Goal: Task Accomplishment & Management: Use online tool/utility

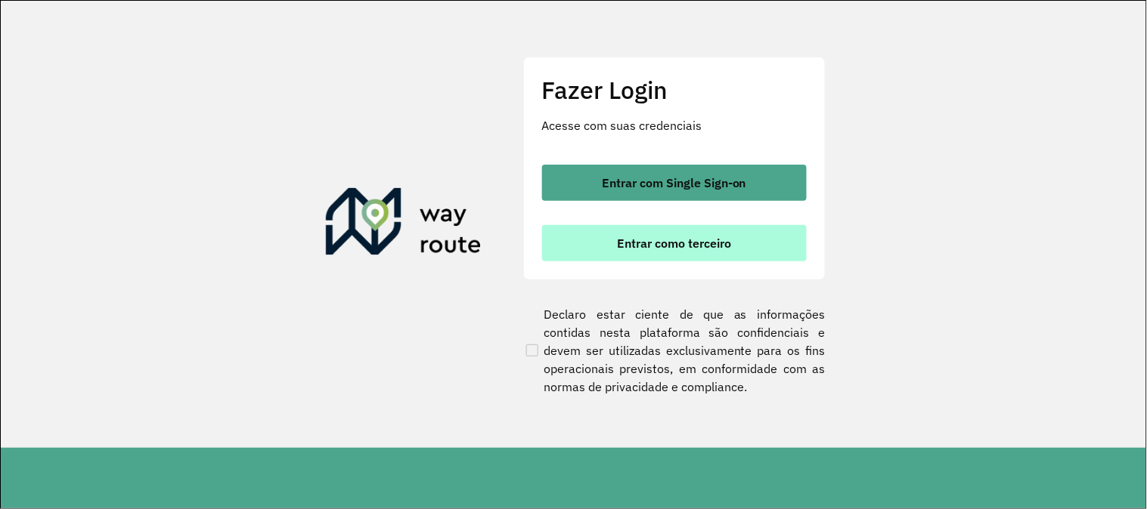
click at [698, 238] on span "Entrar como terceiro" at bounding box center [674, 243] width 114 height 12
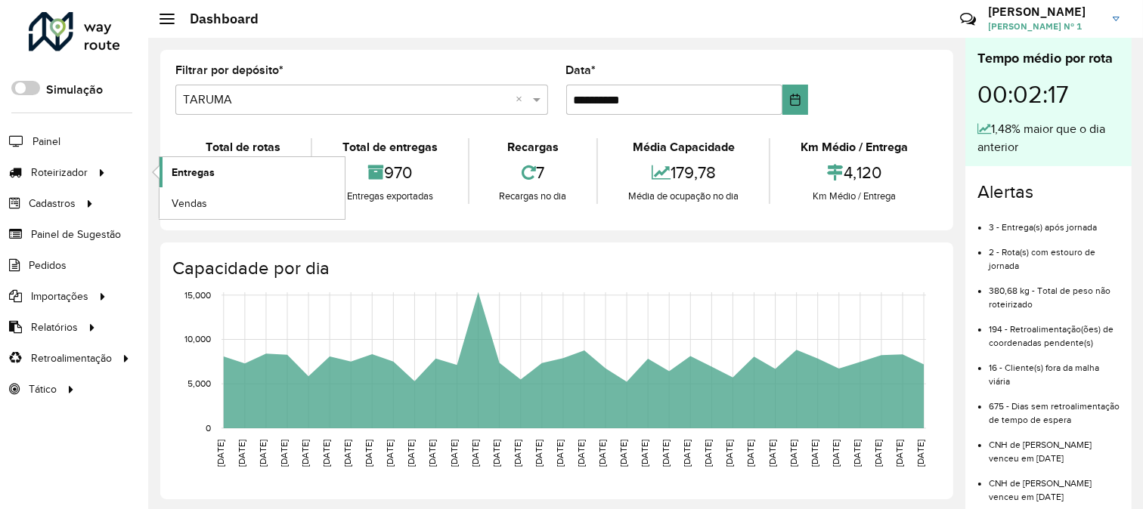
click at [176, 171] on span "Entregas" at bounding box center [193, 173] width 43 height 16
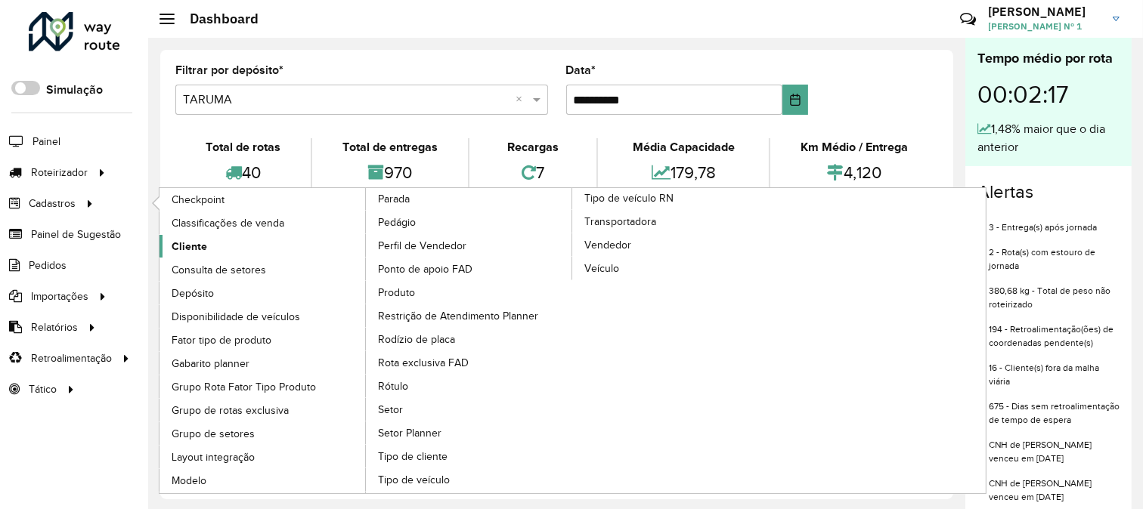
click at [228, 246] on link "Cliente" at bounding box center [262, 246] width 207 height 23
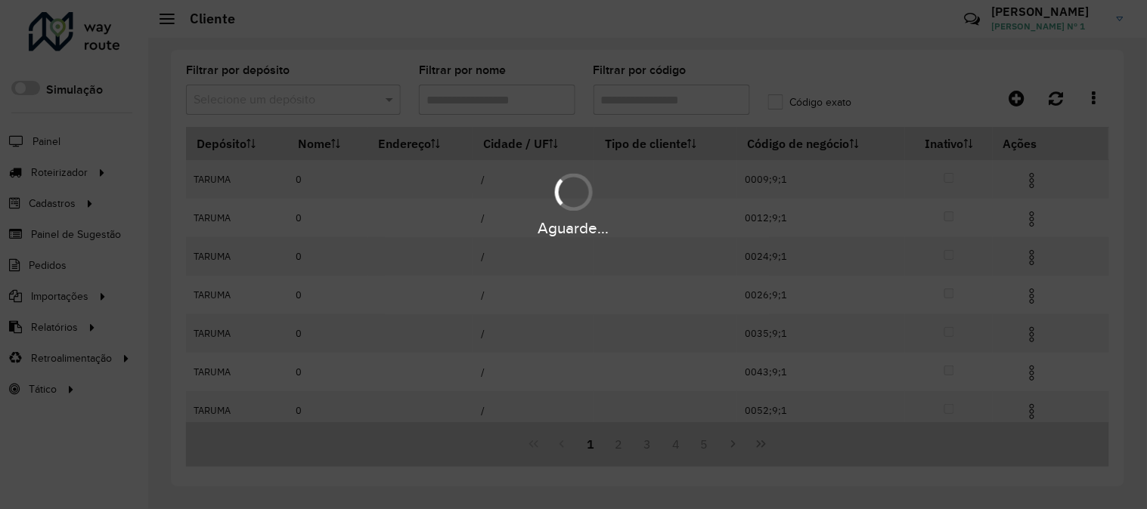
click at [500, 103] on hb-app "Aguarde... Pop-up bloqueado! Seu navegador bloqueou automáticamente a abertura …" at bounding box center [573, 254] width 1147 height 509
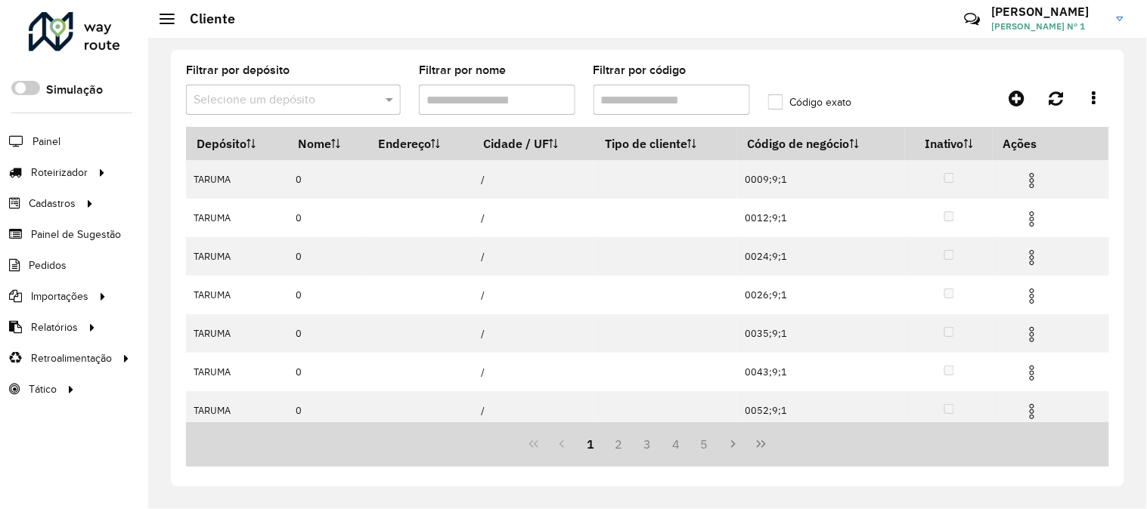
click at [500, 103] on input "Filtrar por nome" at bounding box center [497, 100] width 156 height 30
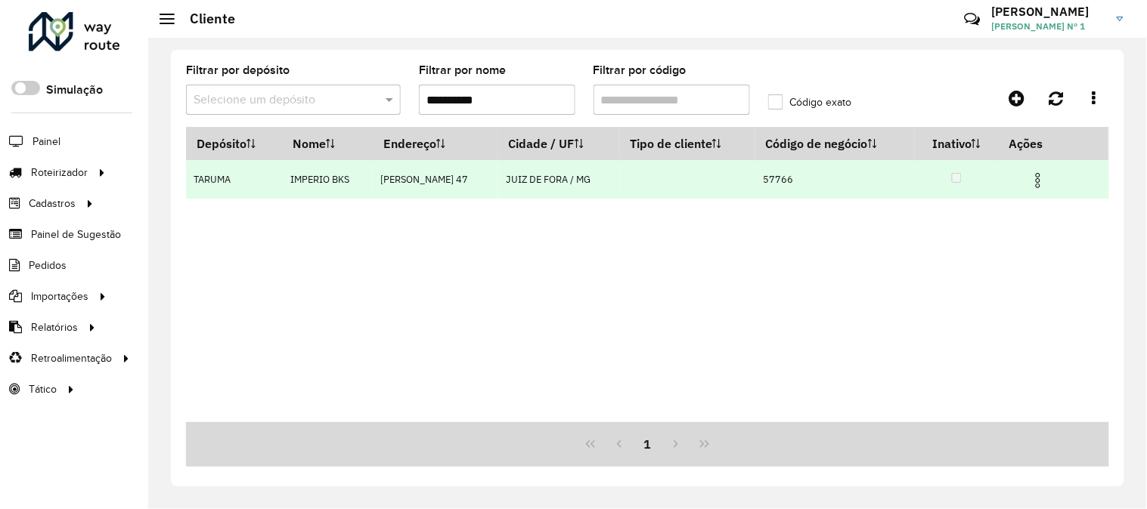
type input "**********"
click at [789, 180] on td "57766" at bounding box center [834, 179] width 159 height 39
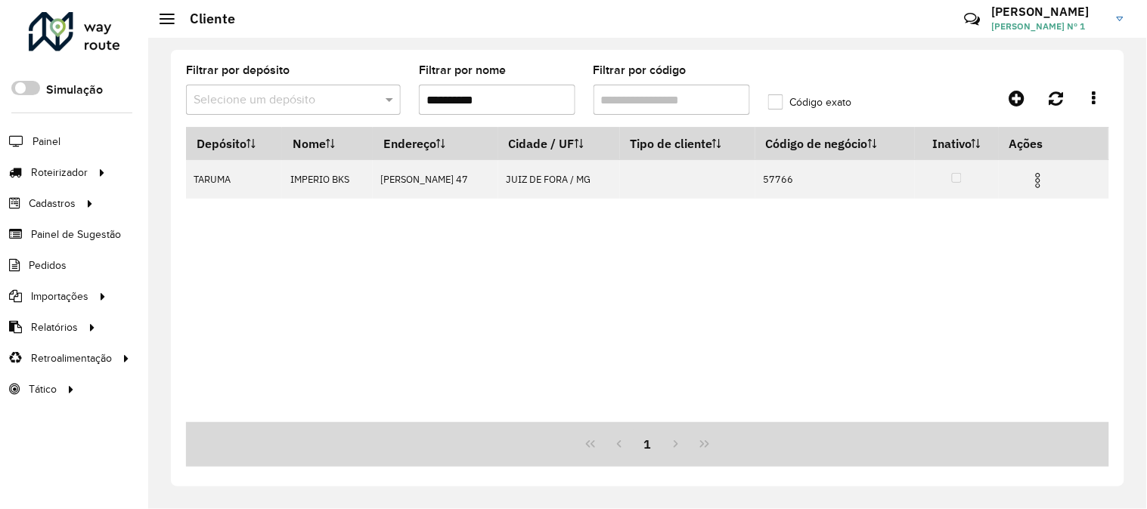
copy td "57766"
click at [518, 94] on input "**********" at bounding box center [497, 100] width 156 height 30
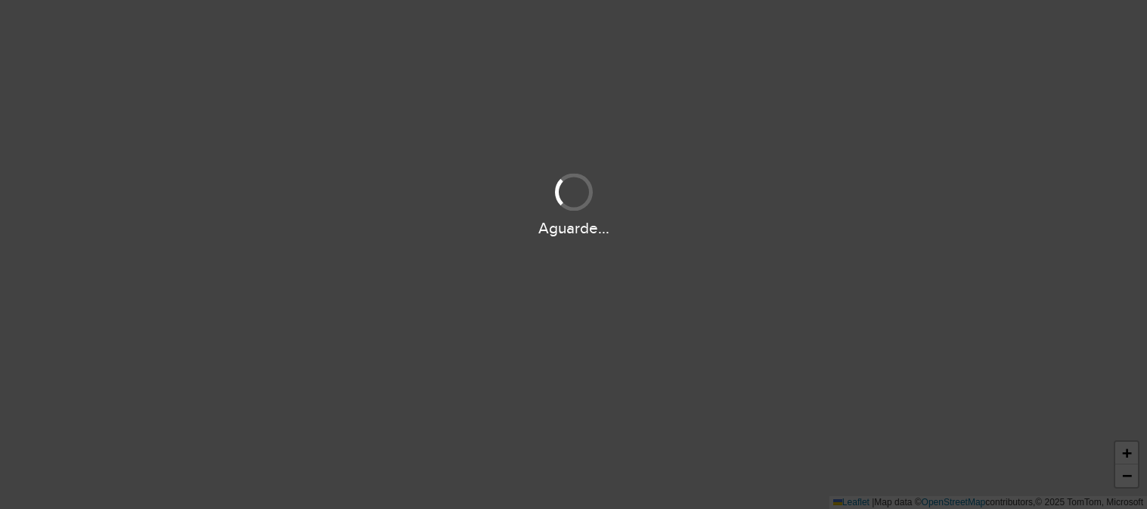
click at [351, 508] on div "Aguarde..." at bounding box center [573, 254] width 1147 height 509
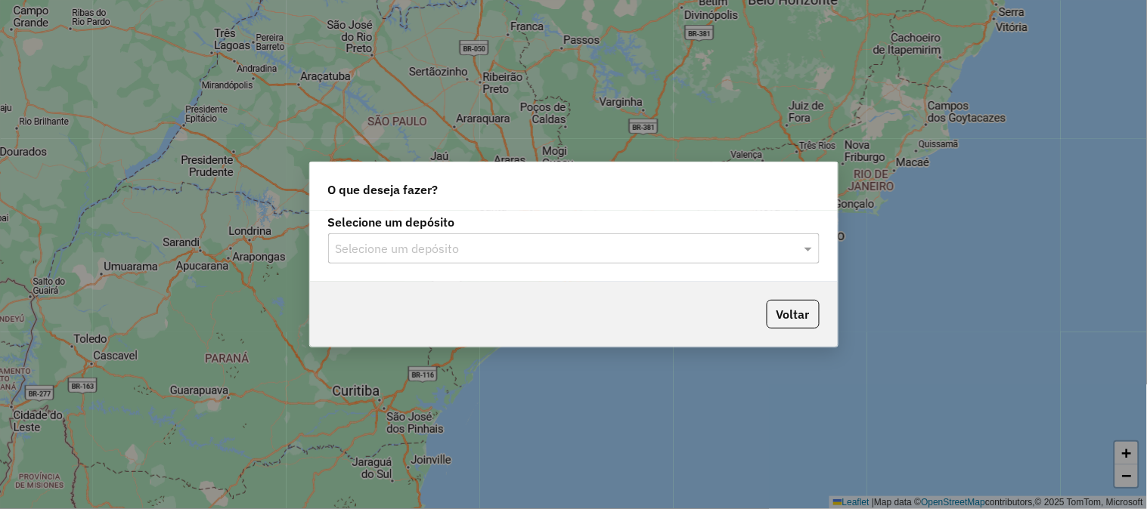
click at [496, 252] on input "text" at bounding box center [559, 249] width 446 height 18
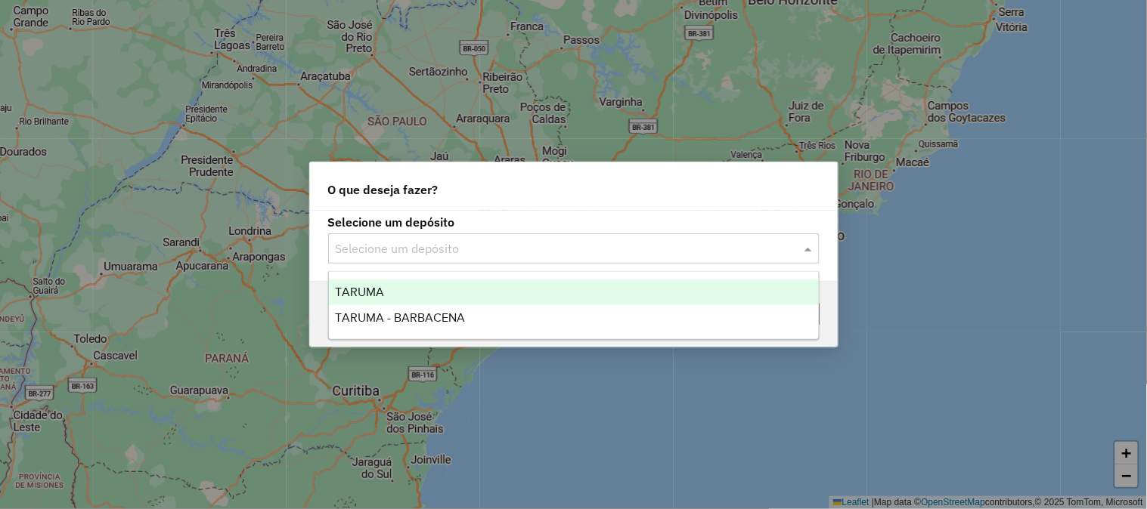
click at [458, 289] on div "TARUMA" at bounding box center [574, 293] width 490 height 26
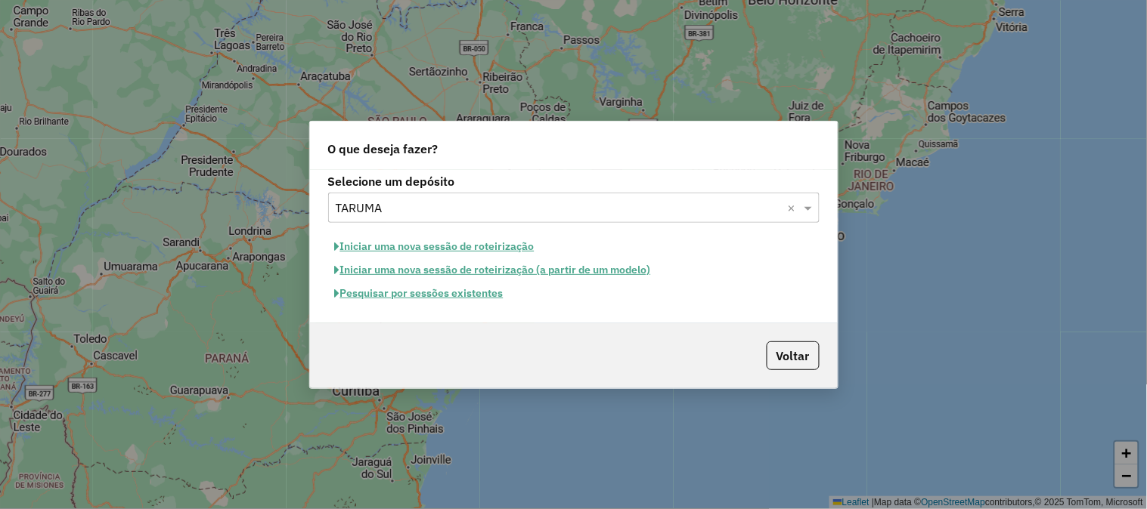
click at [463, 290] on button "Pesquisar por sessões existentes" at bounding box center [419, 293] width 182 height 23
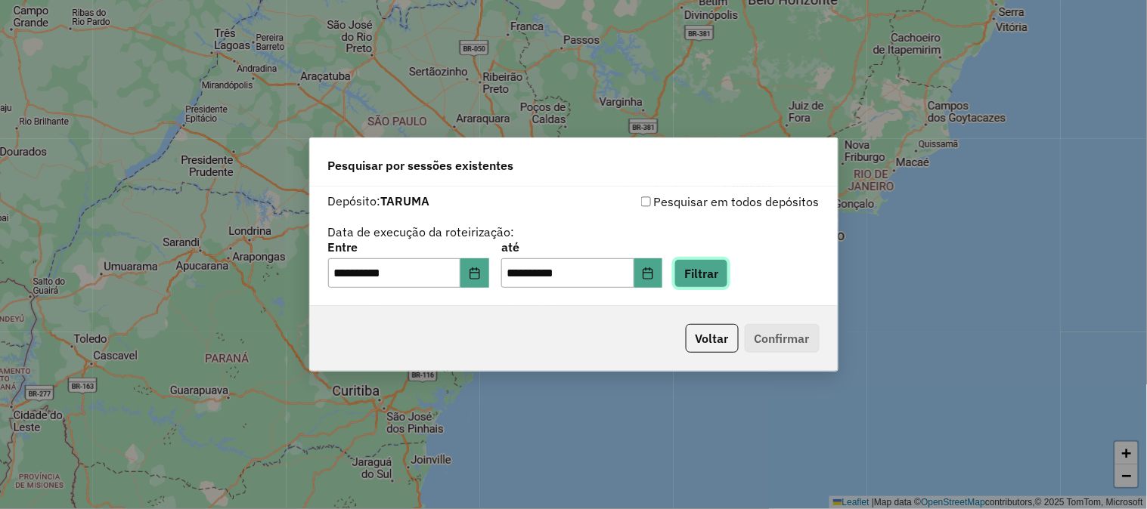
click at [728, 277] on button "Filtrar" at bounding box center [701, 273] width 54 height 29
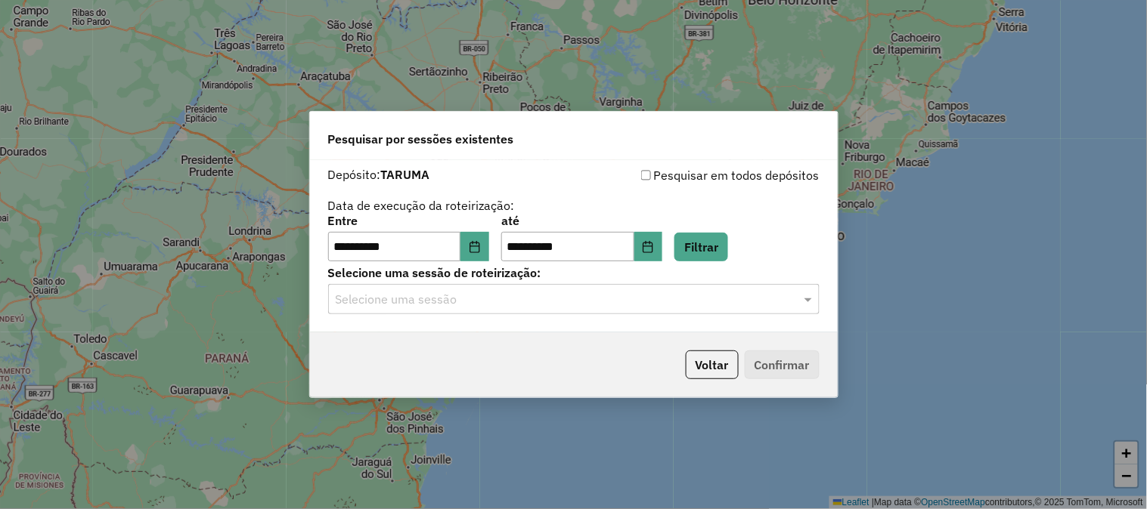
click at [628, 296] on input "text" at bounding box center [559, 300] width 446 height 18
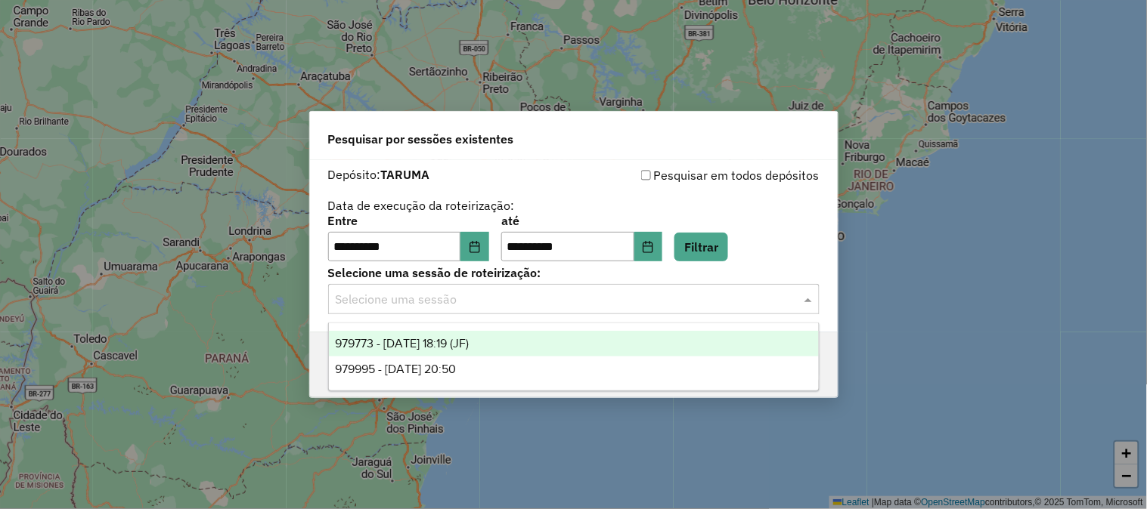
click at [580, 348] on div "979773 - 15/08/2025 18:19 (JF)" at bounding box center [574, 344] width 490 height 26
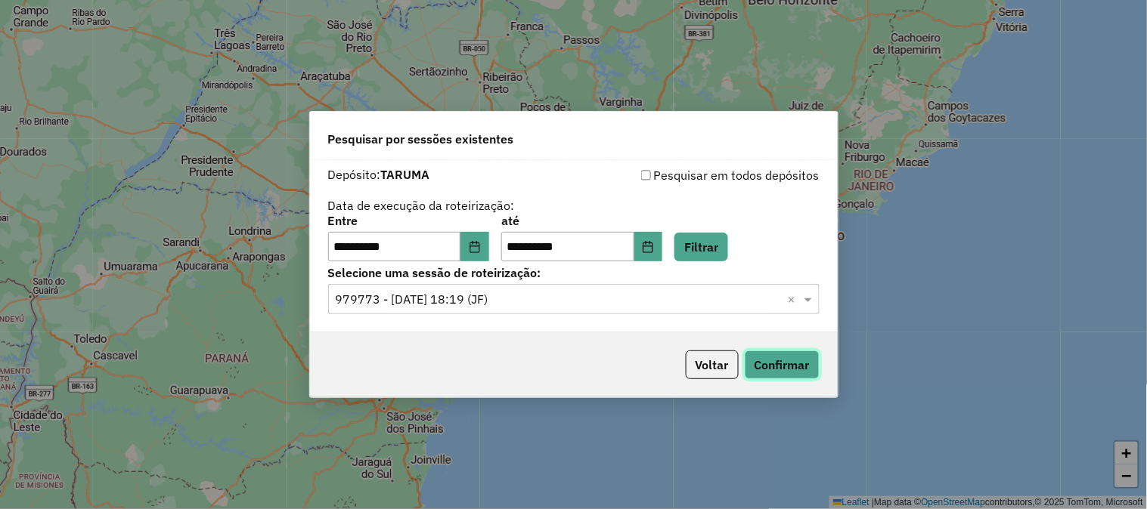
click at [777, 367] on button "Confirmar" at bounding box center [781, 365] width 75 height 29
click at [544, 299] on input "text" at bounding box center [559, 300] width 446 height 18
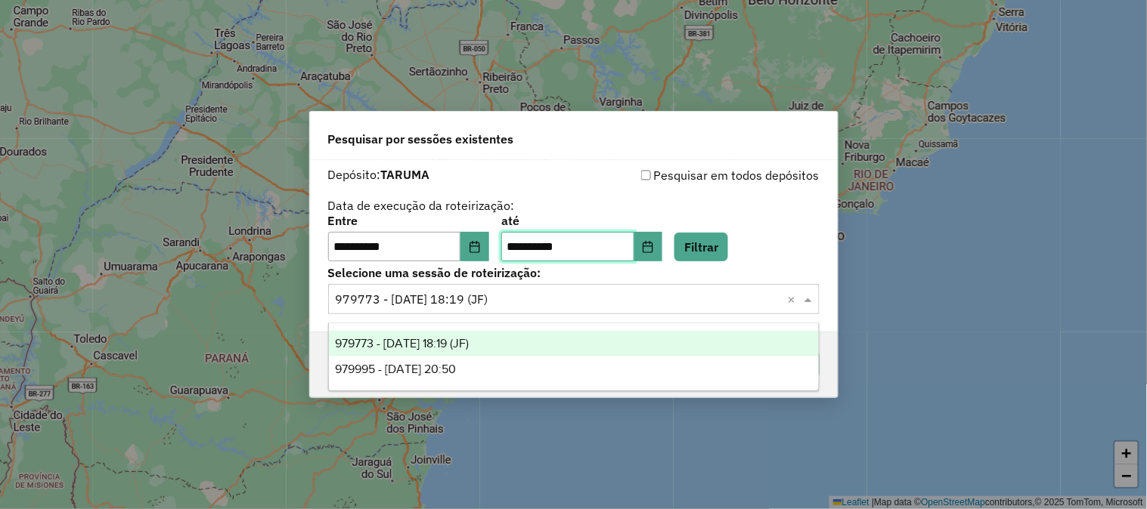
click at [587, 250] on input "**********" at bounding box center [567, 247] width 133 height 30
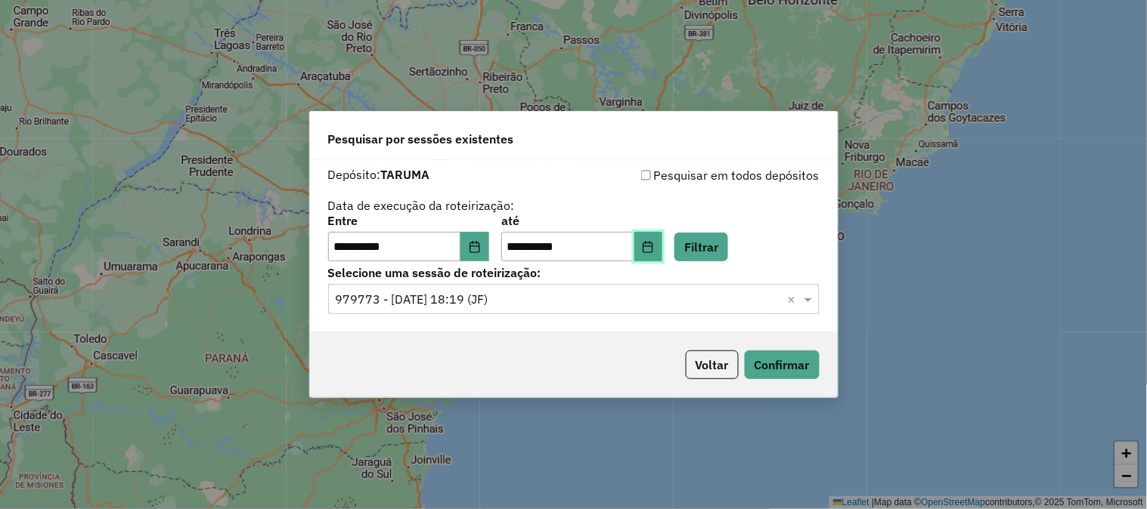
click at [653, 248] on icon "Choose Date" at bounding box center [648, 247] width 10 height 12
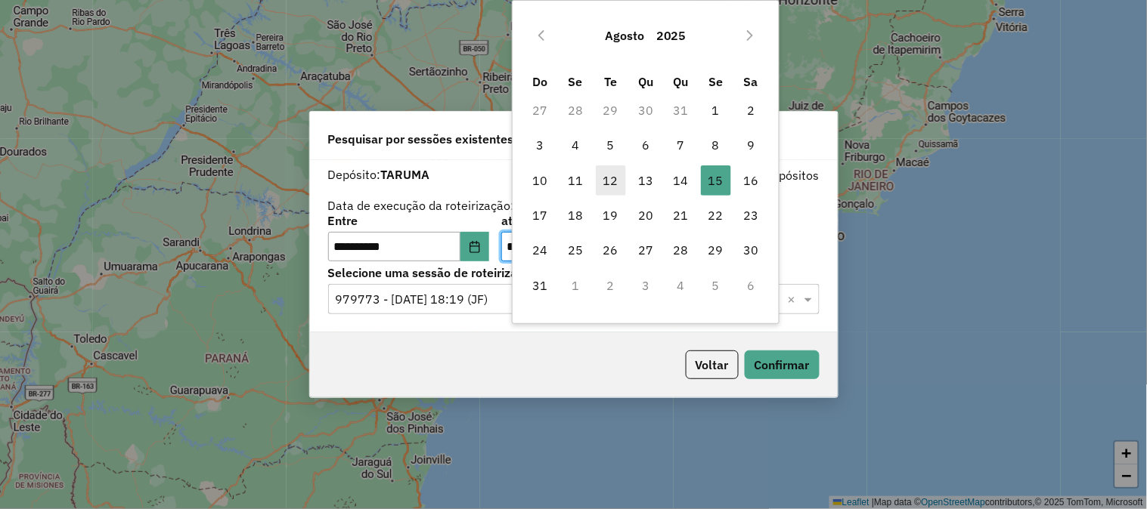
click at [610, 181] on span "12" at bounding box center [611, 181] width 30 height 30
type input "**********"
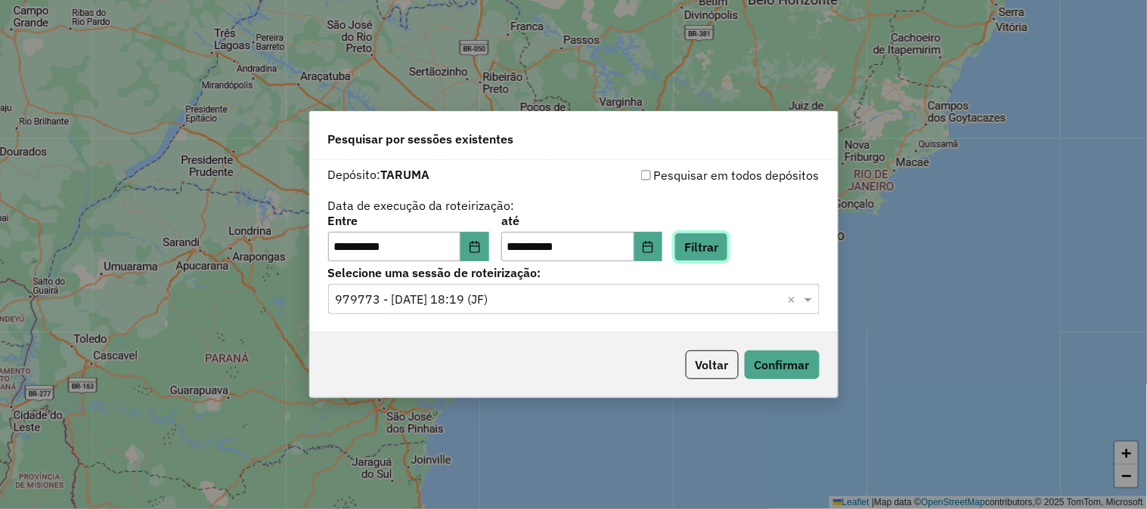
click at [716, 246] on button "Filtrar" at bounding box center [701, 247] width 54 height 29
click at [569, 298] on input "text" at bounding box center [559, 300] width 446 height 18
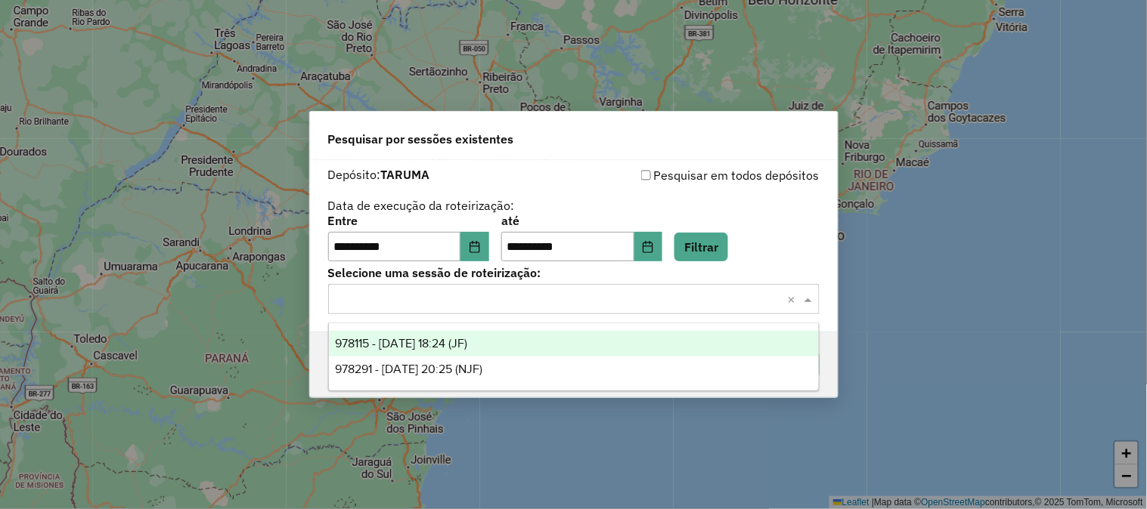
click at [546, 339] on div "978115 - 12/08/2025 18:24 (JF)" at bounding box center [574, 344] width 490 height 26
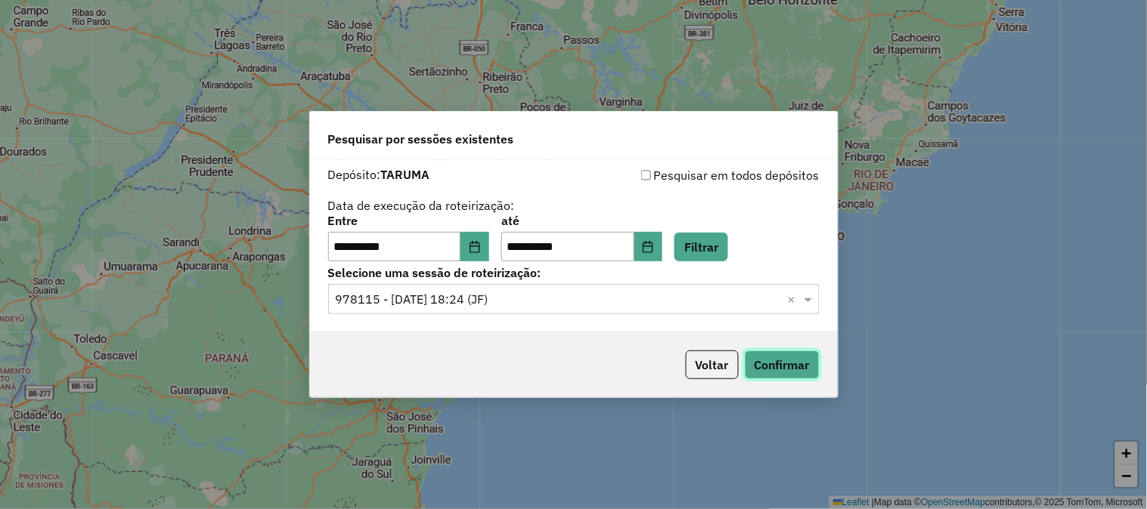
click at [769, 367] on button "Confirmar" at bounding box center [781, 365] width 75 height 29
click at [663, 247] on button "Choose Date" at bounding box center [648, 247] width 29 height 30
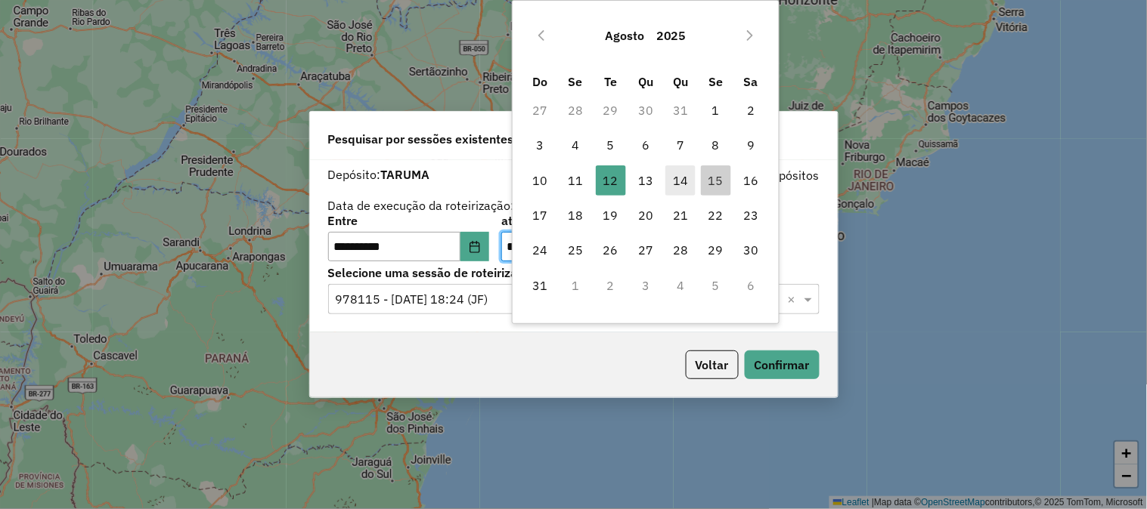
click at [681, 178] on span "14" at bounding box center [680, 181] width 30 height 30
type input "**********"
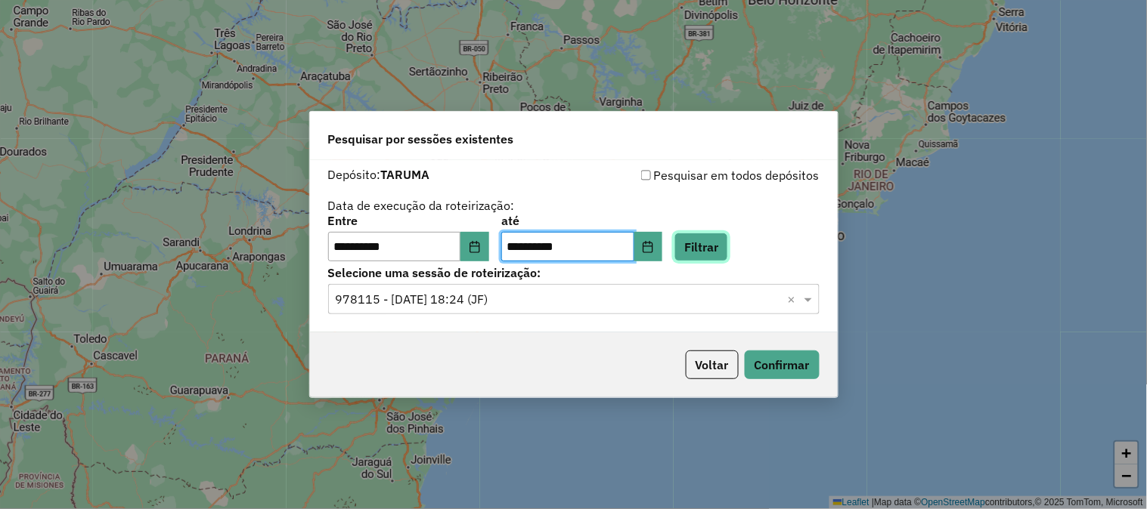
click at [713, 247] on button "Filtrar" at bounding box center [701, 247] width 54 height 29
click at [552, 304] on hb-app "**********" at bounding box center [573, 254] width 1147 height 509
click at [552, 304] on input "text" at bounding box center [559, 300] width 446 height 18
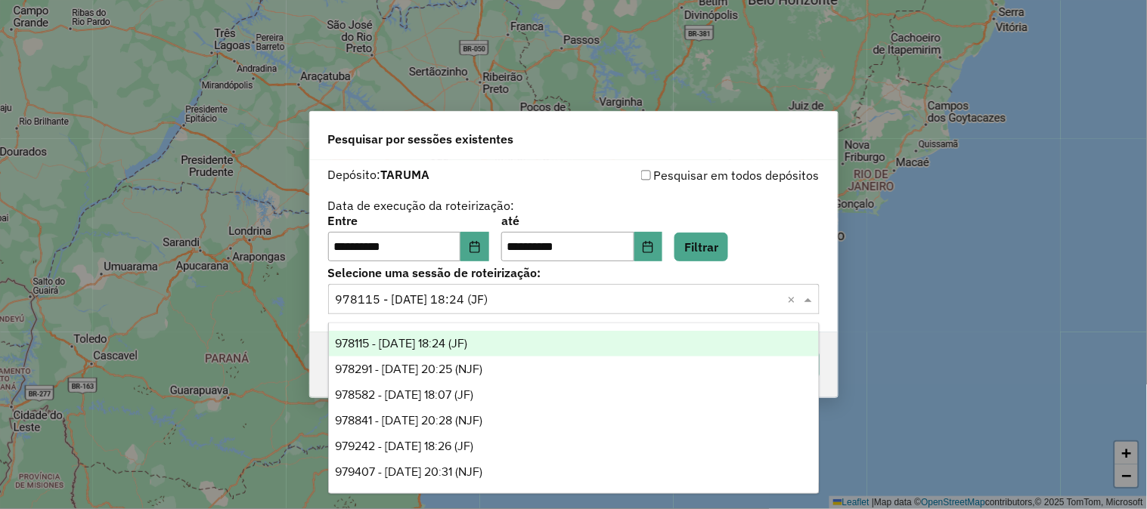
click at [502, 250] on div "**********" at bounding box center [573, 238] width 491 height 47
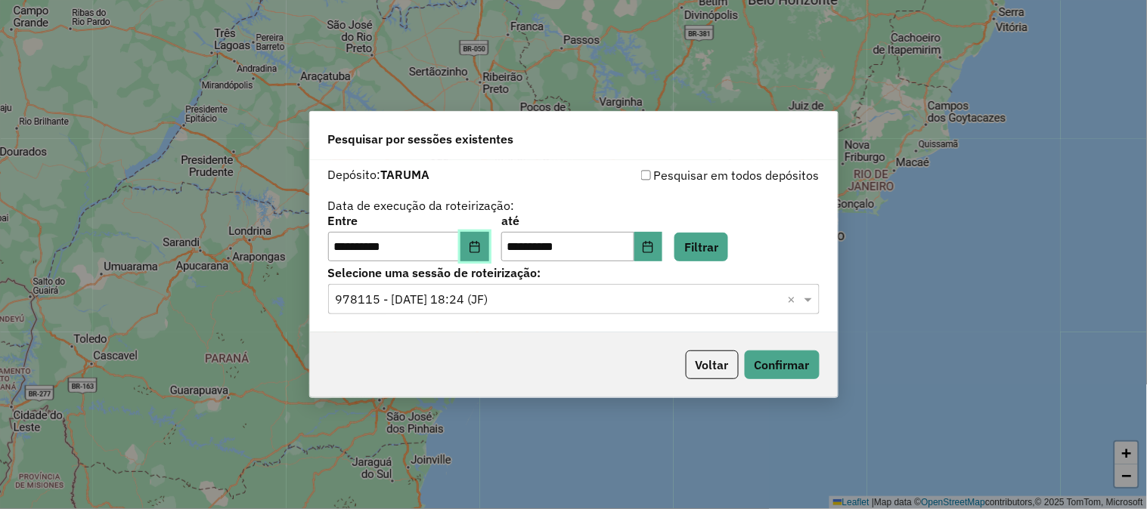
click at [489, 249] on button "Choose Date" at bounding box center [474, 247] width 29 height 30
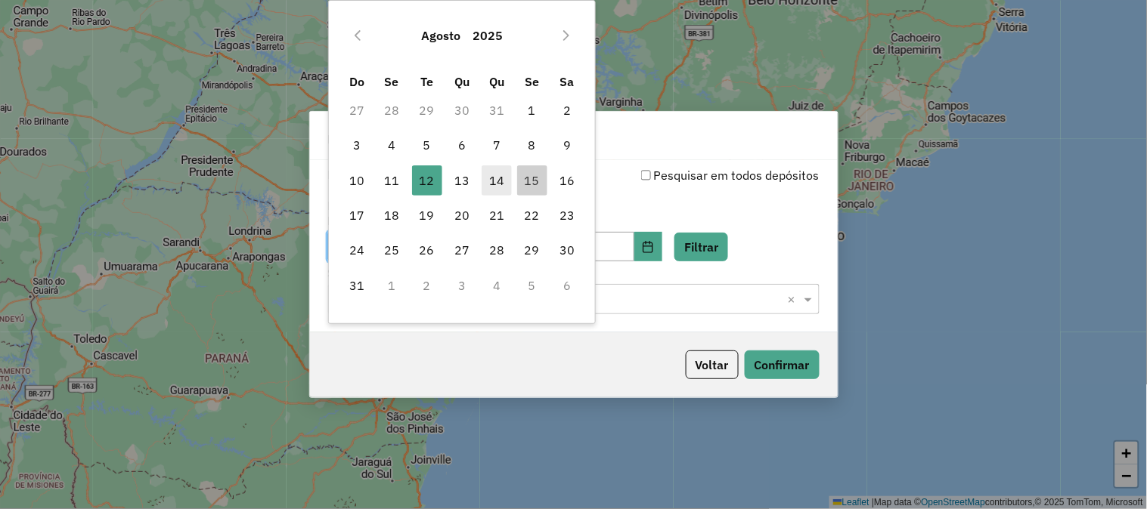
click at [500, 182] on span "14" at bounding box center [496, 181] width 30 height 30
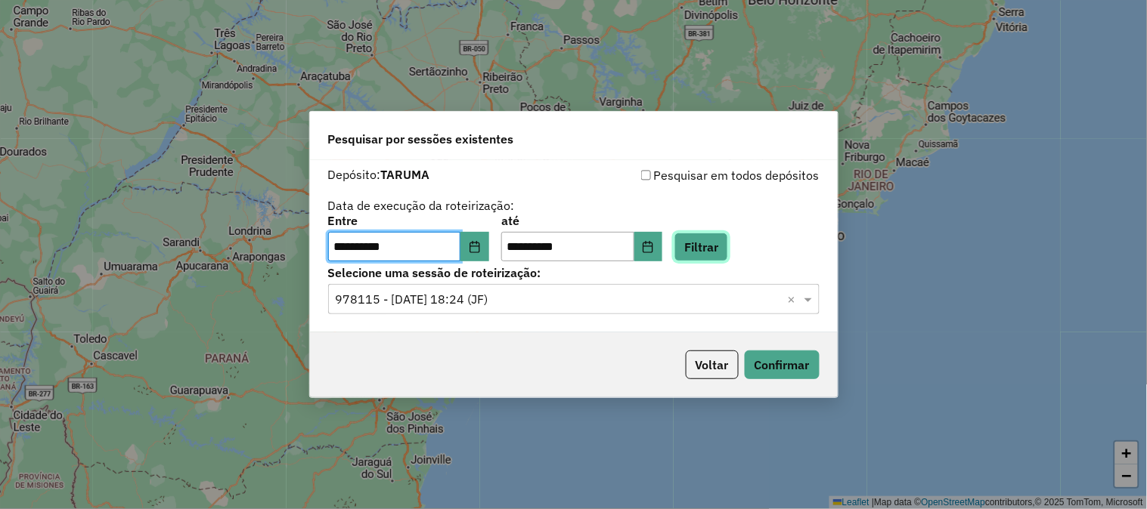
click at [728, 260] on button "Filtrar" at bounding box center [701, 247] width 54 height 29
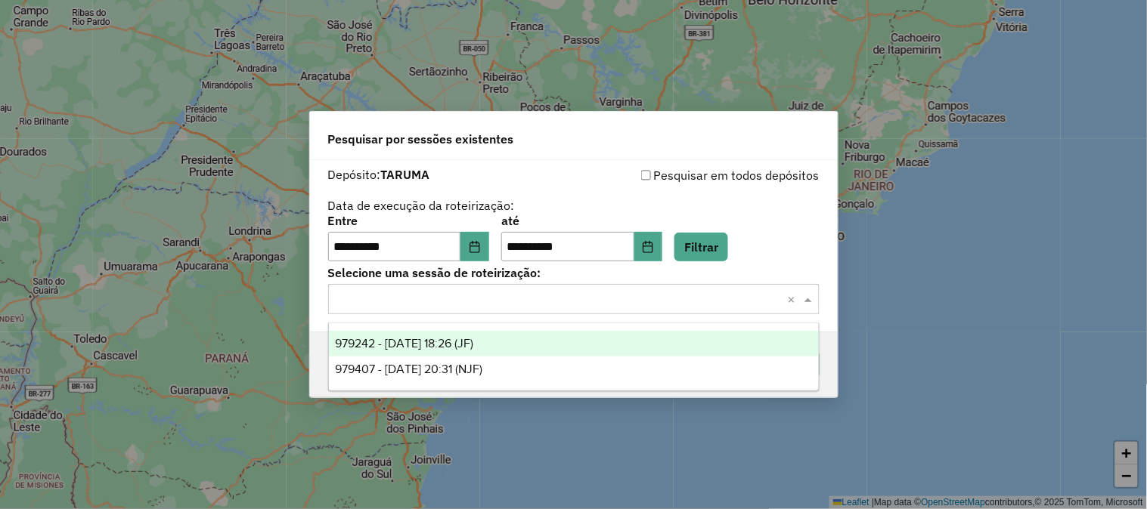
click at [561, 284] on div "Selecione uma sessão × ×" at bounding box center [573, 299] width 491 height 30
click at [545, 348] on div "979242 - 14/08/2025 18:26 (JF)" at bounding box center [574, 344] width 490 height 26
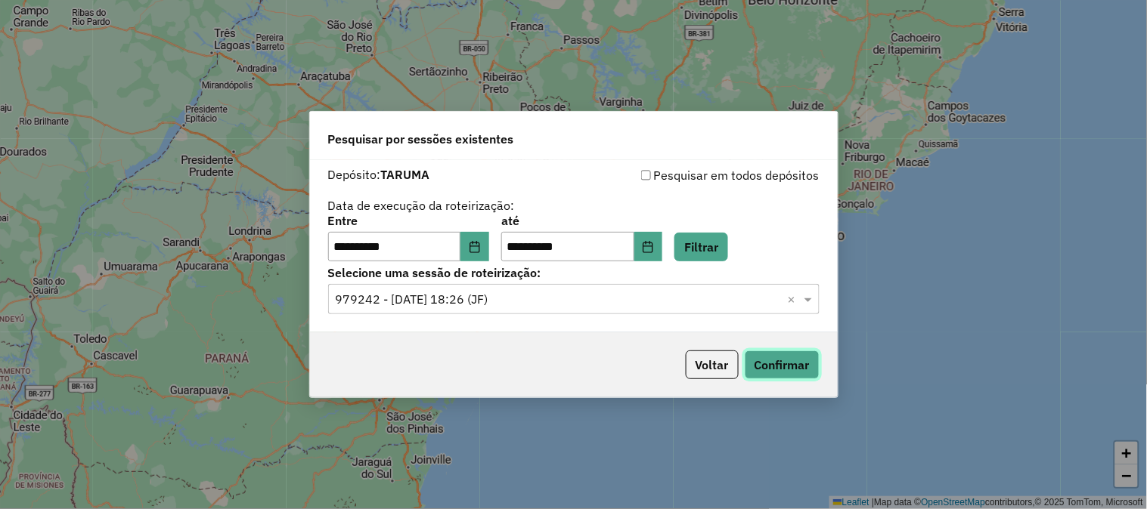
click at [760, 371] on button "Confirmar" at bounding box center [781, 365] width 75 height 29
click at [654, 251] on icon "Choose Date" at bounding box center [648, 247] width 12 height 12
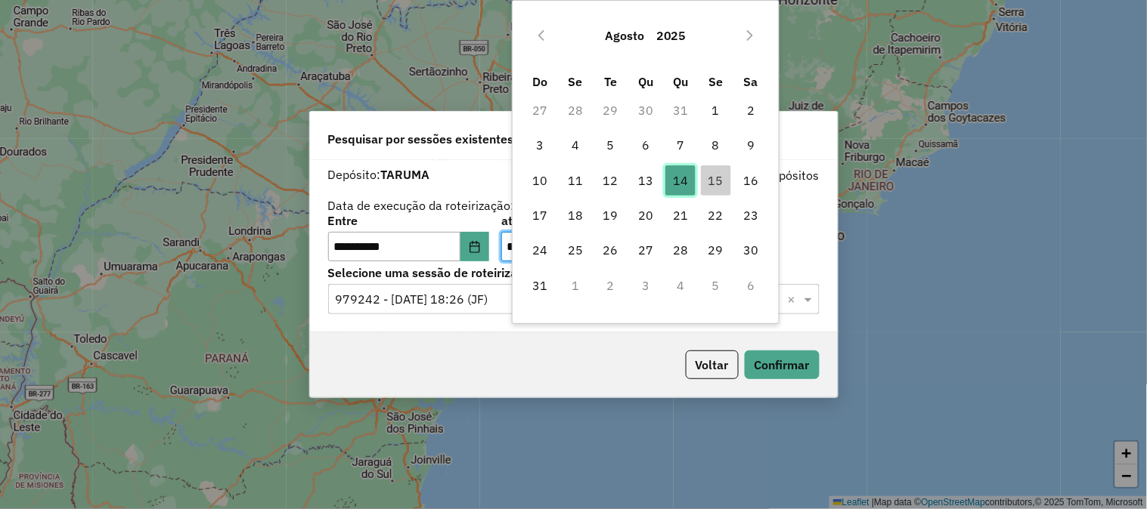
click at [686, 176] on span "14" at bounding box center [680, 181] width 30 height 30
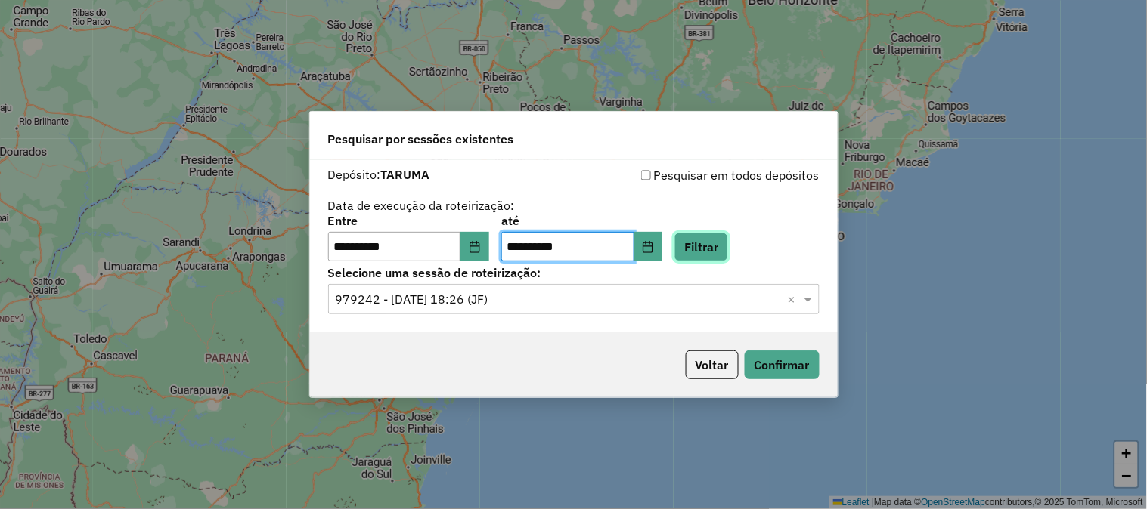
click at [728, 246] on button "Filtrar" at bounding box center [701, 247] width 54 height 29
click at [630, 298] on input "text" at bounding box center [559, 300] width 446 height 18
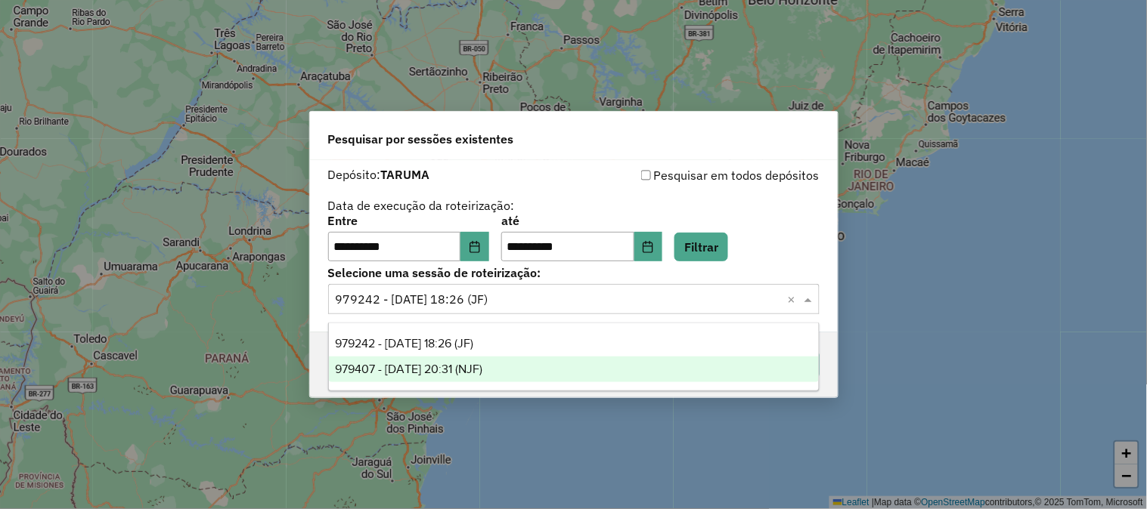
click at [614, 360] on div "979407 - 14/08/2025 20:31 (NJF)" at bounding box center [574, 370] width 490 height 26
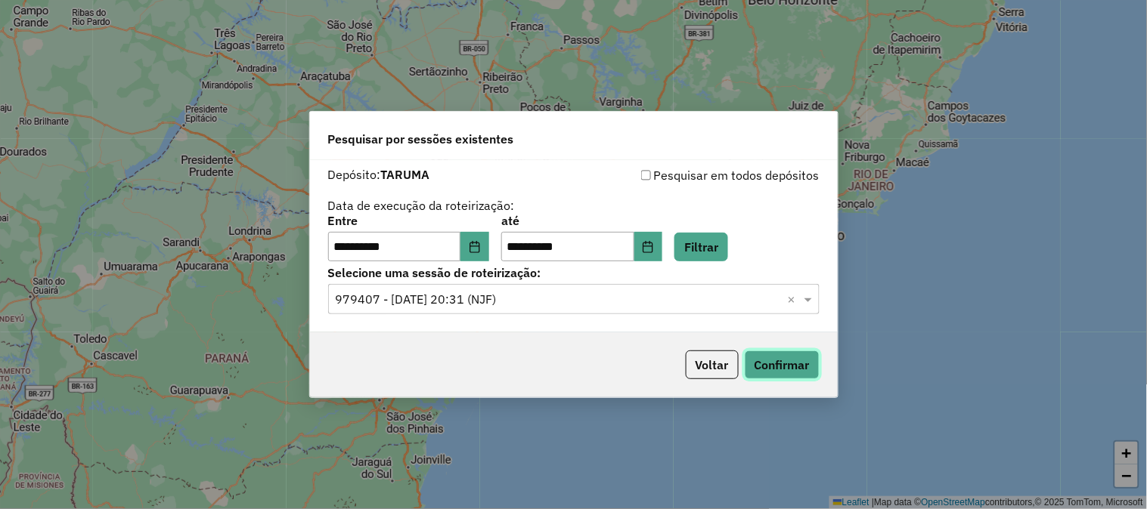
click at [751, 361] on button "Confirmar" at bounding box center [781, 365] width 75 height 29
click at [654, 242] on icon "Choose Date" at bounding box center [648, 247] width 12 height 12
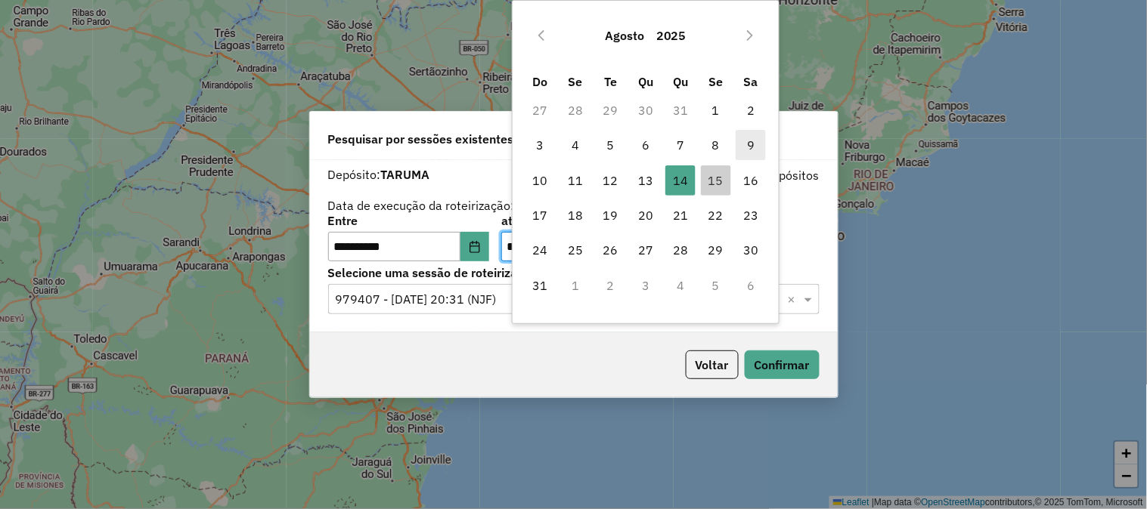
click at [752, 142] on span "9" at bounding box center [750, 145] width 30 height 30
type input "**********"
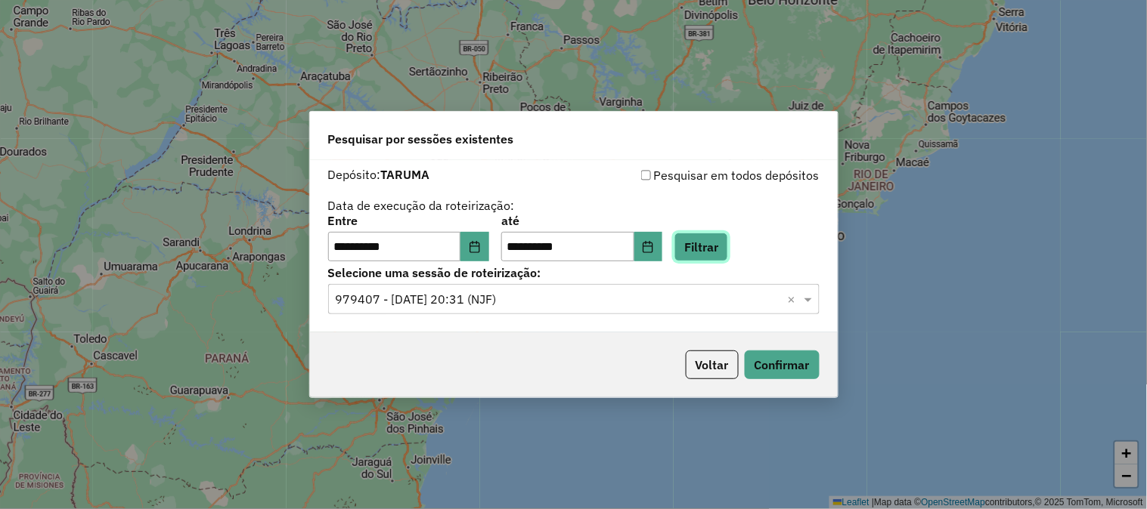
click at [722, 243] on button "Filtrar" at bounding box center [701, 247] width 54 height 29
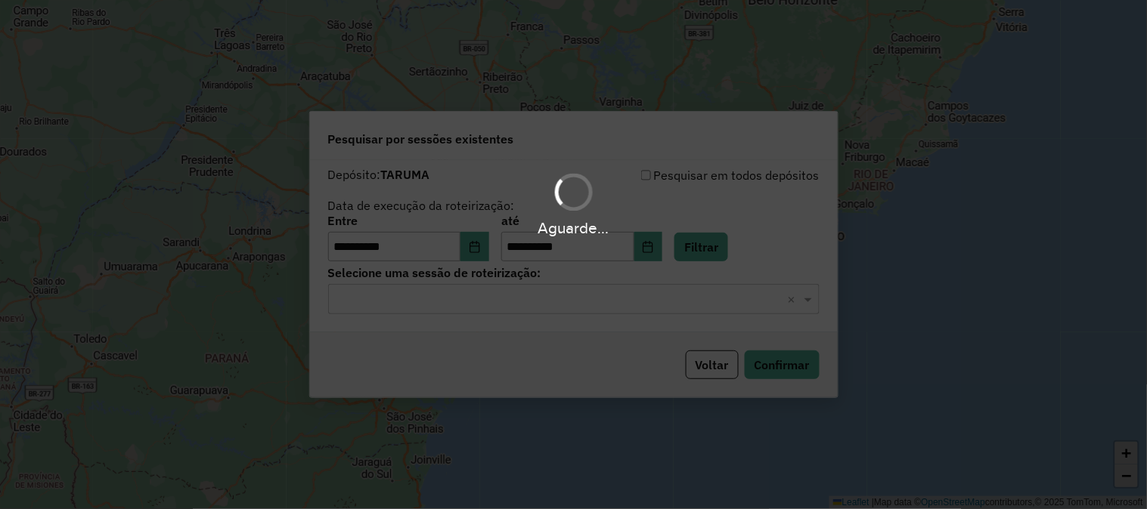
click at [591, 306] on hb-app "**********" at bounding box center [573, 254] width 1147 height 509
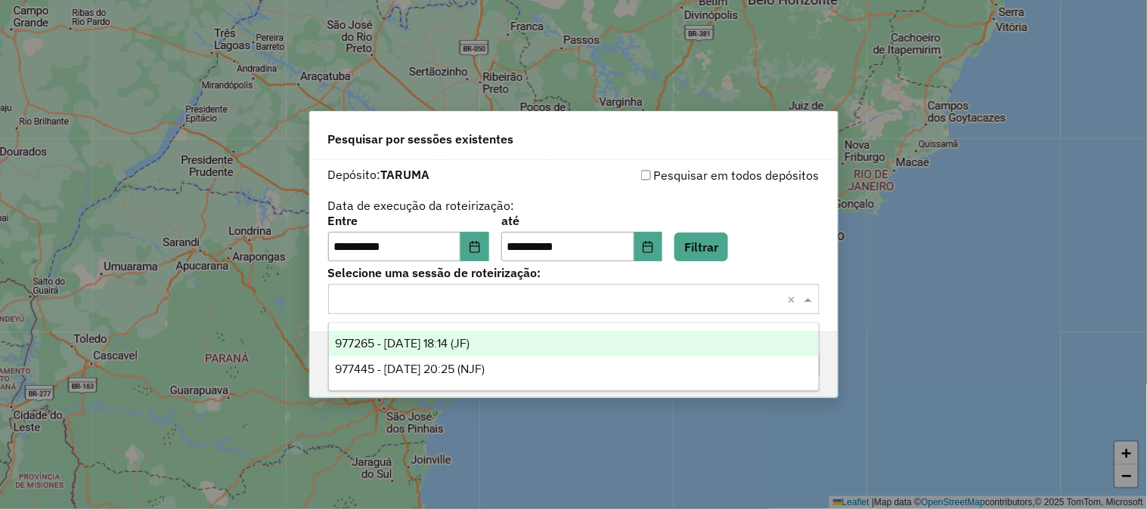
click at [591, 303] on input "text" at bounding box center [559, 300] width 446 height 18
click at [572, 345] on div "977265 - 09/08/2025 18:14 (JF)" at bounding box center [574, 344] width 490 height 26
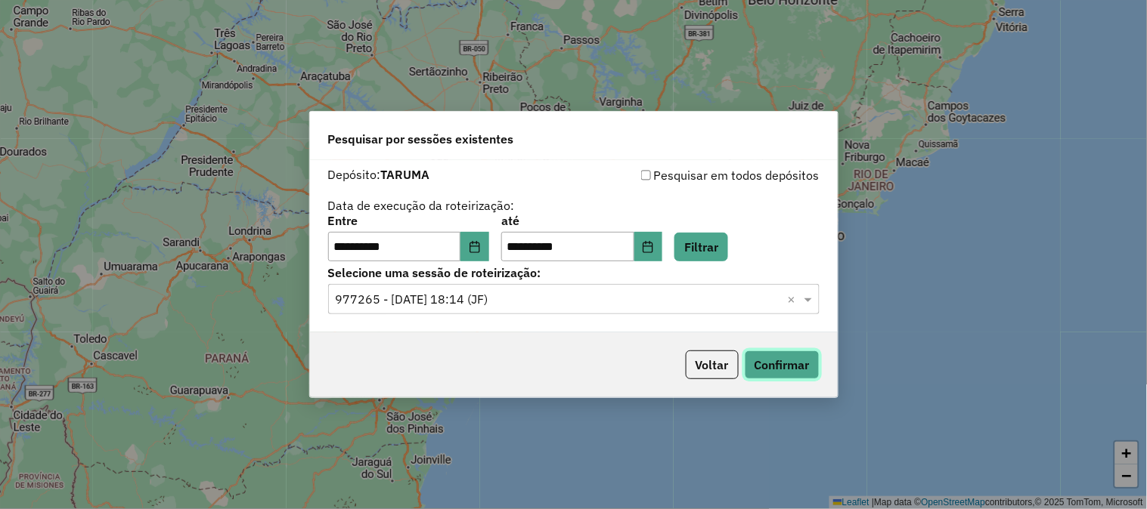
click at [777, 360] on button "Confirmar" at bounding box center [781, 365] width 75 height 29
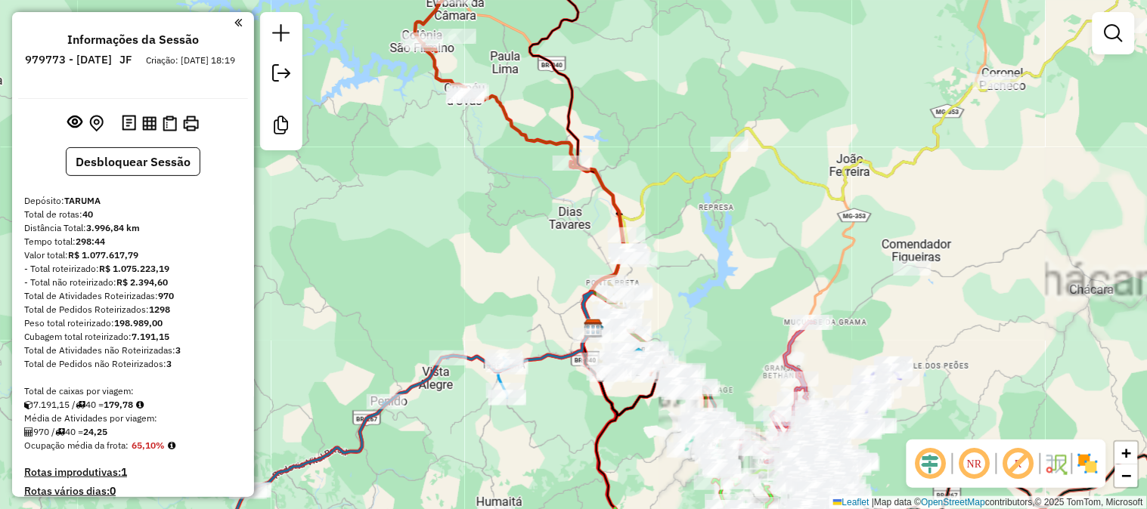
drag, startPoint x: 795, startPoint y: 245, endPoint x: 744, endPoint y: 250, distance: 51.7
click at [744, 250] on div "Janela de atendimento Grade de atendimento Capacidade Transportadoras Veículos …" at bounding box center [573, 254] width 1147 height 509
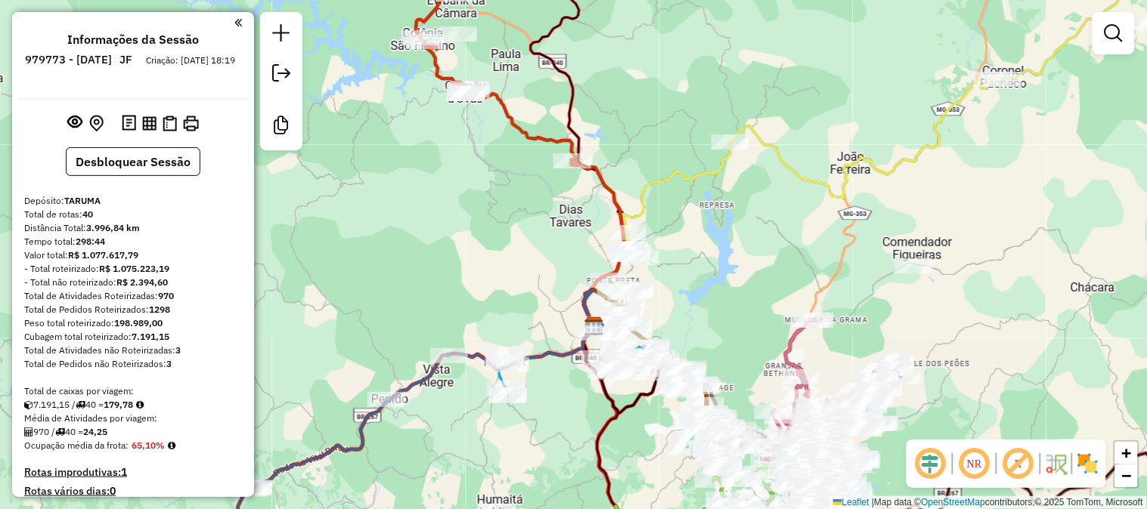
drag, startPoint x: 741, startPoint y: 276, endPoint x: 730, endPoint y: 186, distance: 90.7
click at [730, 186] on div "Janela de atendimento Grade de atendimento Capacidade Transportadoras Veículos …" at bounding box center [573, 254] width 1147 height 509
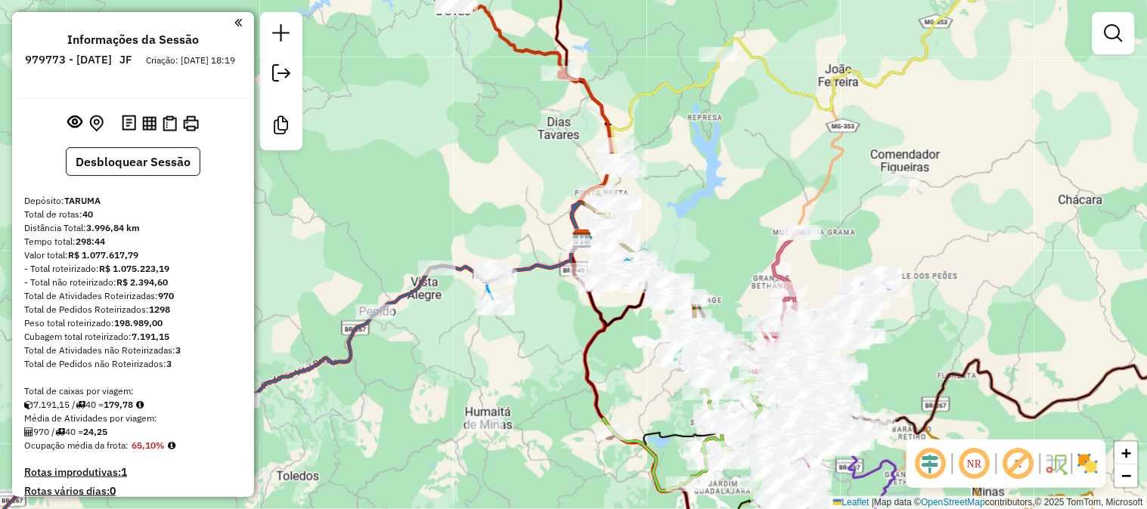
click at [1008, 322] on div "Rota 34 - Placa RMI2J93 60822 - SKINA LANCHE Janela de atendimento Grade de ate…" at bounding box center [573, 254] width 1147 height 509
click at [389, 450] on div "Janela de atendimento Grade de atendimento Capacidade Transportadoras Veículos …" at bounding box center [573, 254] width 1147 height 509
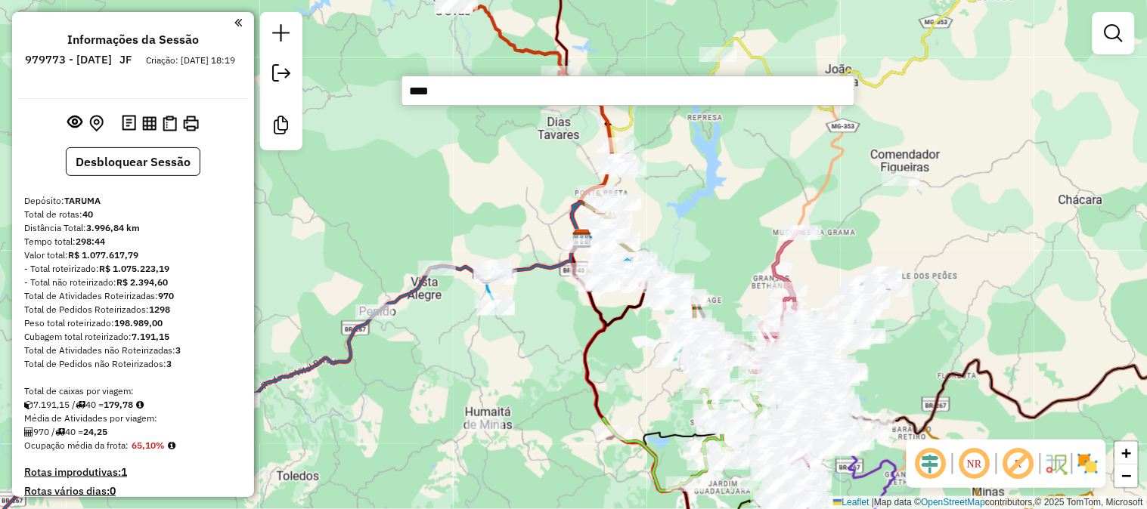
type input "*****"
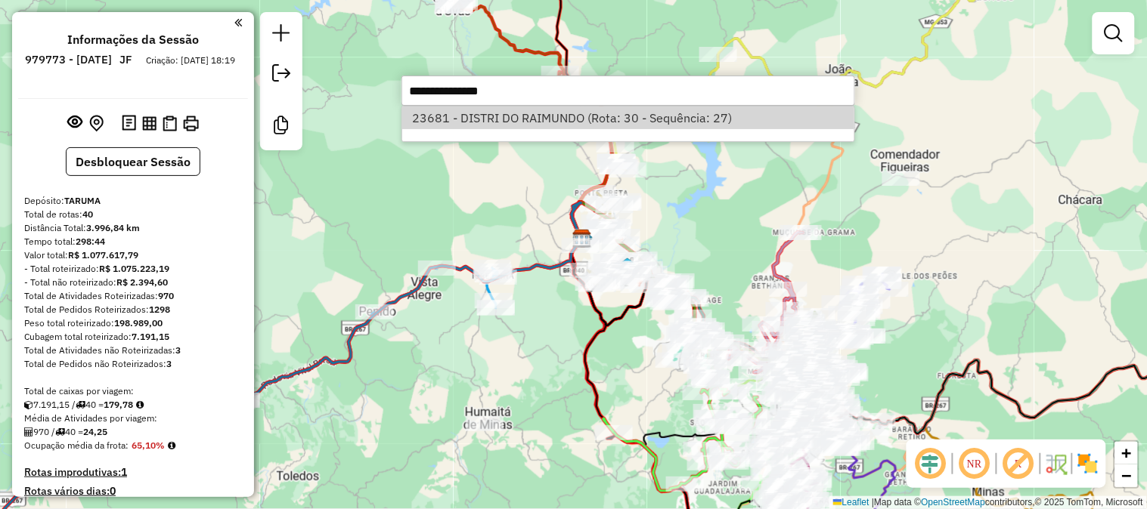
select select "**********"
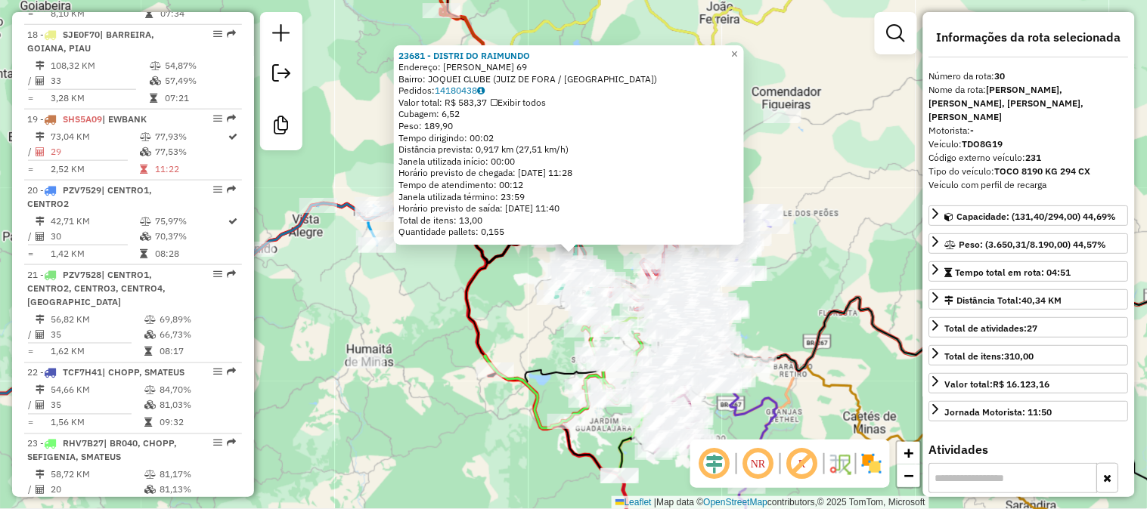
scroll to position [2890, 0]
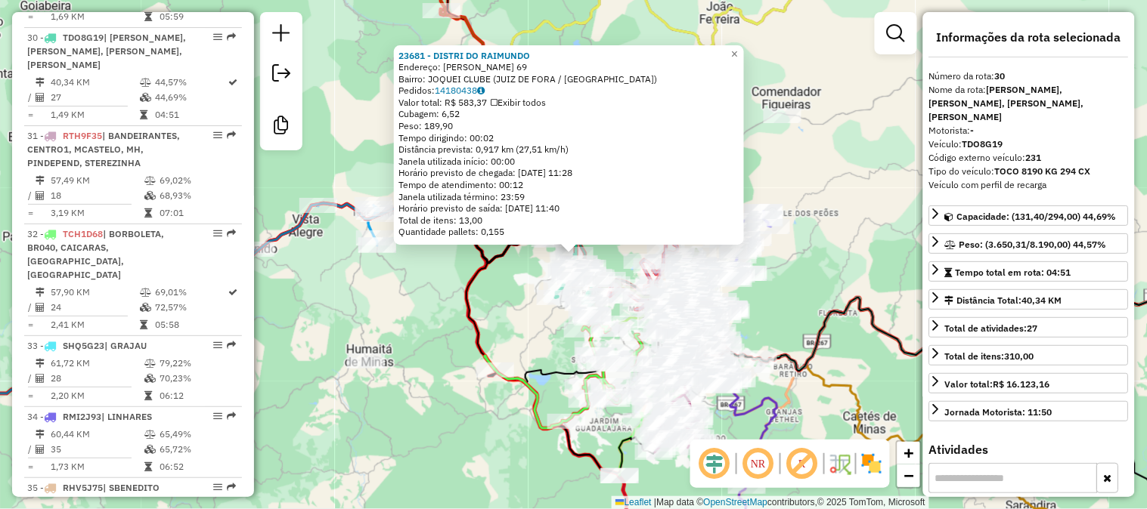
click at [854, 234] on div "23681 - DISTRI DO RAIMUNDO Endereço: CONSTANCA VIDAL 69 Bairro: JOQUEI CLUBE (J…" at bounding box center [573, 254] width 1147 height 509
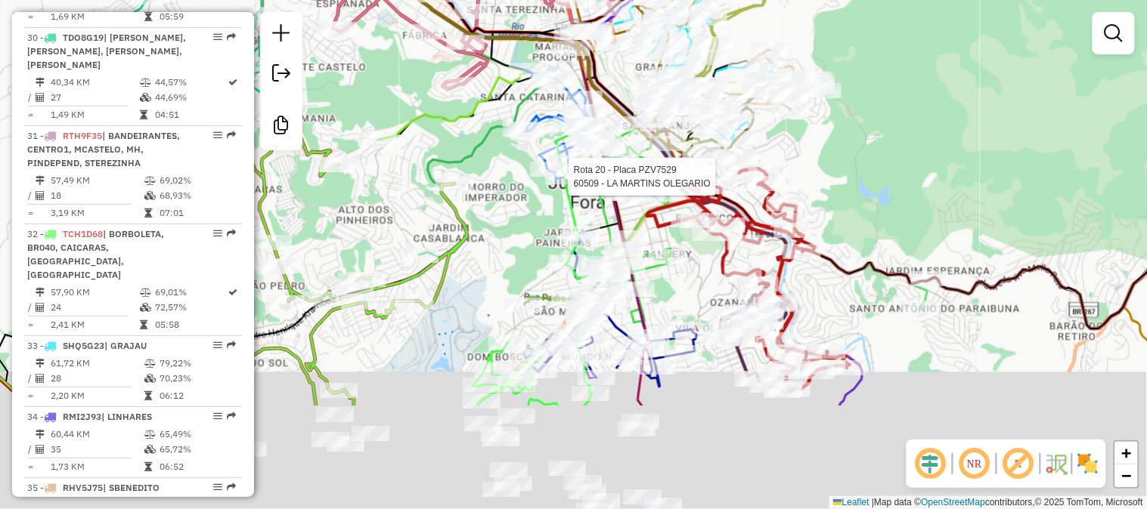
click at [549, 169] on div at bounding box center [564, 176] width 38 height 15
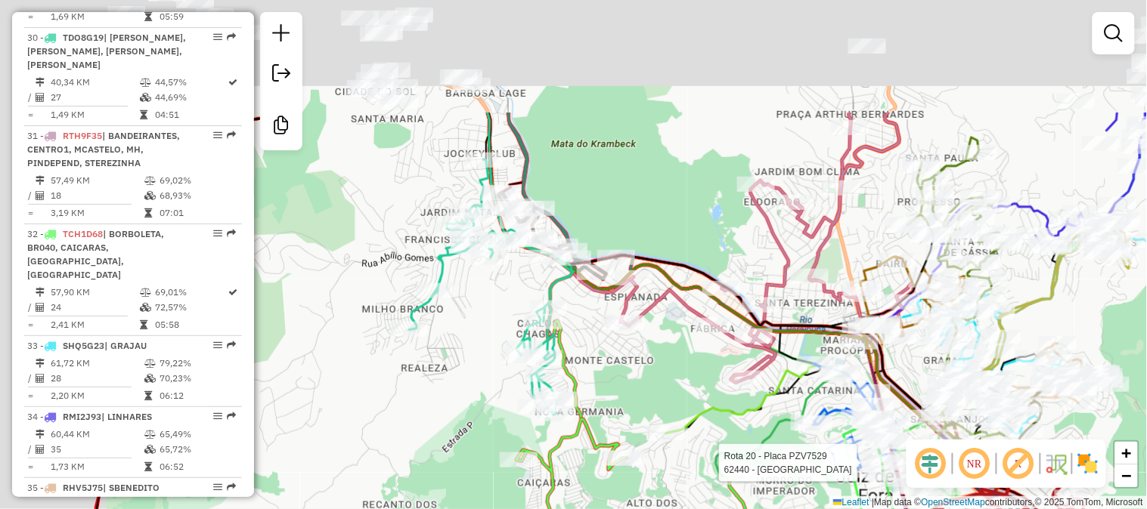
drag, startPoint x: 571, startPoint y: 287, endPoint x: 803, endPoint y: 481, distance: 302.6
click at [803, 481] on icon at bounding box center [668, 332] width 361 height 439
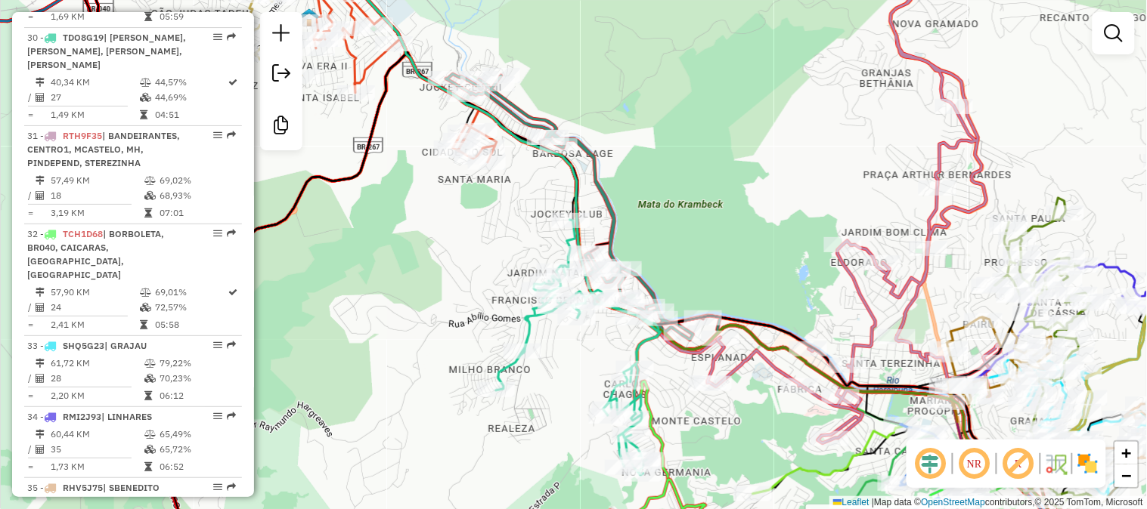
drag, startPoint x: 433, startPoint y: 259, endPoint x: 661, endPoint y: 464, distance: 306.7
click at [656, 456] on div "Rota 20 - Placa PZV7529 62440 - SANTA JULIA Janela de atendimento Grade de aten…" at bounding box center [573, 254] width 1147 height 509
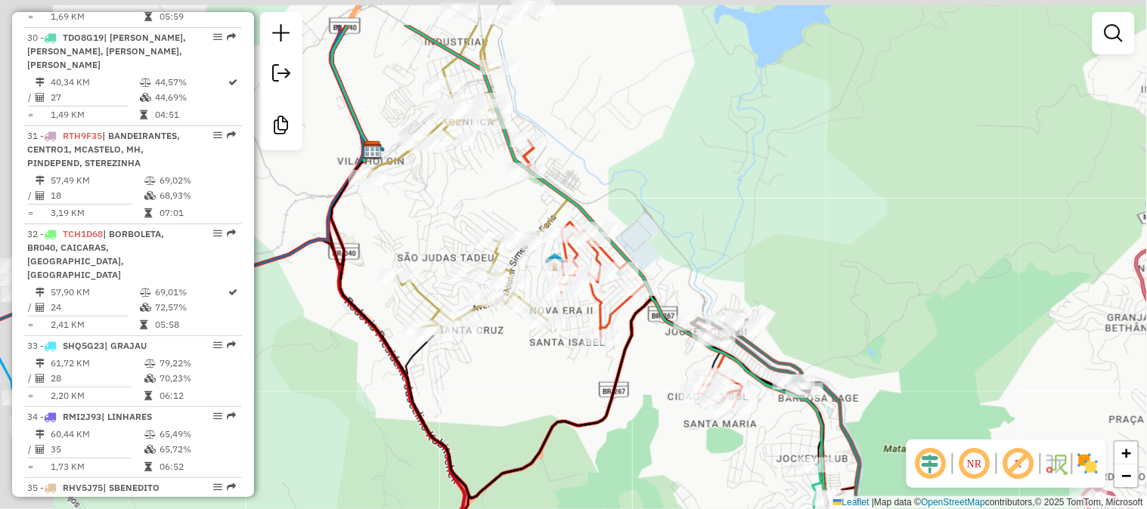
drag, startPoint x: 522, startPoint y: 311, endPoint x: 557, endPoint y: 364, distance: 63.1
click at [608, 409] on div "Rota 20 - Placa PZV7529 62440 - SANTA JULIA Janela de atendimento Grade de aten…" at bounding box center [573, 254] width 1147 height 509
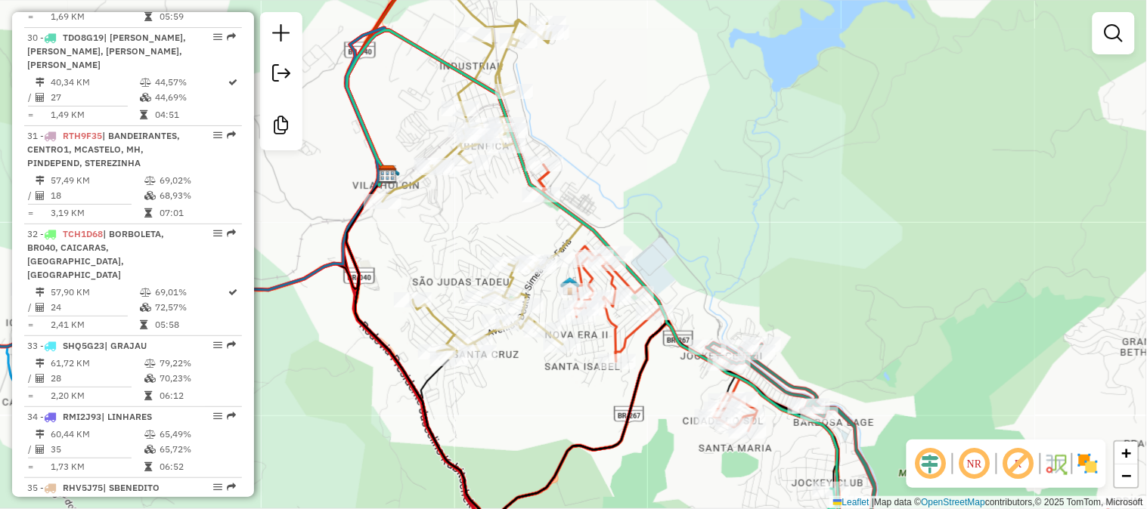
click at [441, 317] on icon at bounding box center [482, 173] width 201 height 371
select select "**********"
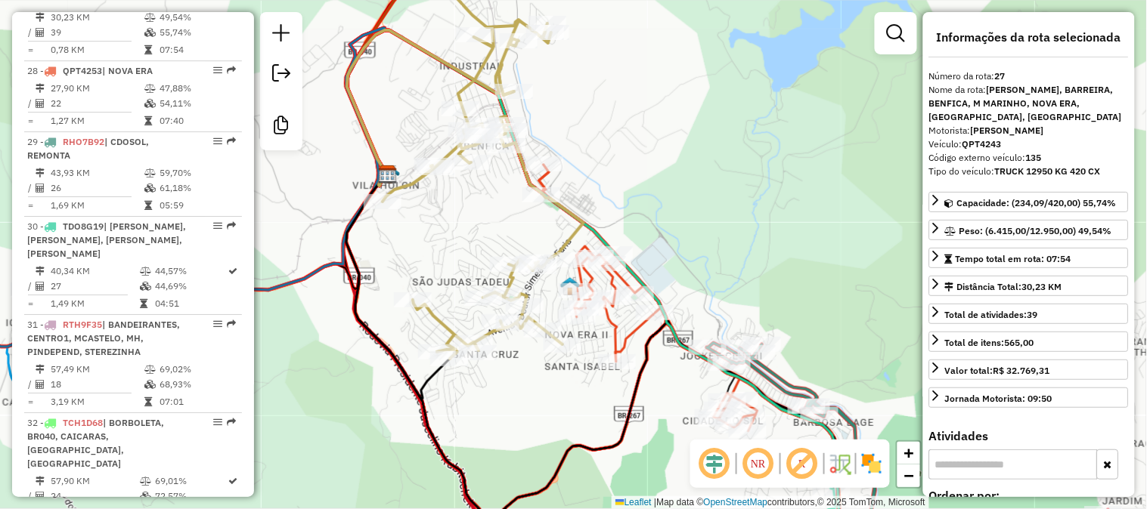
scroll to position [2636, 0]
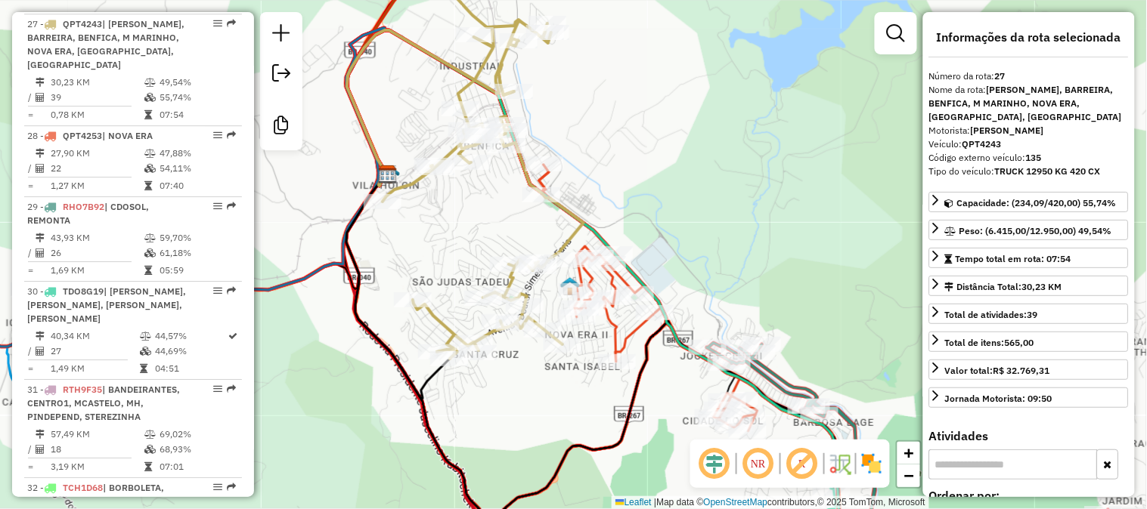
click at [698, 215] on div "Janela de atendimento Grade de atendimento Capacidade Transportadoras Veículos …" at bounding box center [573, 254] width 1147 height 509
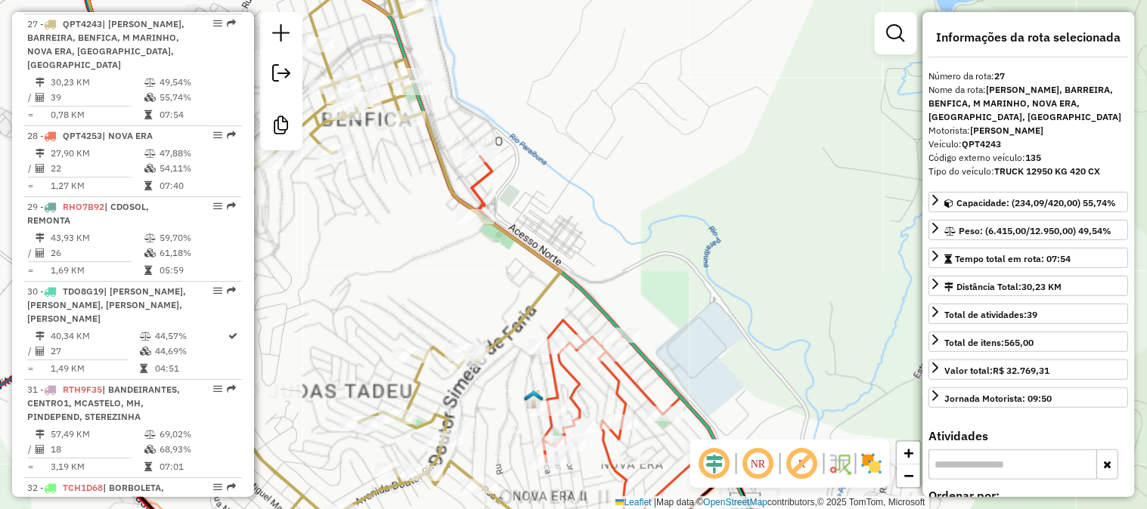
drag, startPoint x: 773, startPoint y: 253, endPoint x: 781, endPoint y: 262, distance: 11.2
click at [780, 260] on div "Janela de atendimento Grade de atendimento Capacidade Transportadoras Veículos …" at bounding box center [573, 254] width 1147 height 509
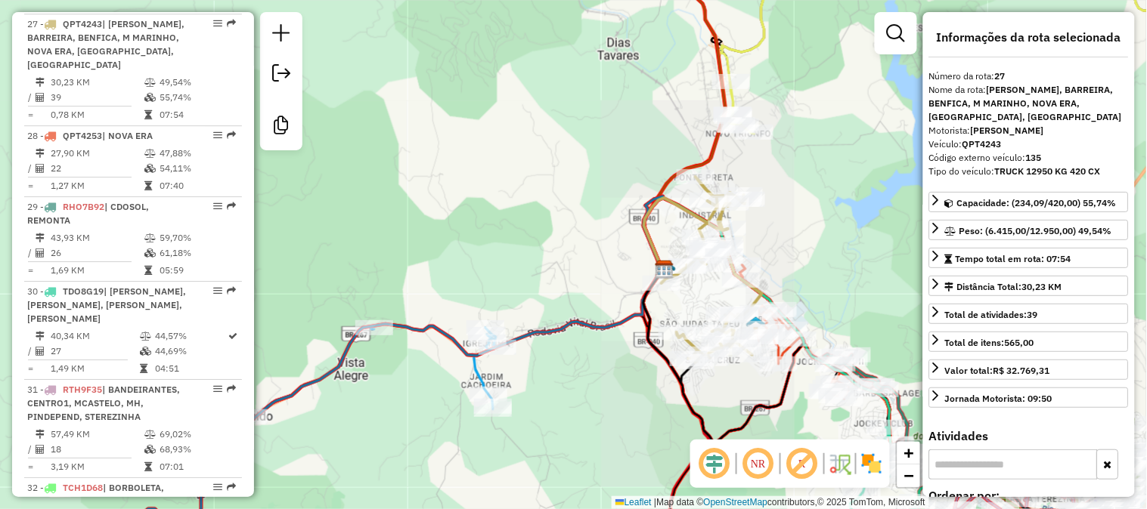
drag, startPoint x: 772, startPoint y: 250, endPoint x: 803, endPoint y: 290, distance: 50.2
click at [803, 290] on div "Janela de atendimento Grade de atendimento Capacidade Transportadoras Veículos …" at bounding box center [573, 254] width 1147 height 509
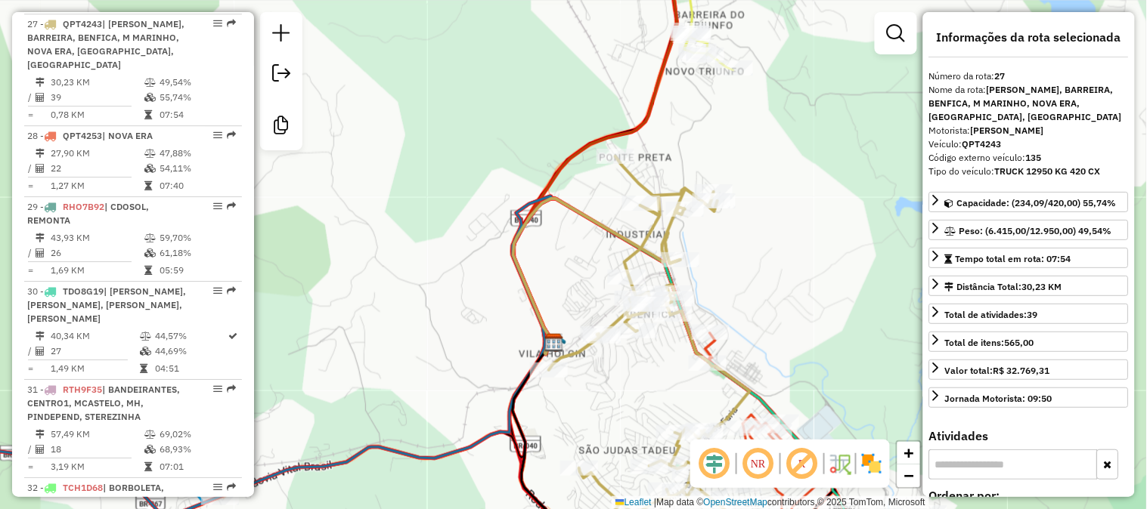
drag, startPoint x: 791, startPoint y: 276, endPoint x: 794, endPoint y: 195, distance: 80.9
click at [794, 209] on div "Janela de atendimento Grade de atendimento Capacidade Transportadoras Veículos …" at bounding box center [573, 254] width 1147 height 509
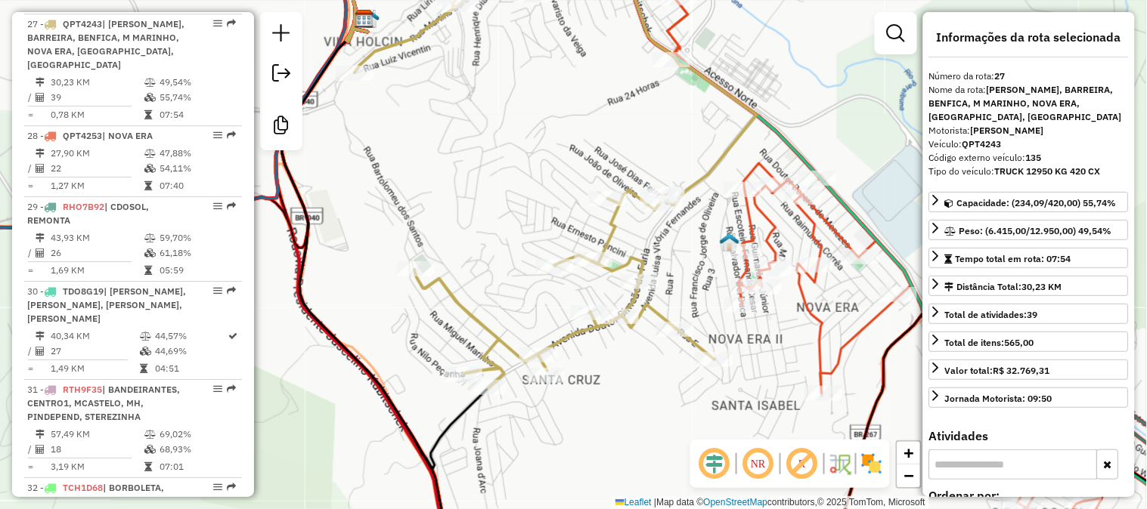
drag, startPoint x: 690, startPoint y: 242, endPoint x: 707, endPoint y: 261, distance: 25.7
click at [707, 261] on div "Janela de atendimento Grade de atendimento Capacidade Transportadoras Veículos …" at bounding box center [573, 254] width 1147 height 509
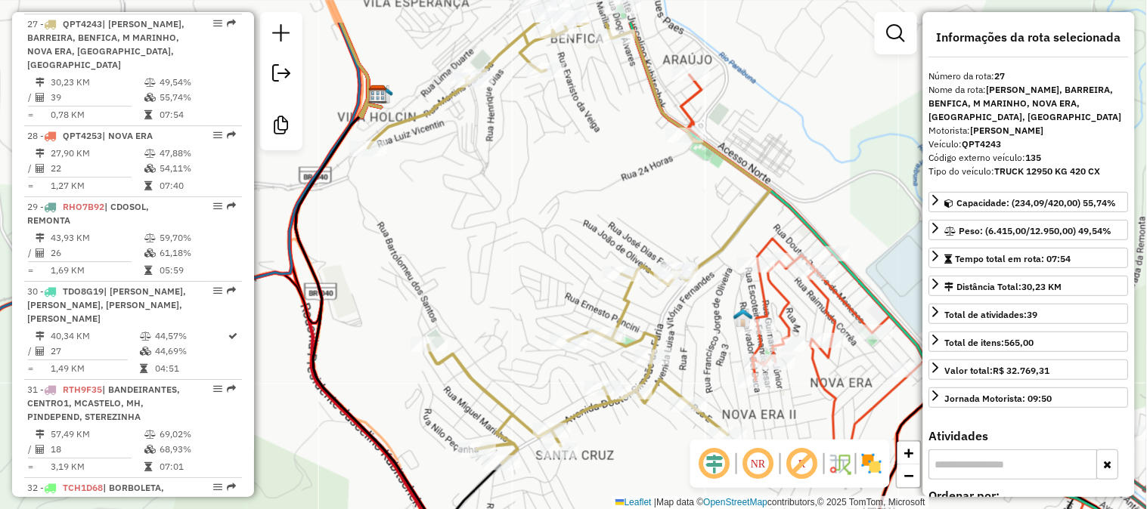
drag, startPoint x: 655, startPoint y: 144, endPoint x: 667, endPoint y: 235, distance: 91.6
click at [667, 235] on div "Janela de atendimento Grade de atendimento Capacidade Transportadoras Veículos …" at bounding box center [573, 254] width 1147 height 509
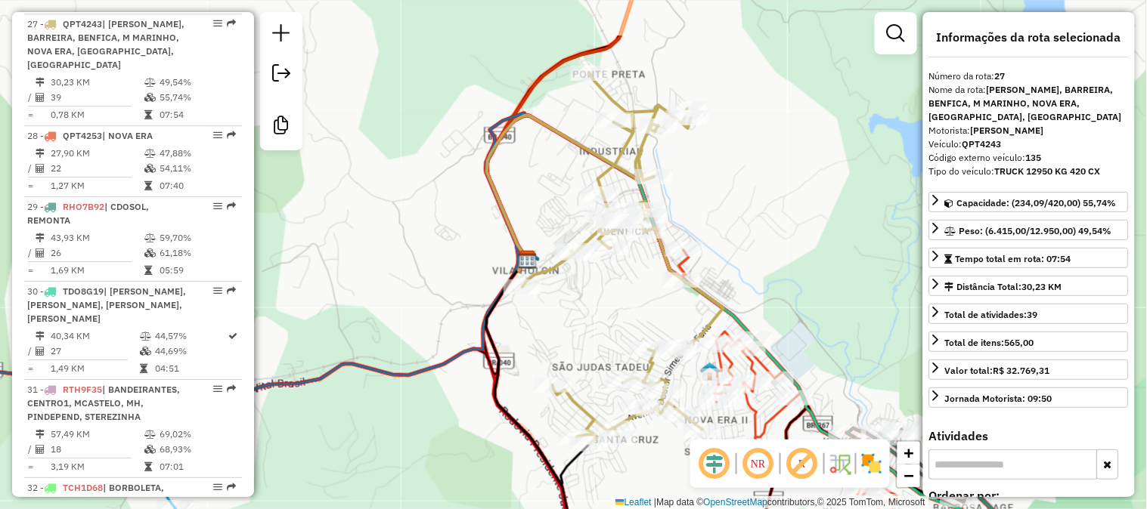
drag, startPoint x: 624, startPoint y: 201, endPoint x: 627, endPoint y: 310, distance: 108.9
click at [628, 310] on div "Janela de atendimento Grade de atendimento Capacidade Transportadoras Veículos …" at bounding box center [573, 254] width 1147 height 509
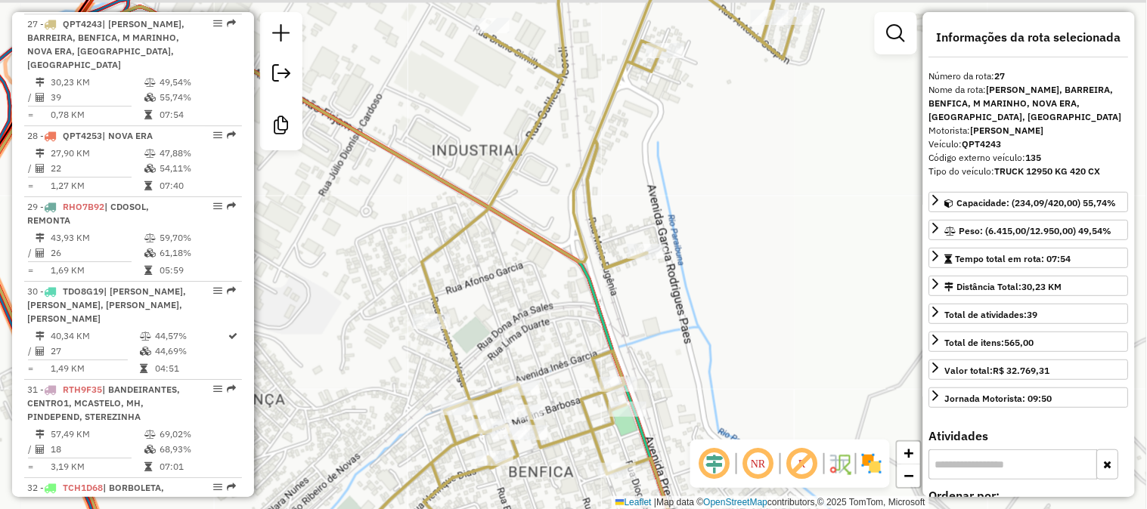
drag, startPoint x: 670, startPoint y: 215, endPoint x: 671, endPoint y: 252, distance: 37.0
click at [671, 252] on div "Janela de atendimento Grade de atendimento Capacidade Transportadoras Veículos …" at bounding box center [573, 254] width 1147 height 509
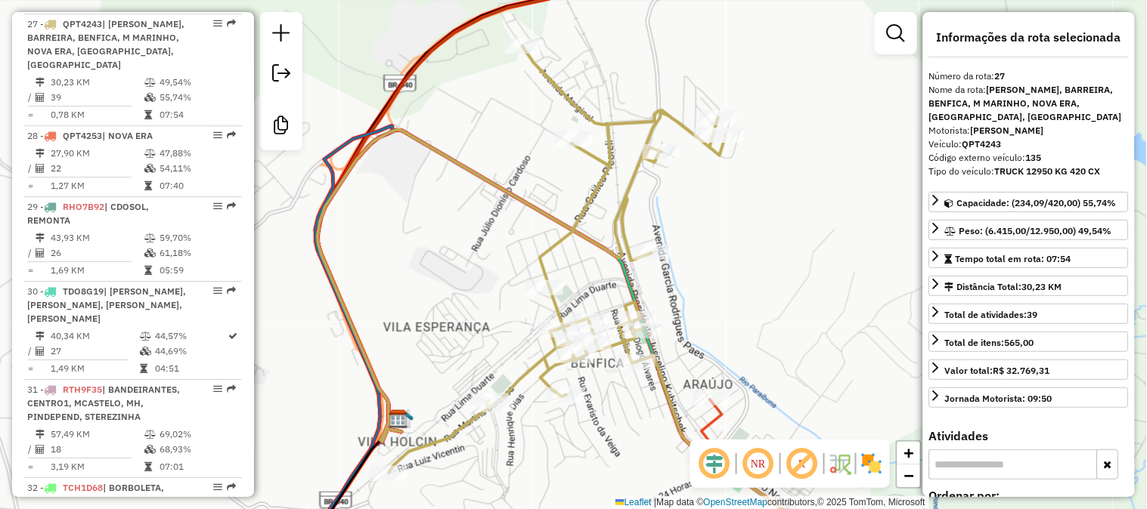
drag, startPoint x: 667, startPoint y: 209, endPoint x: 665, endPoint y: 297, distance: 88.4
click at [666, 296] on div "Janela de atendimento Grade de atendimento Capacidade Transportadoras Veículos …" at bounding box center [573, 254] width 1147 height 509
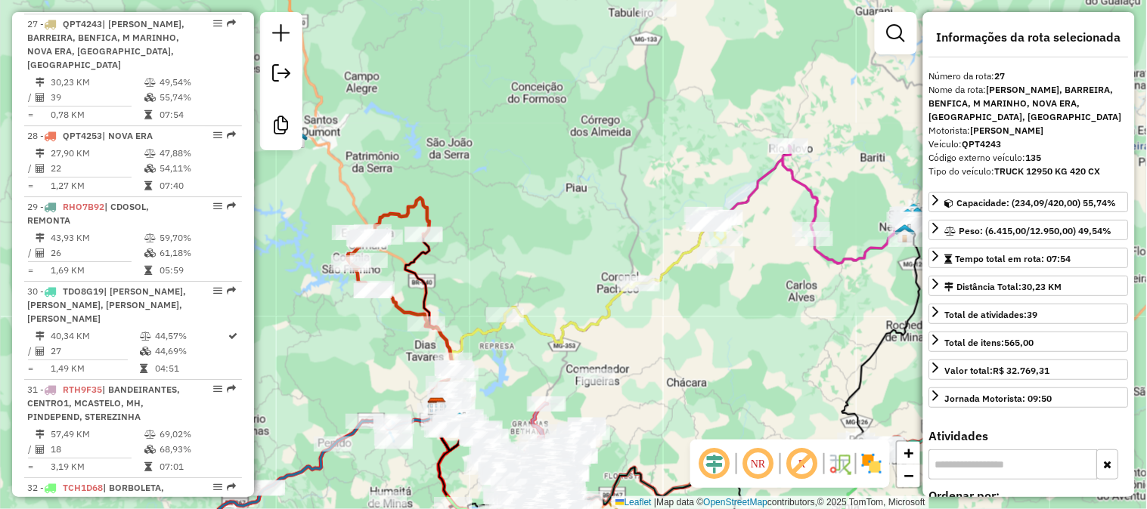
drag, startPoint x: 647, startPoint y: 185, endPoint x: 647, endPoint y: 161, distance: 24.2
click at [647, 163] on div "Janela de atendimento Grade de atendimento Capacidade Transportadoras Veículos …" at bounding box center [573, 254] width 1147 height 509
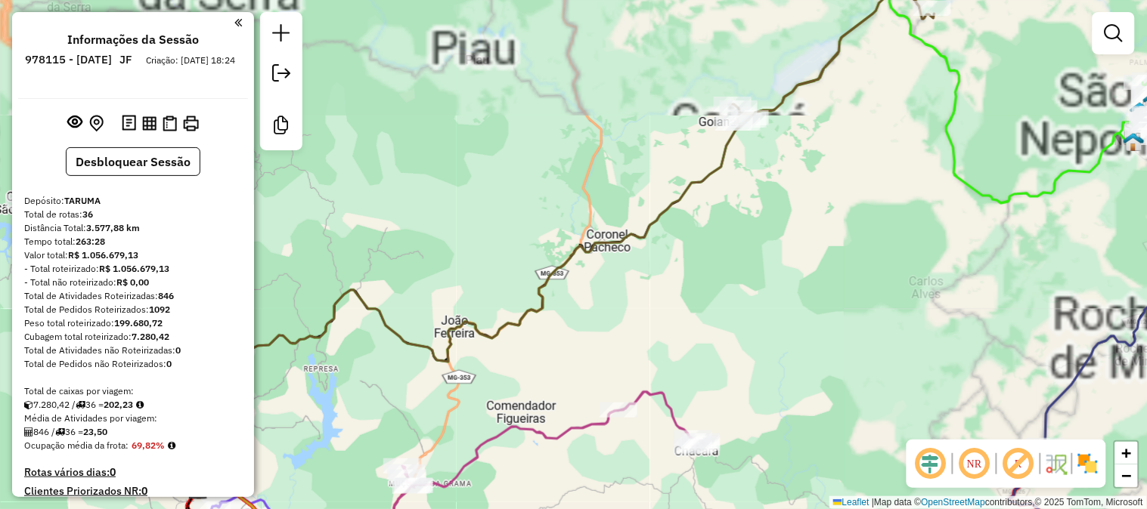
drag, startPoint x: 781, startPoint y: 177, endPoint x: 701, endPoint y: 290, distance: 138.4
click at [707, 308] on div "Janela de atendimento Grade de atendimento Capacidade Transportadoras Veículos …" at bounding box center [573, 254] width 1147 height 509
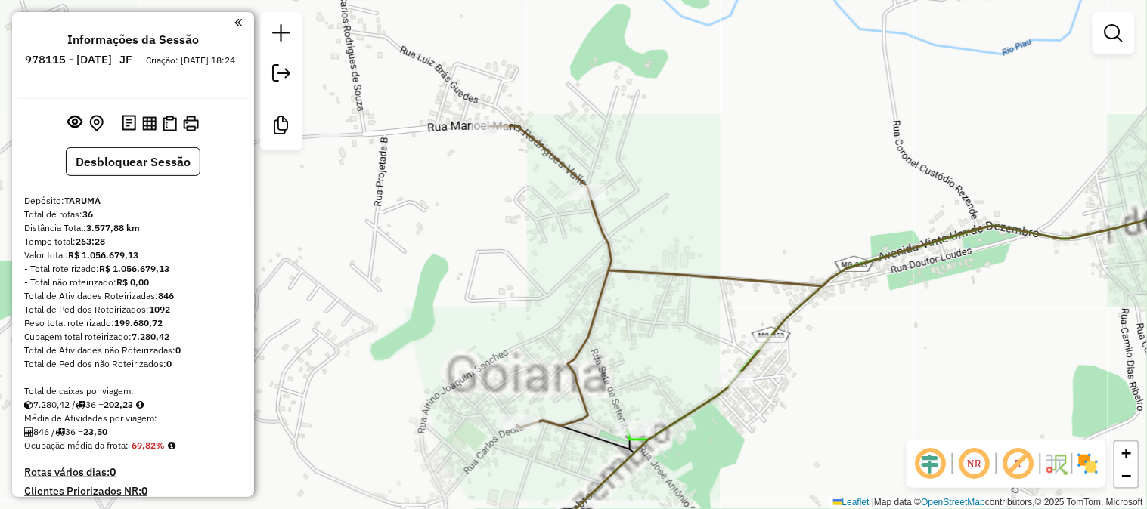
click at [598, 240] on icon at bounding box center [876, 274] width 772 height 310
select select "**********"
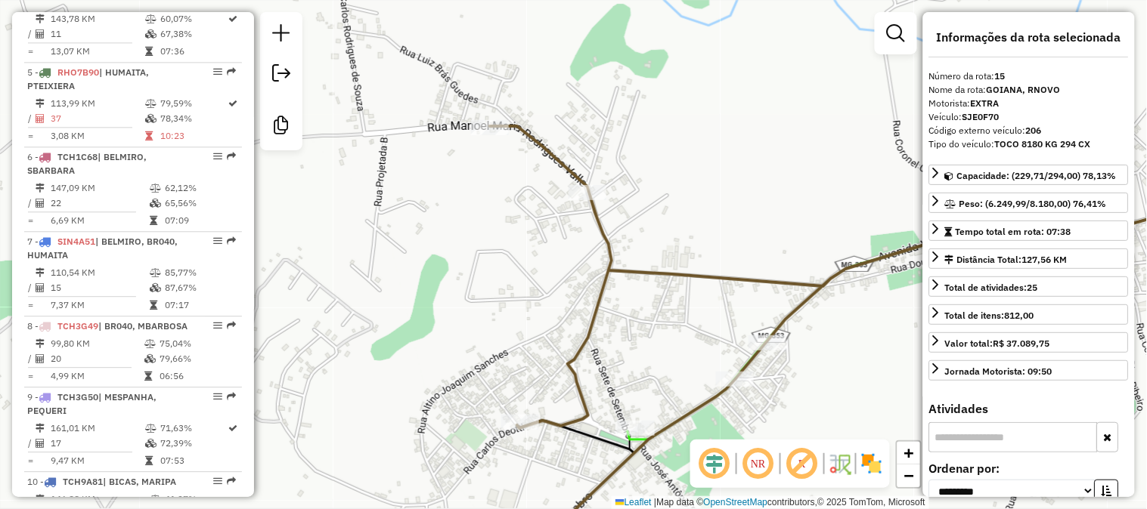
scroll to position [1712, 0]
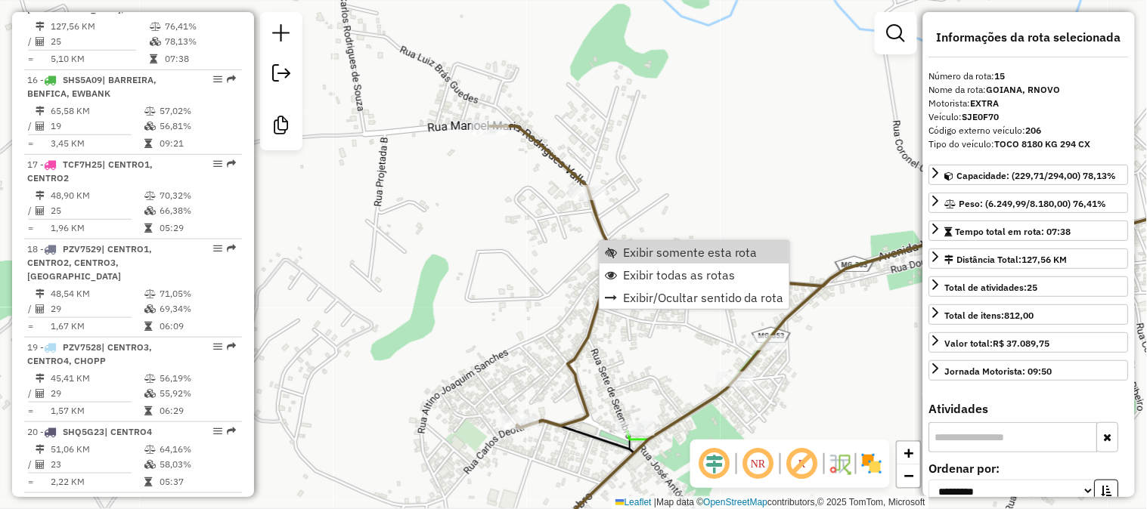
click at [799, 178] on div "Janela de atendimento Grade de atendimento Capacidade Transportadoras Veículos …" at bounding box center [573, 254] width 1147 height 509
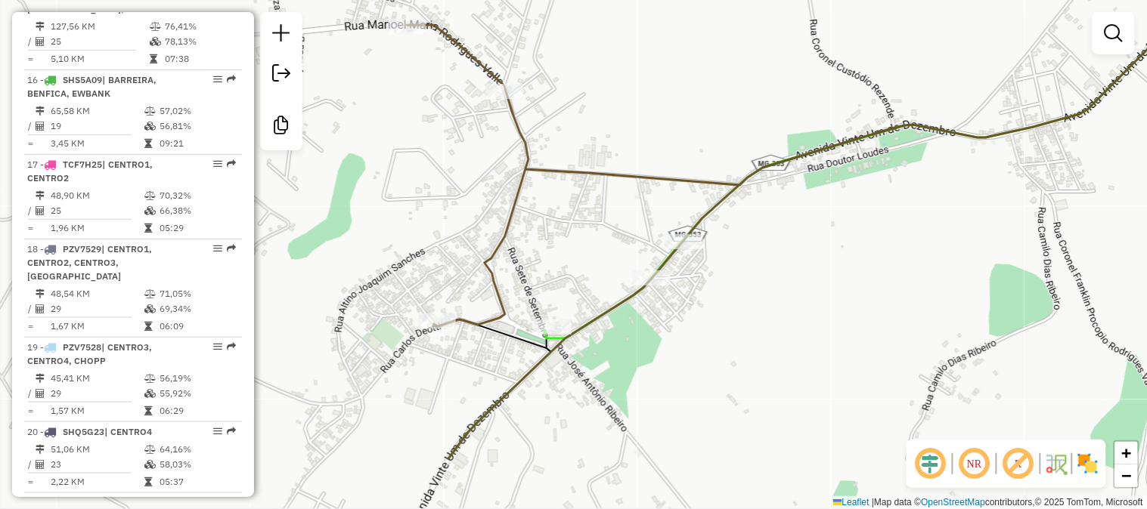
drag, startPoint x: 757, startPoint y: 147, endPoint x: 695, endPoint y: 74, distance: 96.0
click at [704, 73] on div "Janela de atendimento Grade de atendimento Capacidade Transportadoras Veículos …" at bounding box center [573, 254] width 1147 height 509
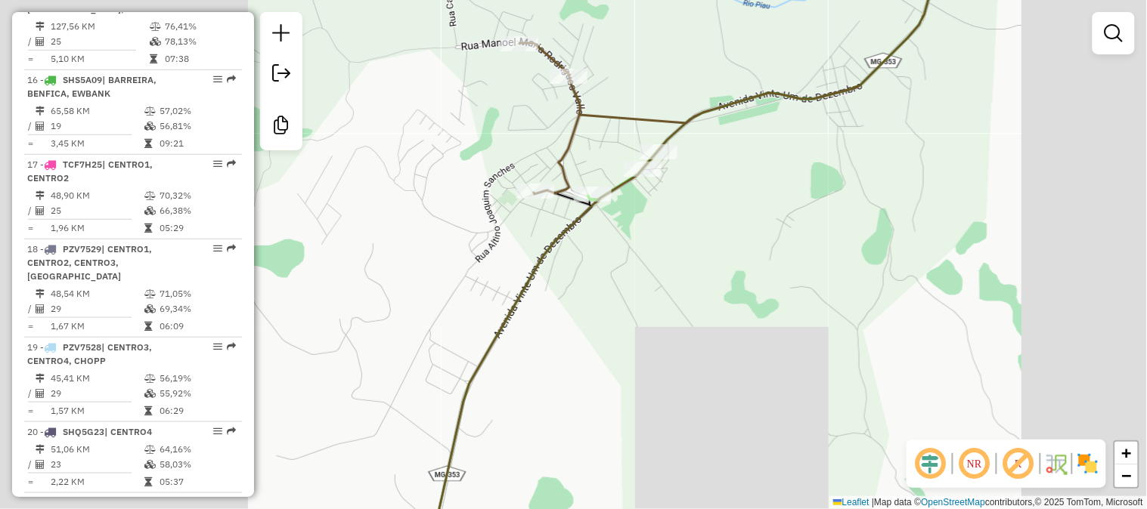
drag, startPoint x: 712, startPoint y: 255, endPoint x: 682, endPoint y: 254, distance: 30.2
click at [683, 254] on div "Janela de atendimento Grade de atendimento Capacidade Transportadoras Veículos …" at bounding box center [573, 254] width 1147 height 509
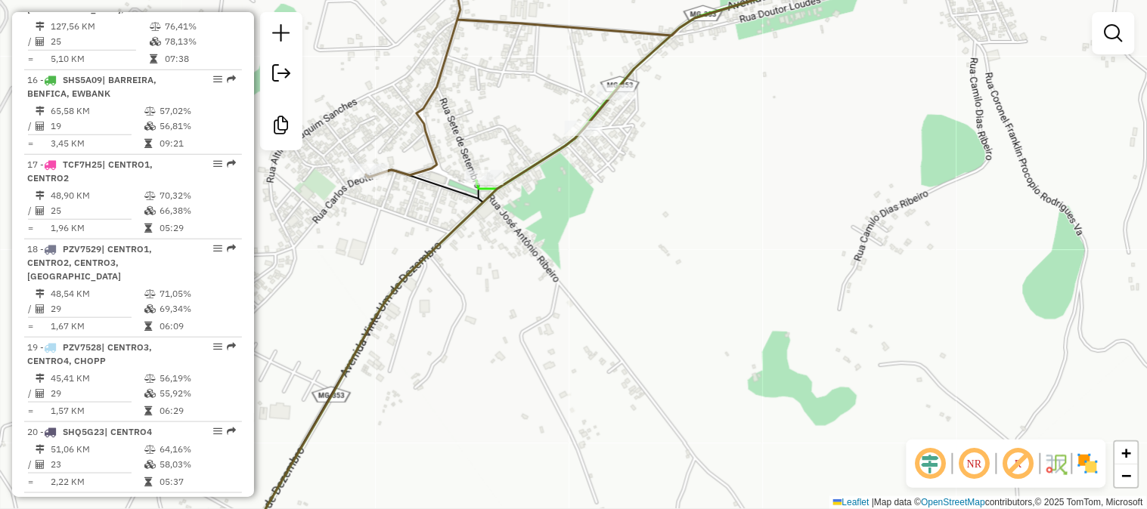
select select "**********"
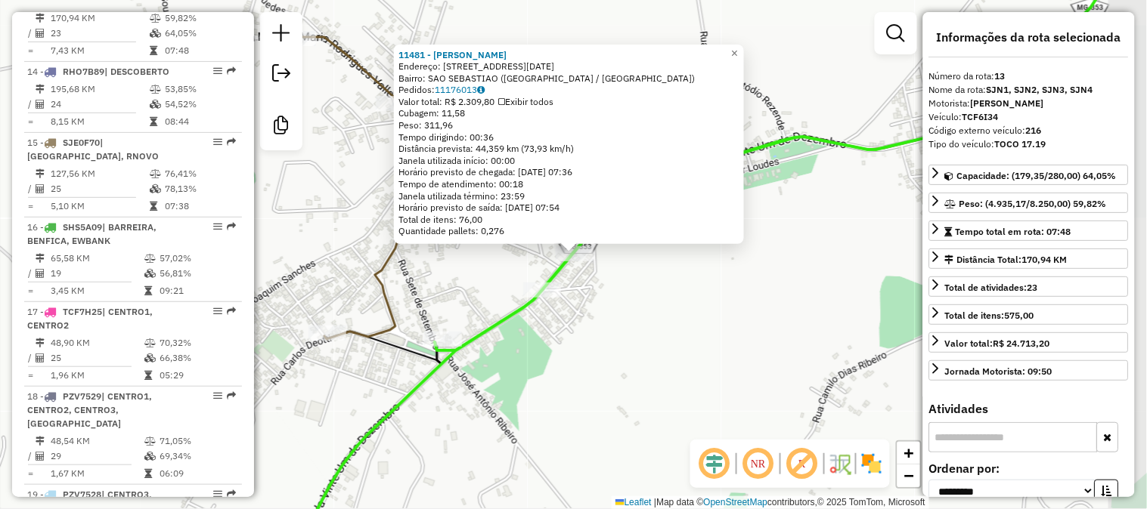
scroll to position [1555, 0]
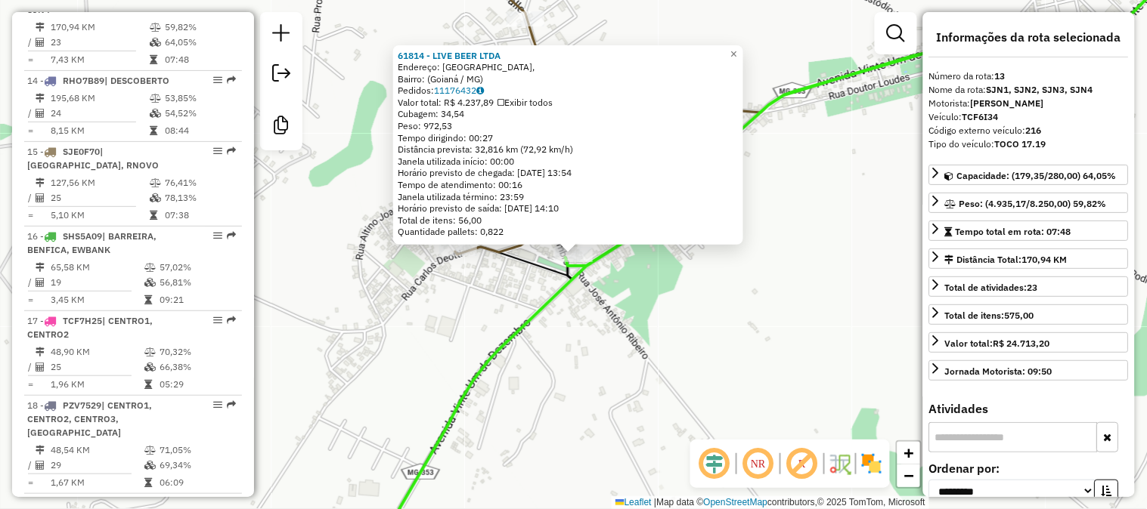
click at [659, 390] on div "61814 - LIVE BEER LTDA Endereço: [GEOGRAPHIC_DATA], Bairro: (Goianá / [GEOGRAPH…" at bounding box center [573, 254] width 1147 height 509
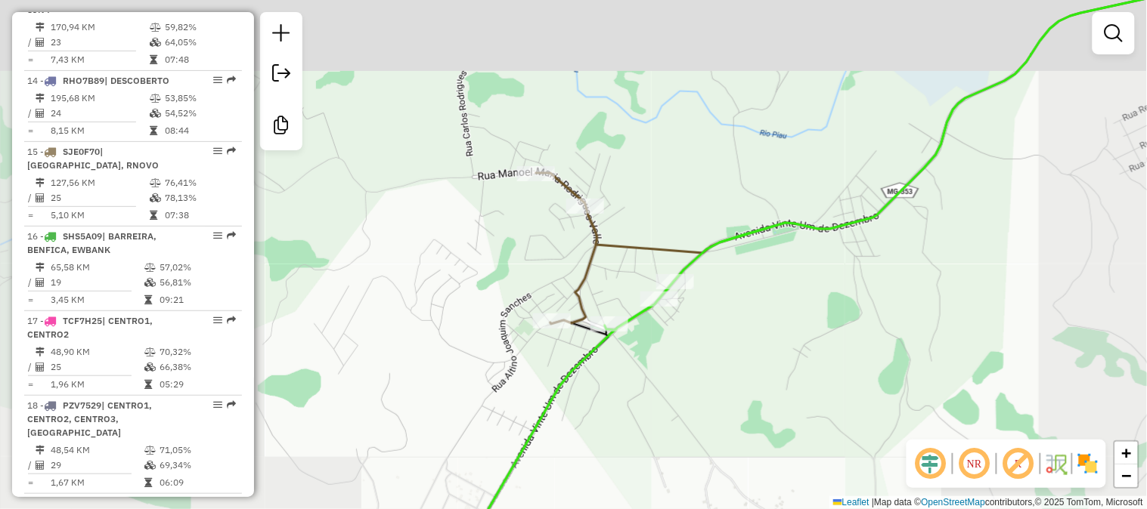
drag, startPoint x: 701, startPoint y: 373, endPoint x: 585, endPoint y: 378, distance: 116.5
click at [593, 381] on div "Janela de atendimento Grade de atendimento Capacidade Transportadoras Veículos …" at bounding box center [573, 254] width 1147 height 509
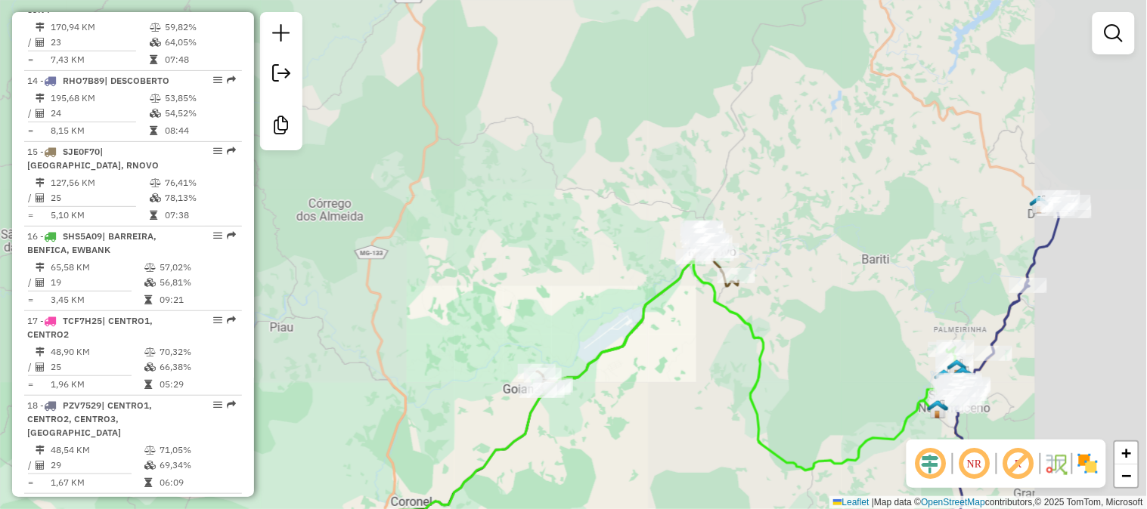
drag, startPoint x: 644, startPoint y: 382, endPoint x: 593, endPoint y: 407, distance: 56.1
click at [595, 407] on div "Janela de atendimento Grade de atendimento Capacidade Transportadoras Veículos …" at bounding box center [573, 254] width 1147 height 509
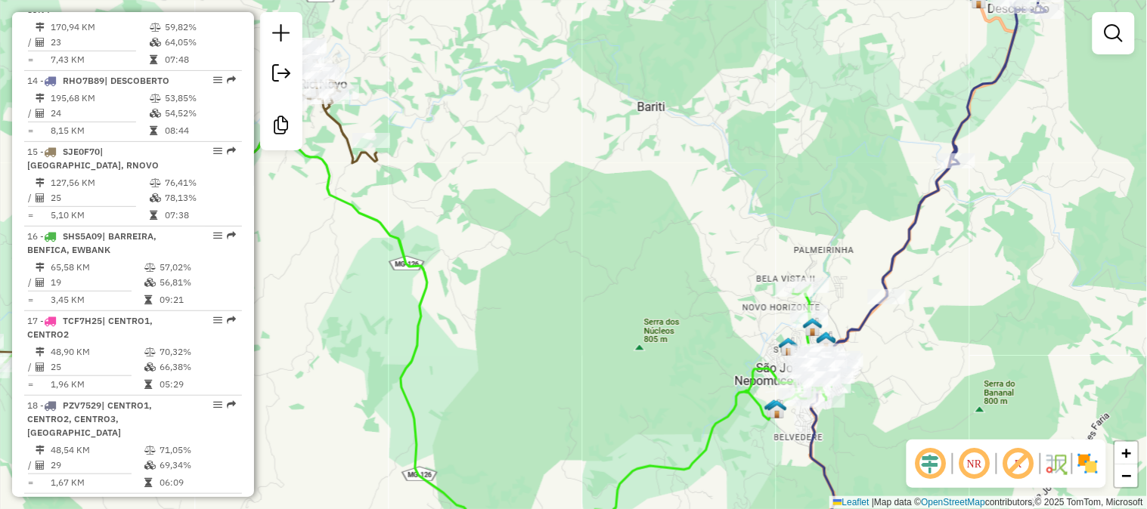
drag, startPoint x: 556, startPoint y: 304, endPoint x: 569, endPoint y: 230, distance: 75.3
click at [569, 230] on div "Janela de atendimento Grade de atendimento Capacidade Transportadoras Veículos …" at bounding box center [573, 254] width 1147 height 509
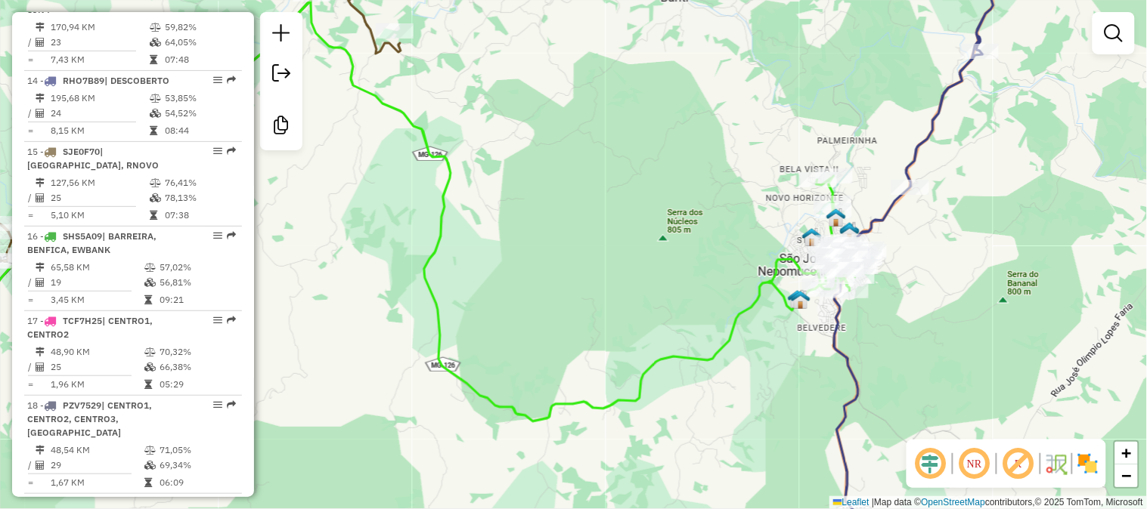
click at [724, 320] on div "Janela de atendimento Grade de atendimento Capacidade Transportadoras Veículos …" at bounding box center [573, 254] width 1147 height 509
click at [735, 320] on icon at bounding box center [434, 211] width 841 height 421
select select "**********"
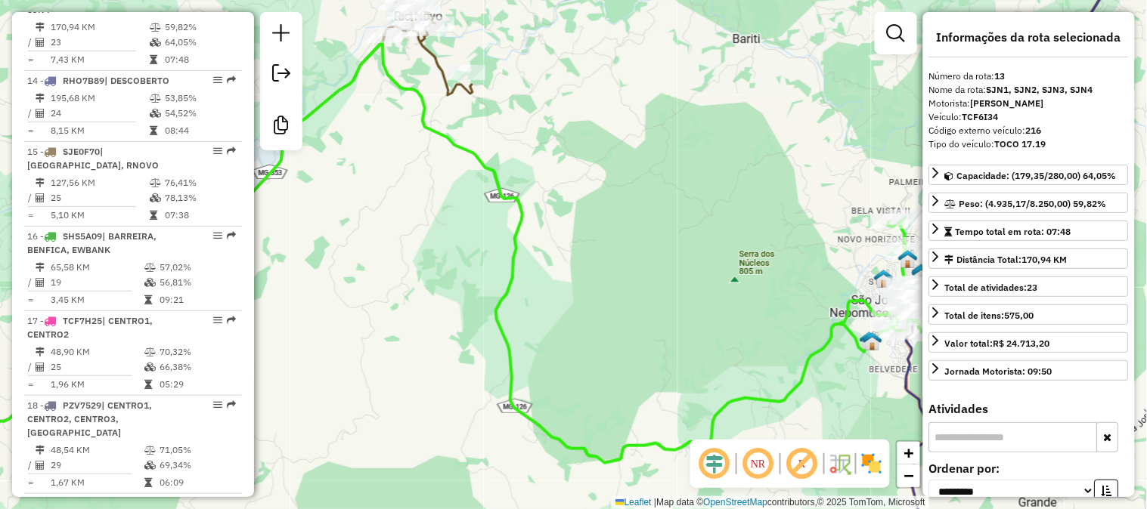
drag, startPoint x: 624, startPoint y: 248, endPoint x: 709, endPoint y: 305, distance: 102.9
click at [709, 304] on div "Janela de atendimento Grade de atendimento Capacidade Transportadoras Veículos …" at bounding box center [573, 254] width 1147 height 509
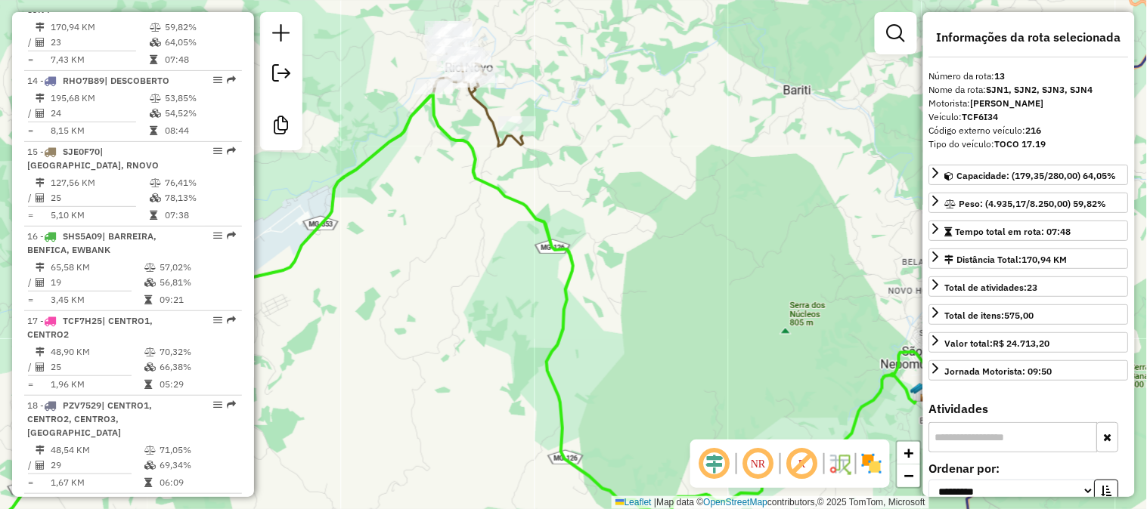
drag, startPoint x: 655, startPoint y: 260, endPoint x: 712, endPoint y: 330, distance: 89.7
click at [712, 329] on div "Janela de atendimento Grade de atendimento Capacidade Transportadoras Veículos …" at bounding box center [573, 254] width 1147 height 509
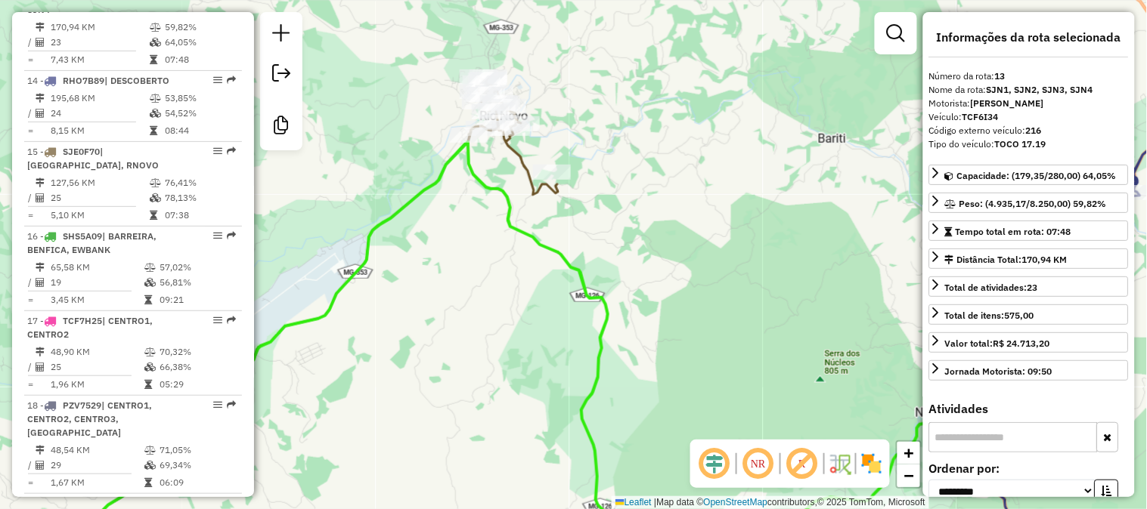
drag, startPoint x: 640, startPoint y: 283, endPoint x: 769, endPoint y: 392, distance: 167.9
click at [769, 390] on div "Janela de atendimento Grade de atendimento Capacidade Transportadoras Veículos …" at bounding box center [573, 254] width 1147 height 509
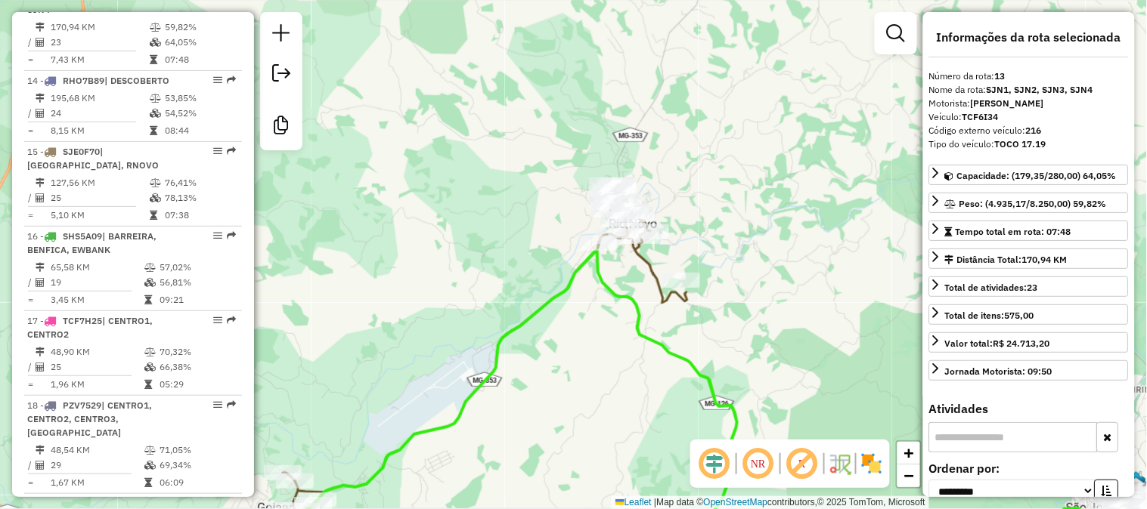
click at [636, 258] on icon at bounding box center [485, 348] width 404 height 326
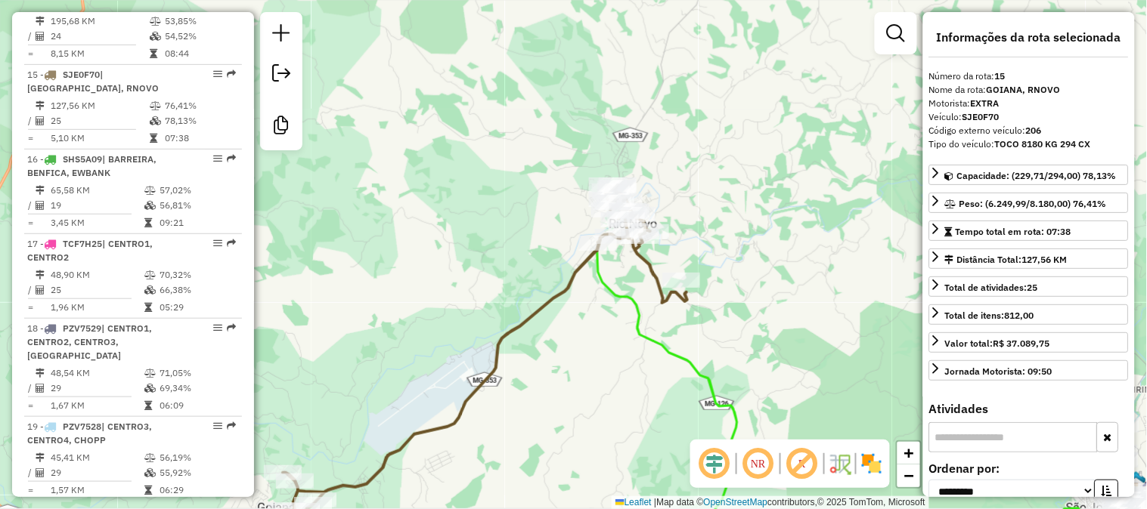
scroll to position [1712, 0]
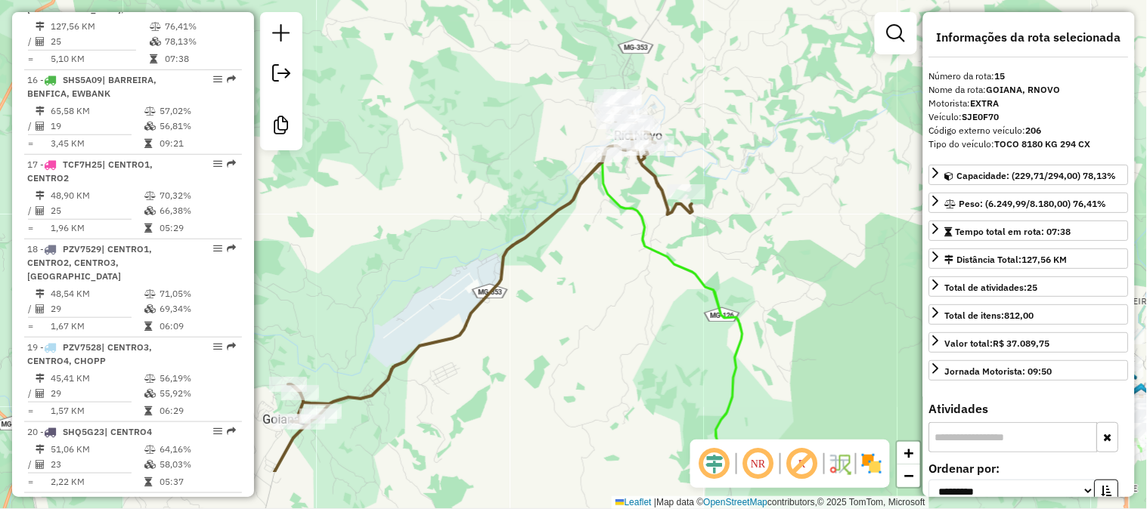
drag, startPoint x: 472, startPoint y: 243, endPoint x: 480, endPoint y: 140, distance: 103.1
click at [480, 140] on div "Janela de atendimento Grade de atendimento Capacidade Transportadoras Veículos …" at bounding box center [573, 254] width 1147 height 509
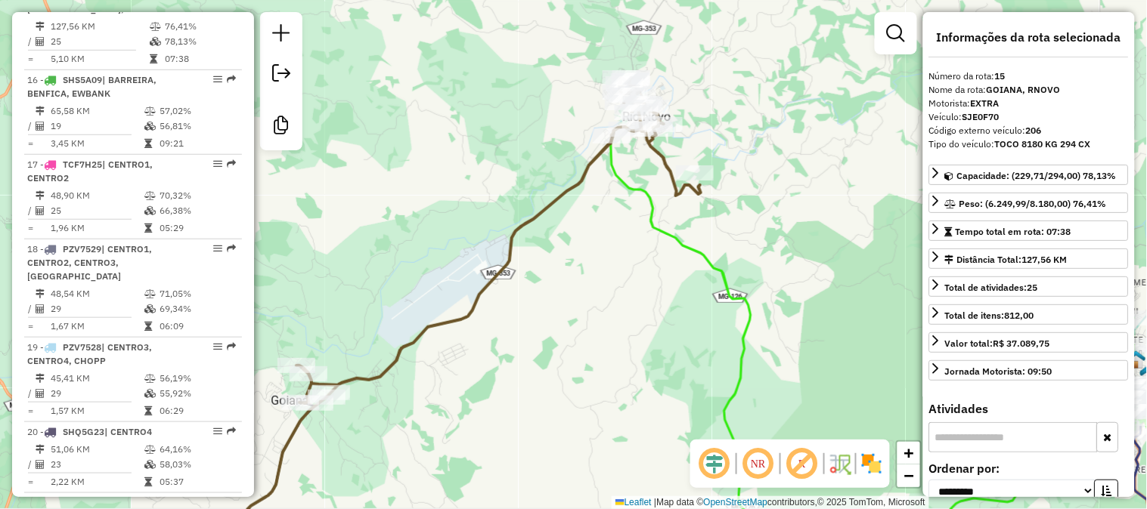
drag, startPoint x: 482, startPoint y: 182, endPoint x: 531, endPoint y: 107, distance: 89.5
click at [526, 115] on div "Janela de atendimento Grade de atendimento Capacidade Transportadoras Veículos …" at bounding box center [573, 254] width 1147 height 509
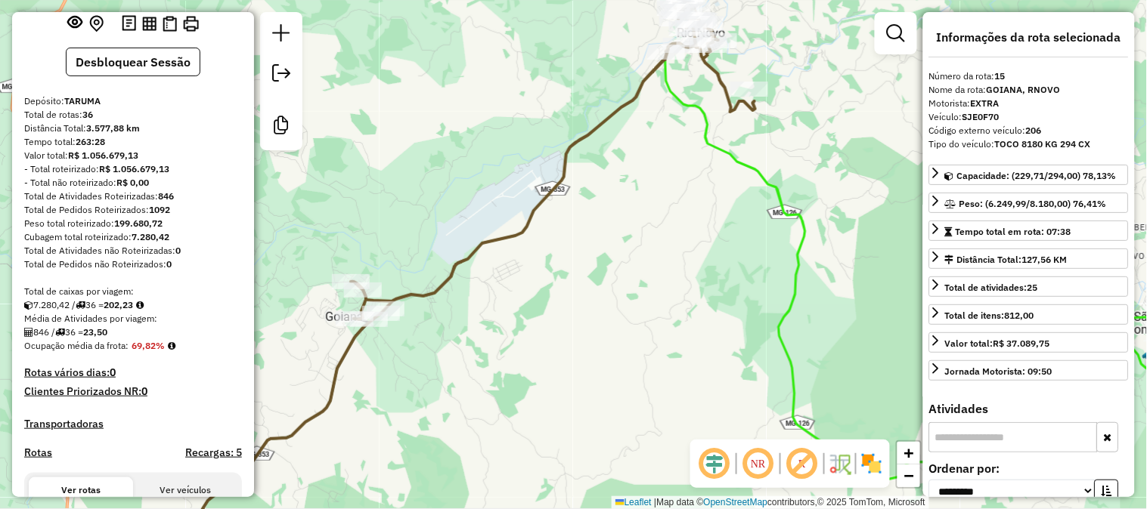
scroll to position [0, 0]
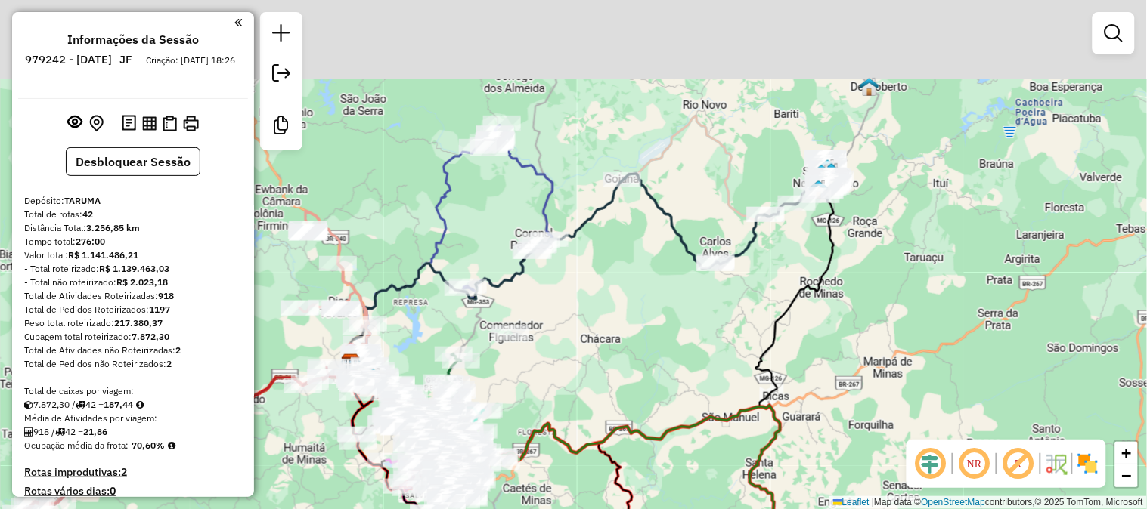
drag, startPoint x: 845, startPoint y: 141, endPoint x: 788, endPoint y: 343, distance: 210.3
click at [788, 345] on div "Janela de atendimento Grade de atendimento Capacidade Transportadoras Veículos …" at bounding box center [573, 254] width 1147 height 509
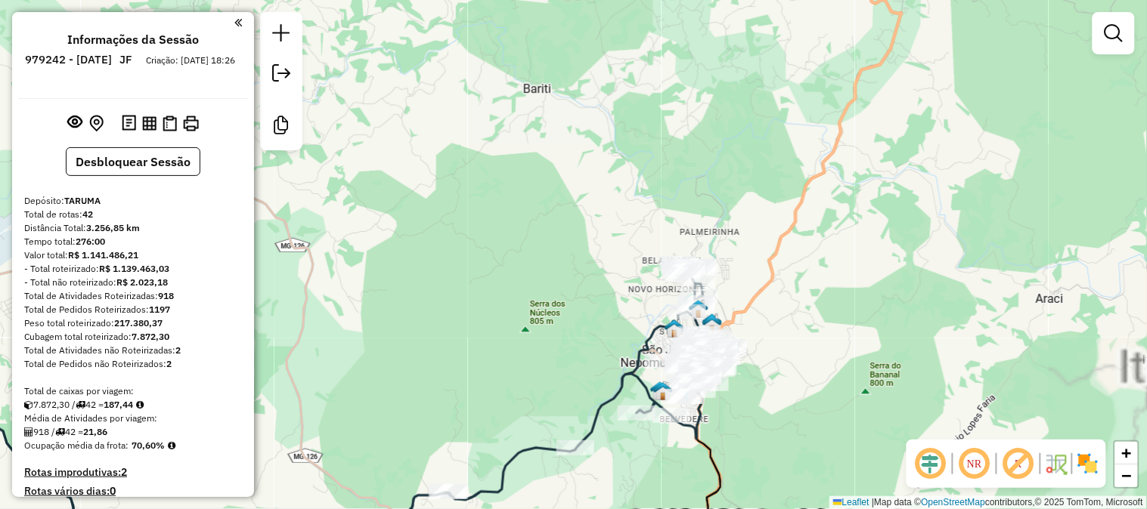
drag, startPoint x: 734, startPoint y: 306, endPoint x: 739, endPoint y: 221, distance: 85.6
click at [763, 201] on div "Janela de atendimento Grade de atendimento Capacidade Transportadoras Veículos …" at bounding box center [573, 254] width 1147 height 509
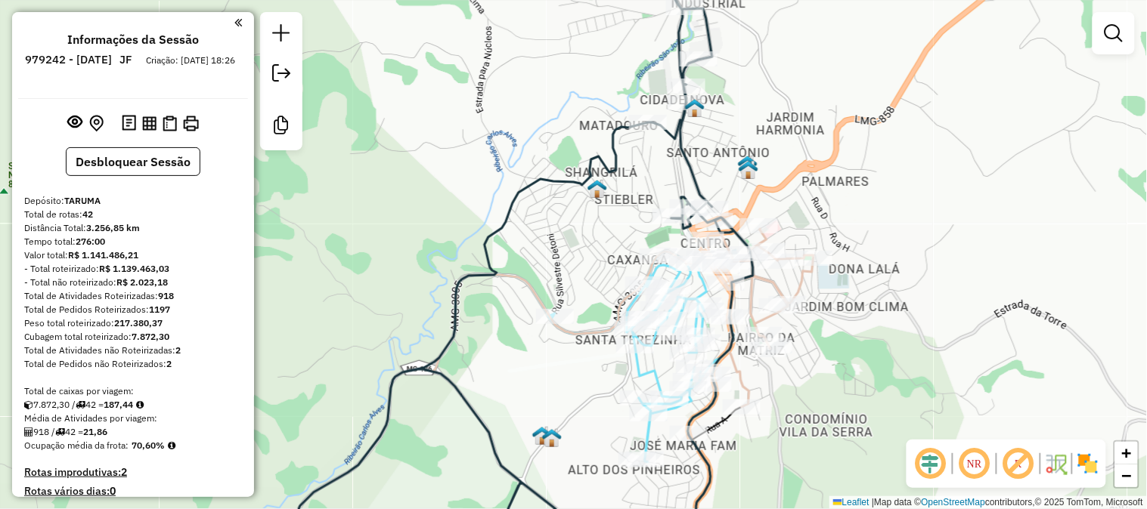
click at [686, 138] on icon at bounding box center [516, 254] width 473 height 611
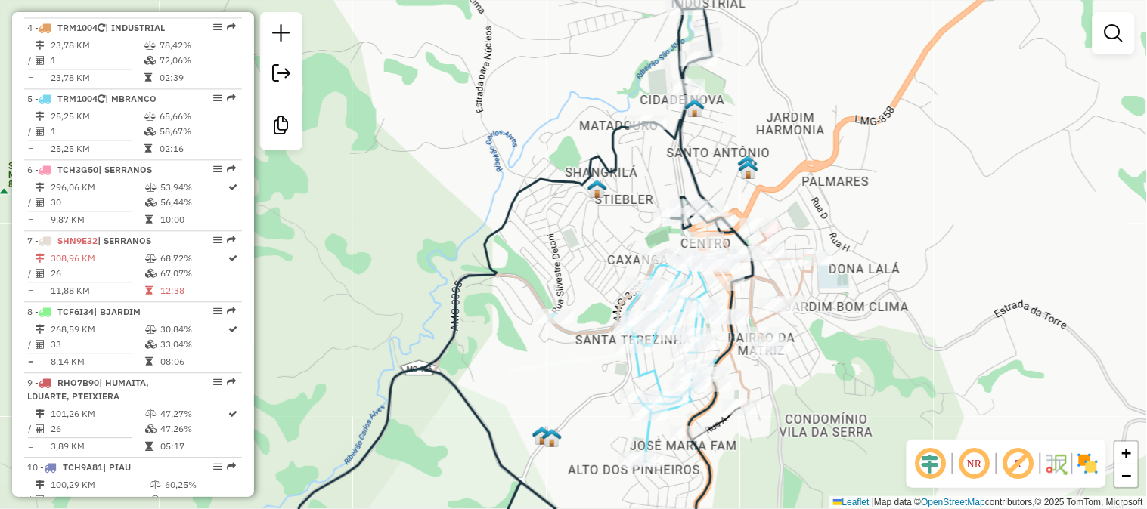
select select "**********"
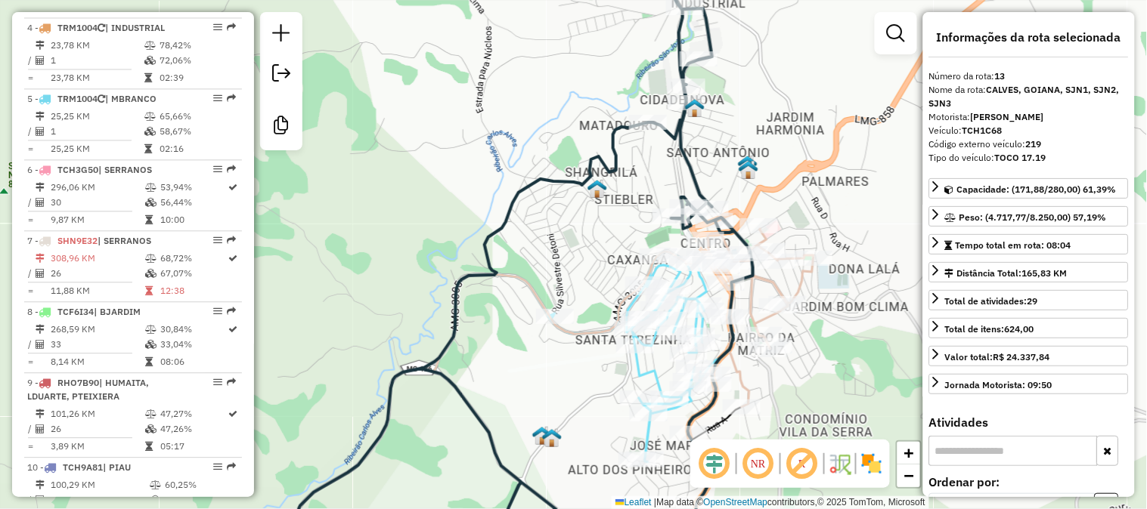
scroll to position [1493, 0]
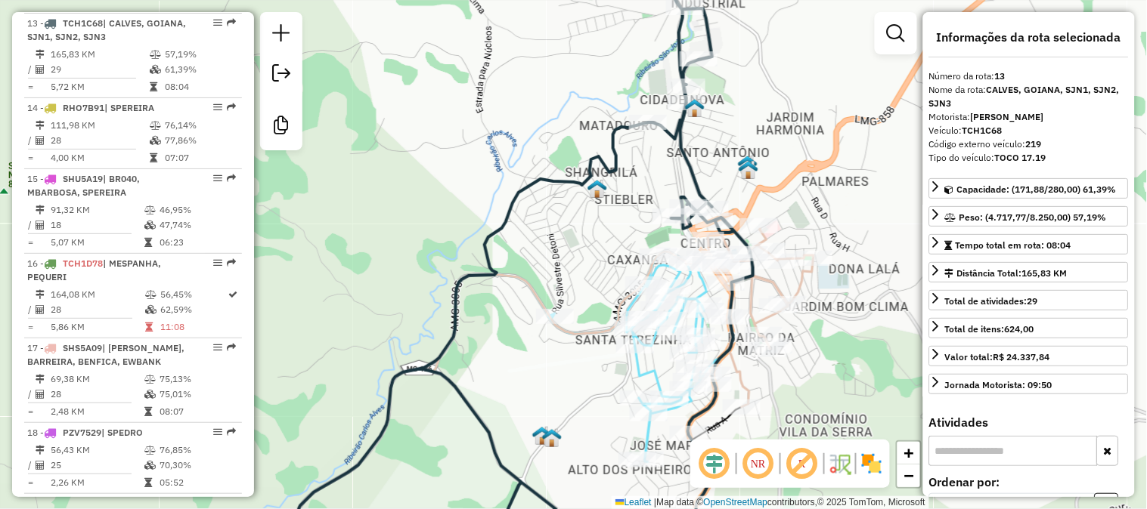
click at [696, 295] on icon at bounding box center [641, 357] width 184 height 211
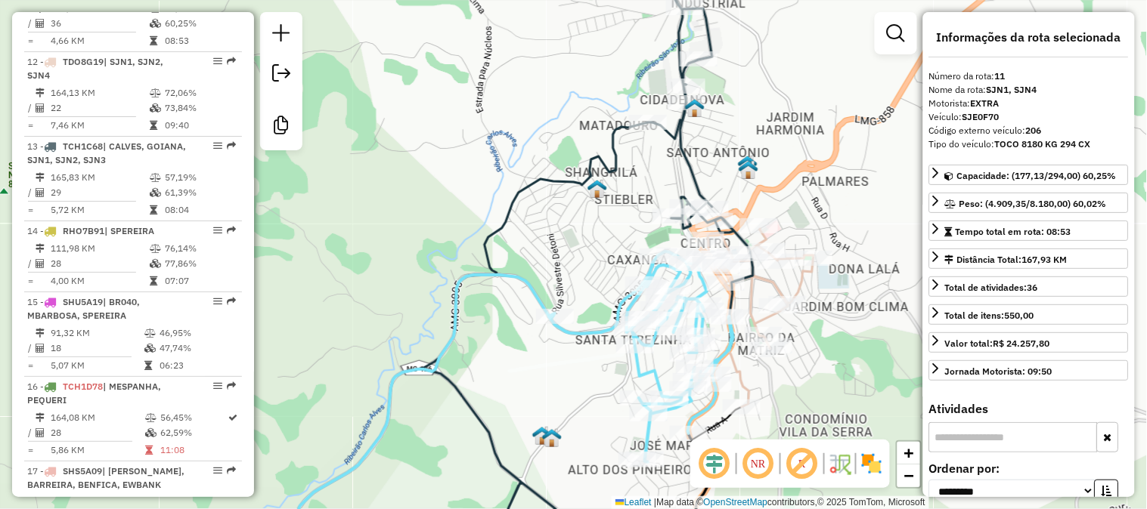
scroll to position [1338, 0]
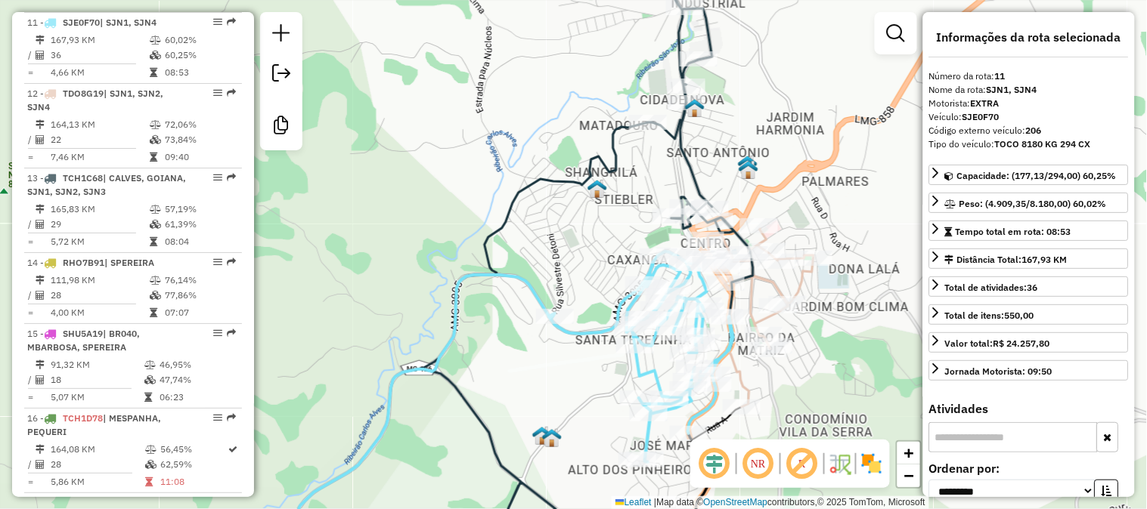
click at [813, 269] on icon at bounding box center [749, 318] width 127 height 178
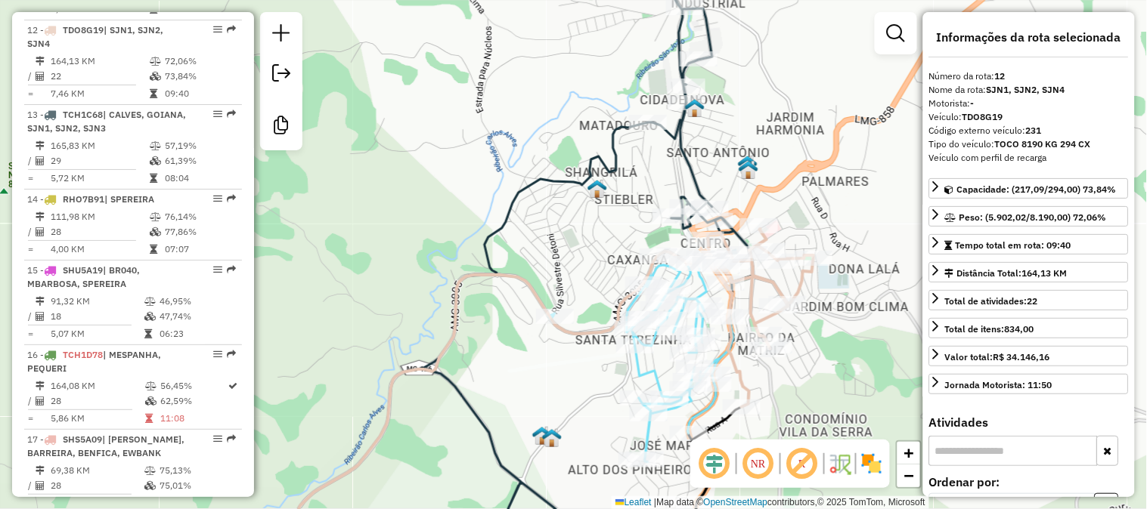
scroll to position [1409, 0]
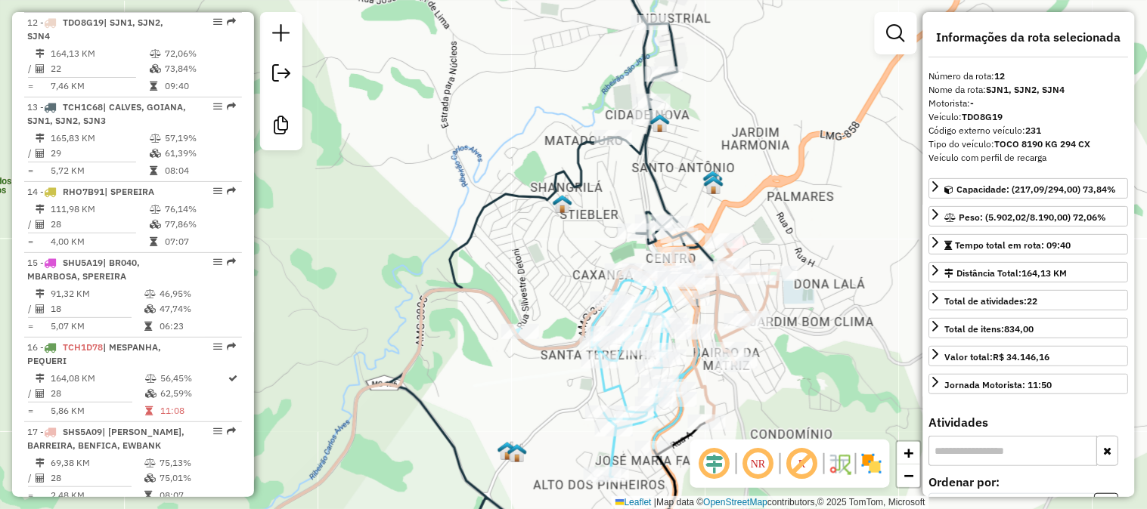
drag, startPoint x: 797, startPoint y: 314, endPoint x: 769, endPoint y: 326, distance: 30.5
click at [769, 326] on div "Janela de atendimento Grade de atendimento Capacidade Transportadoras Veículos …" at bounding box center [573, 254] width 1147 height 509
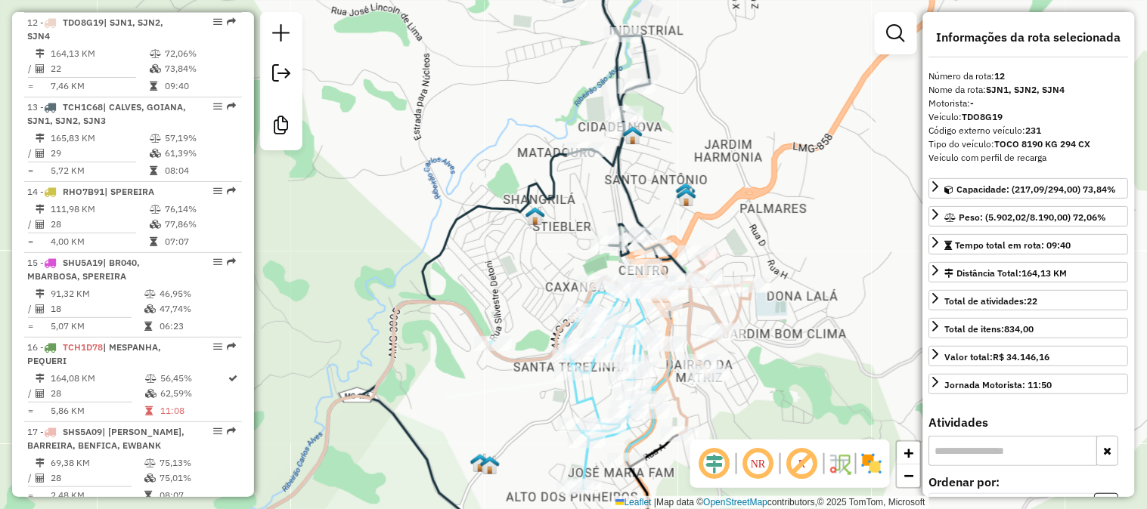
click at [636, 192] on icon at bounding box center [459, 254] width 463 height 611
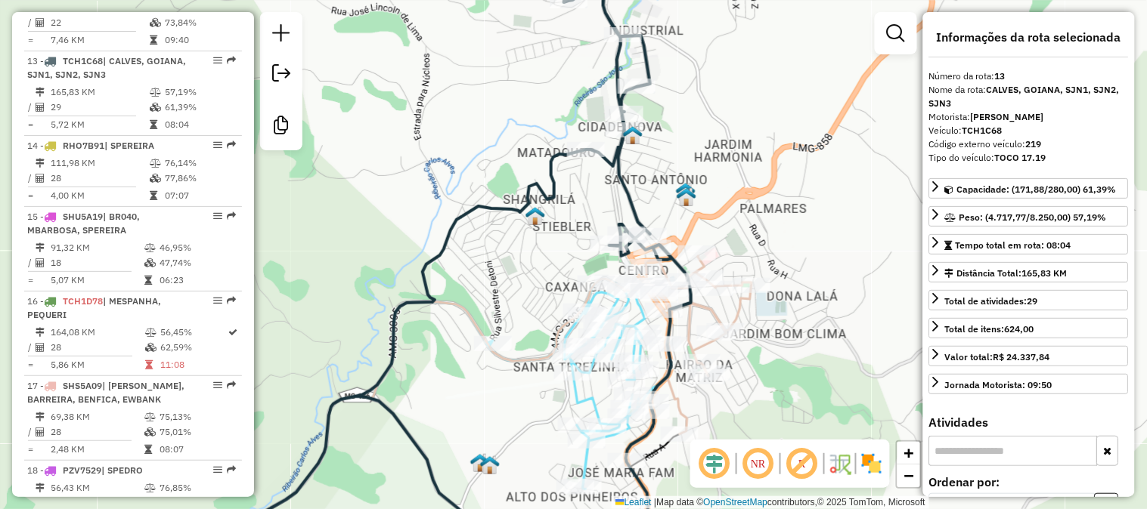
scroll to position [1493, 0]
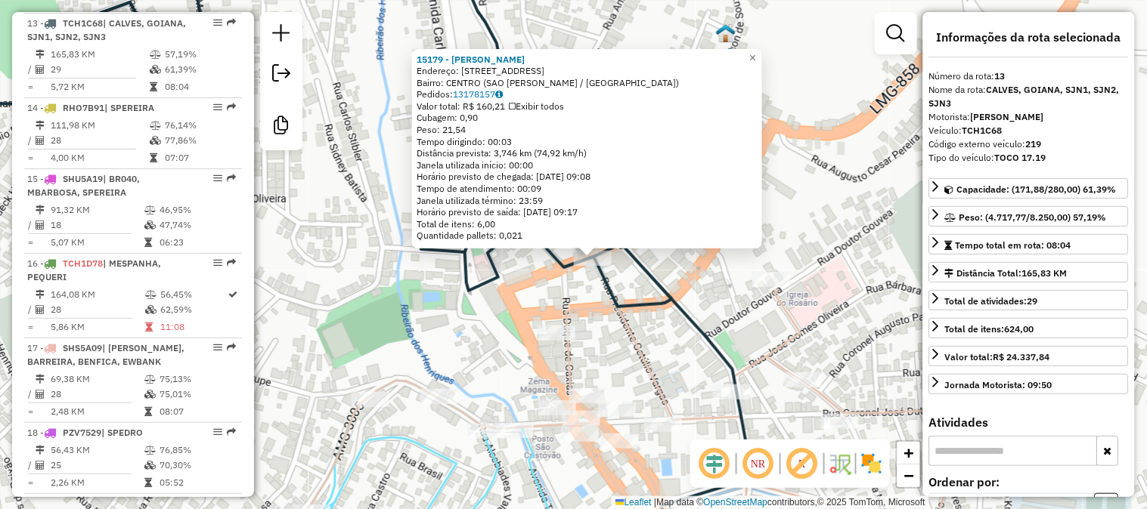
drag, startPoint x: 546, startPoint y: 284, endPoint x: 564, endPoint y: 288, distance: 18.5
click at [564, 288] on div "15179 - CLAUDIO RODRIGUES PA Endereço: R GOVERNADOR VALADARES 22 Bairro: CENTRO…" at bounding box center [573, 254] width 1147 height 509
click at [555, 289] on div "15179 - CLAUDIO RODRIGUES PA Endereço: R GOVERNADOR VALADARES 22 Bairro: CENTRO…" at bounding box center [573, 254] width 1147 height 509
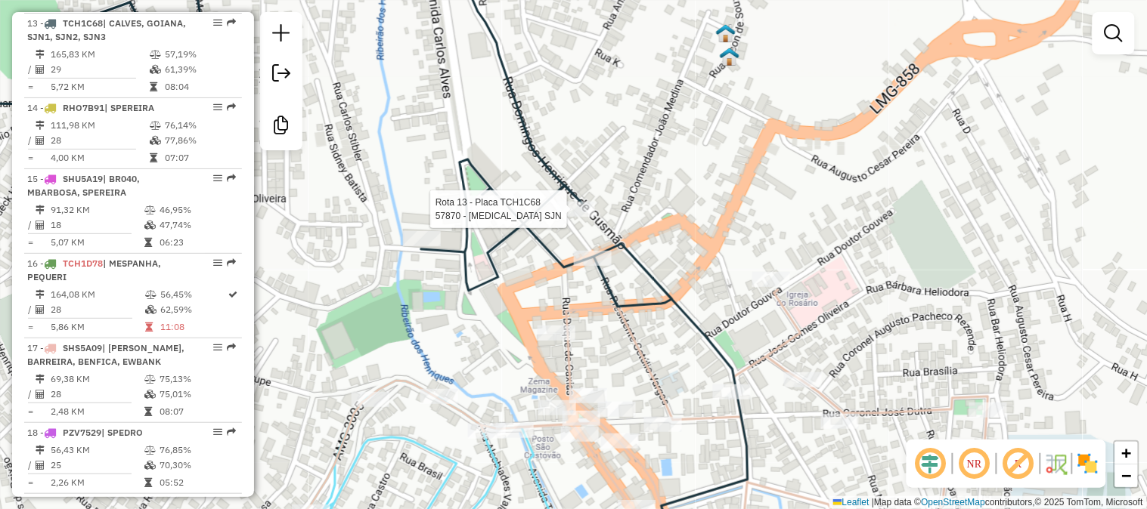
select select "**********"
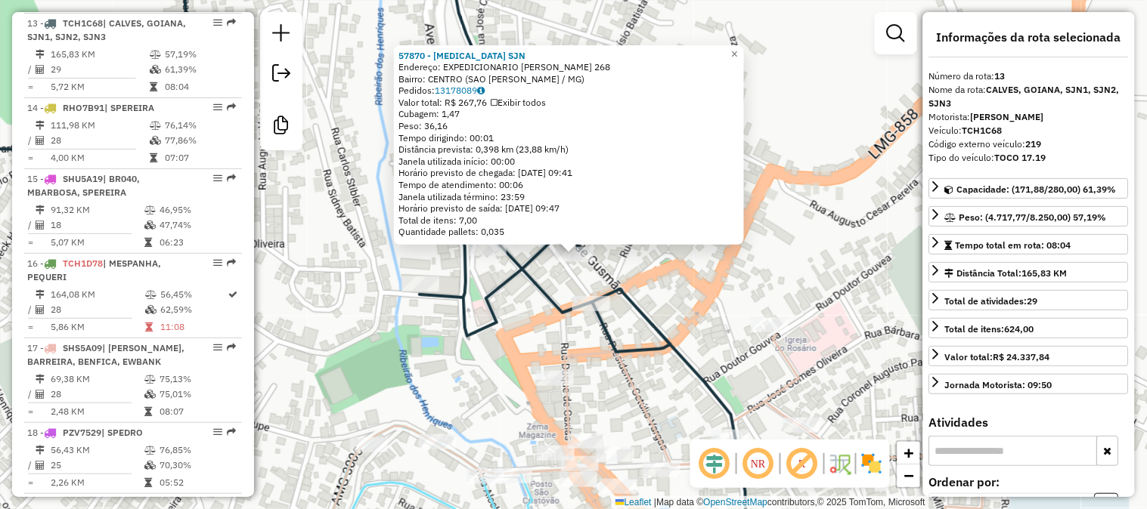
click at [531, 312] on div "57870 - CROSS TRAINING SJN Endereço: EXPEDICIONARIO GARCIA LOPES 268 Bairro: CE…" at bounding box center [573, 254] width 1147 height 509
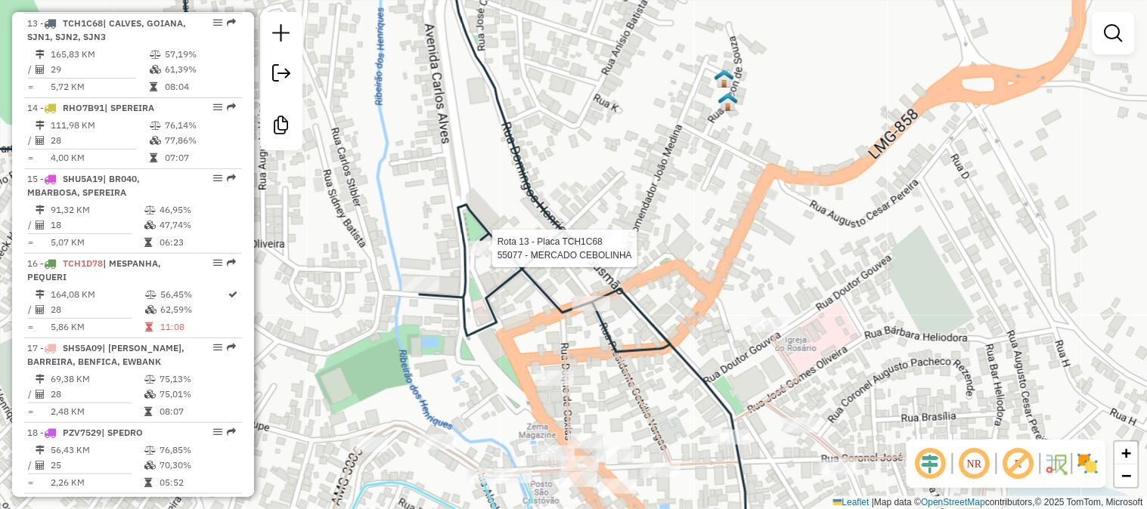
click at [497, 238] on icon at bounding box center [315, 254] width 861 height 611
select select "**********"
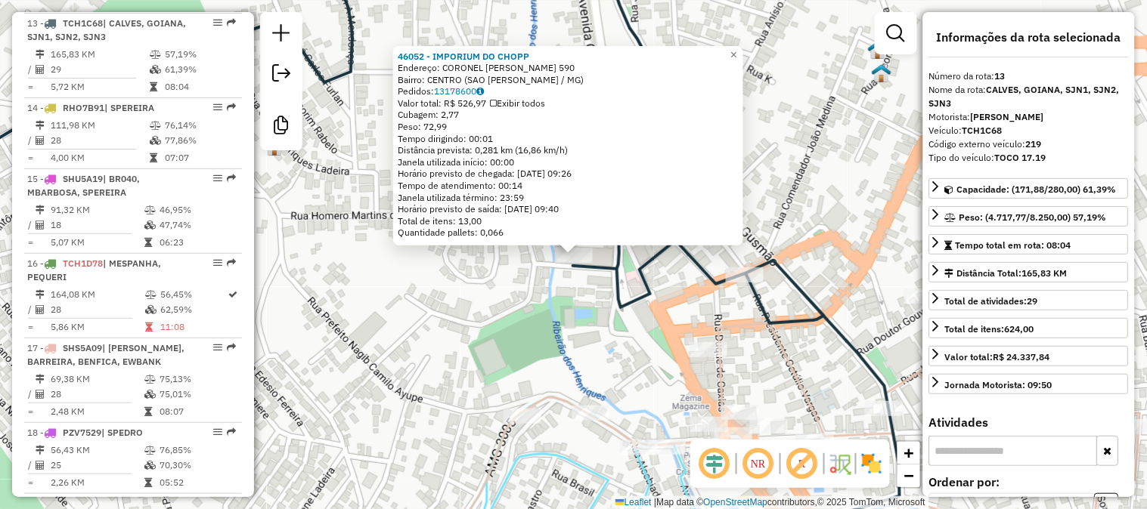
click at [550, 311] on div "46052 - IMPORIUM DO CHOPP Endereço: CORONEL JOSE DUTRA 590 Bairro: CENTRO (SAO …" at bounding box center [573, 254] width 1147 height 509
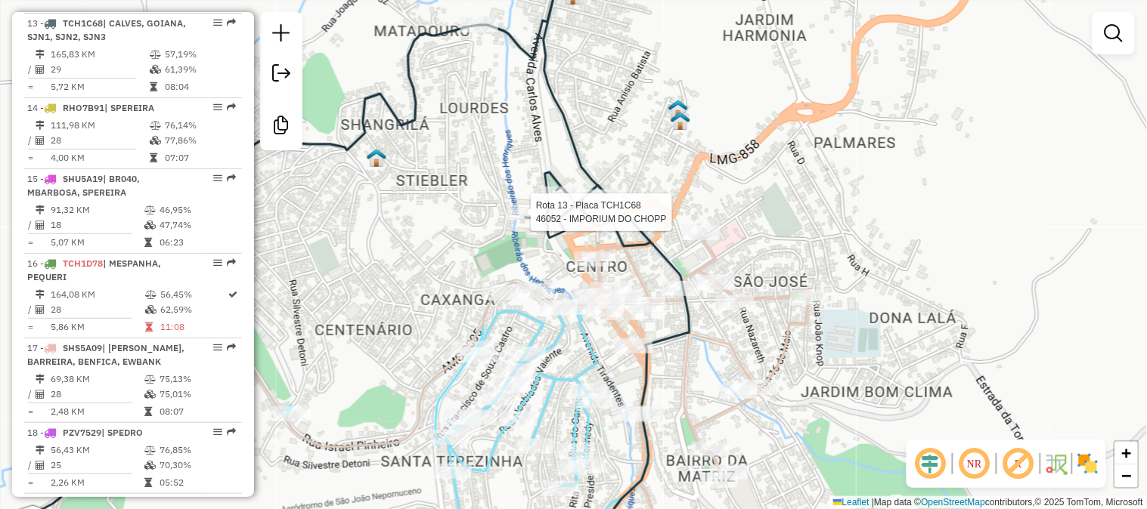
select select "**********"
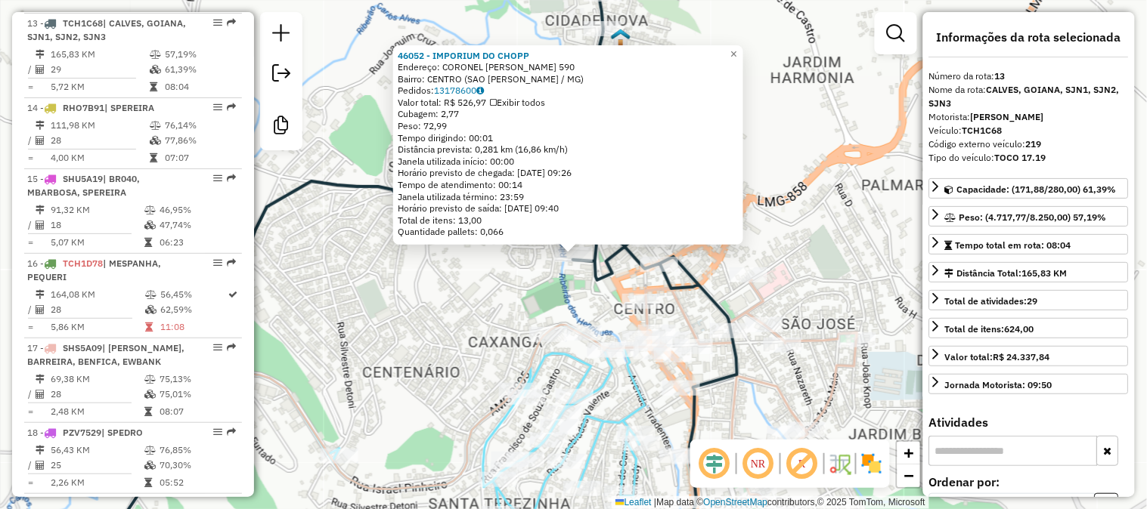
click at [630, 253] on icon at bounding box center [403, 254] width 667 height 611
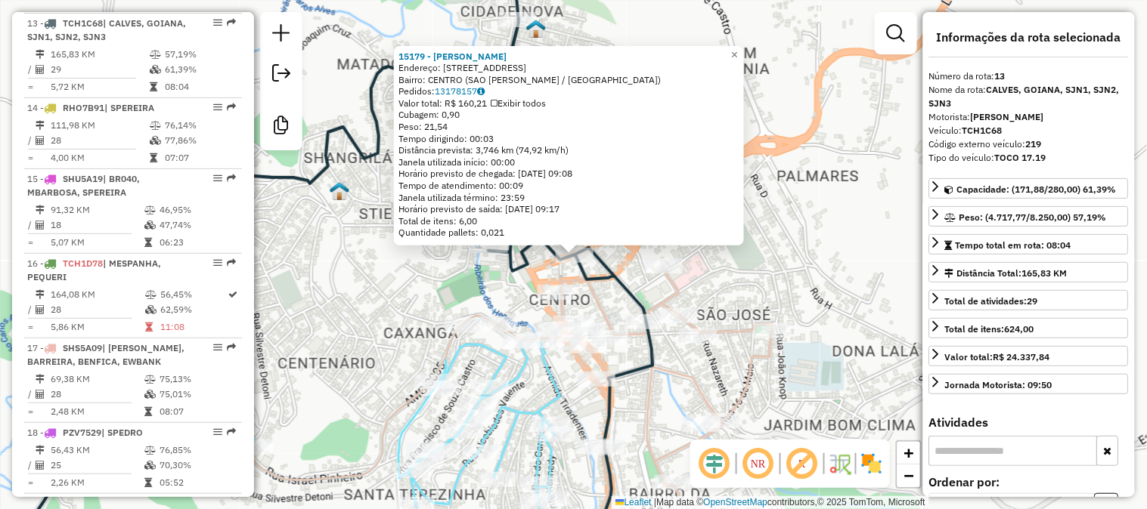
click at [385, 313] on div "15179 - CLAUDIO RODRIGUES PA Endereço: R GOVERNADOR VALADARES 22 Bairro: CENTRO…" at bounding box center [573, 254] width 1147 height 509
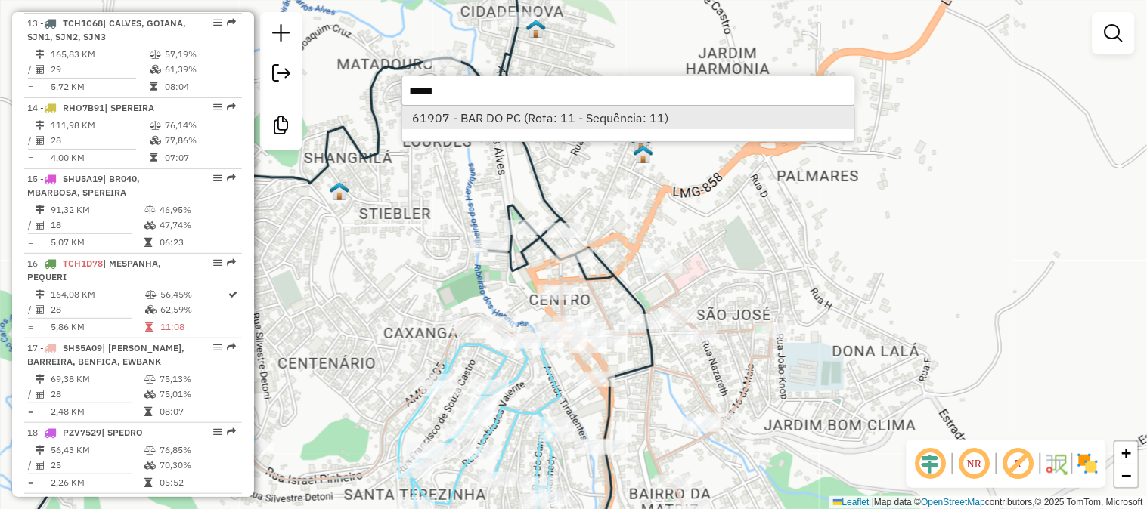
type input "*****"
click at [630, 116] on li "61907 - BAR DO PC (Rota: 11 - Sequência: 11)" at bounding box center [628, 118] width 452 height 23
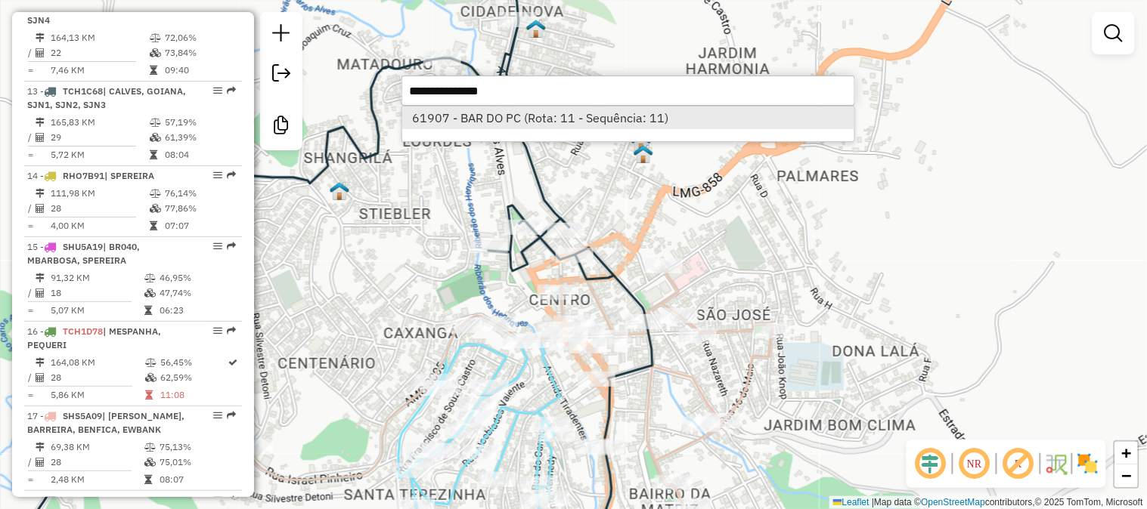
select select "**********"
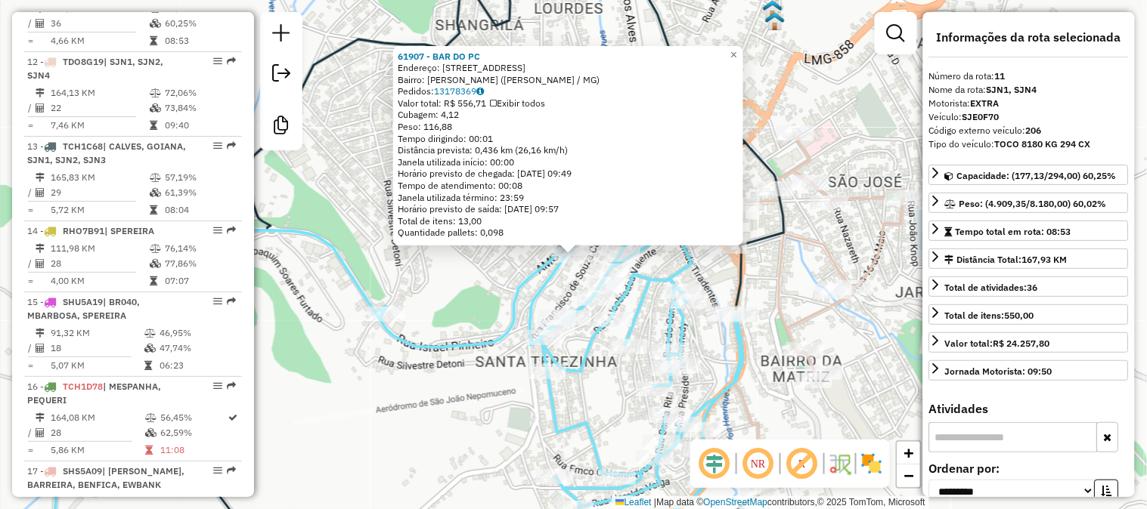
scroll to position [1338, 0]
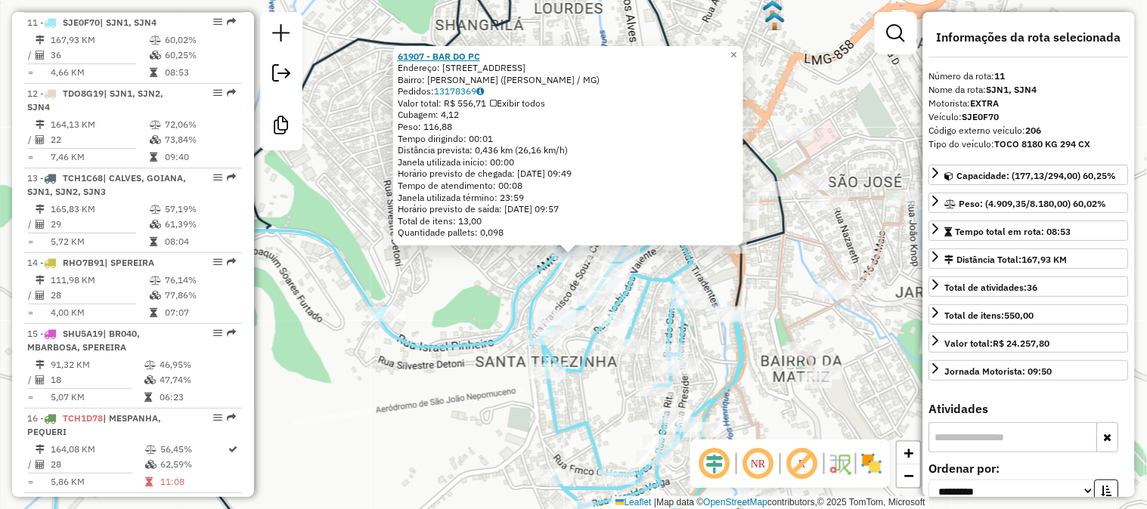
click at [478, 61] on strong "61907 - BAR DO PC" at bounding box center [439, 55] width 82 height 11
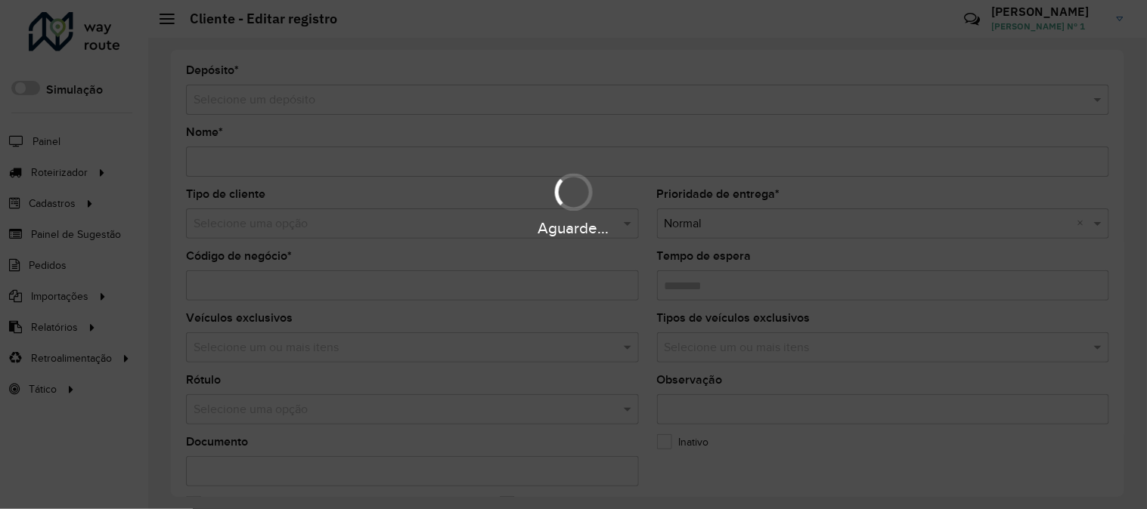
type input "*********"
type input "*****"
type input "********"
type input "**********"
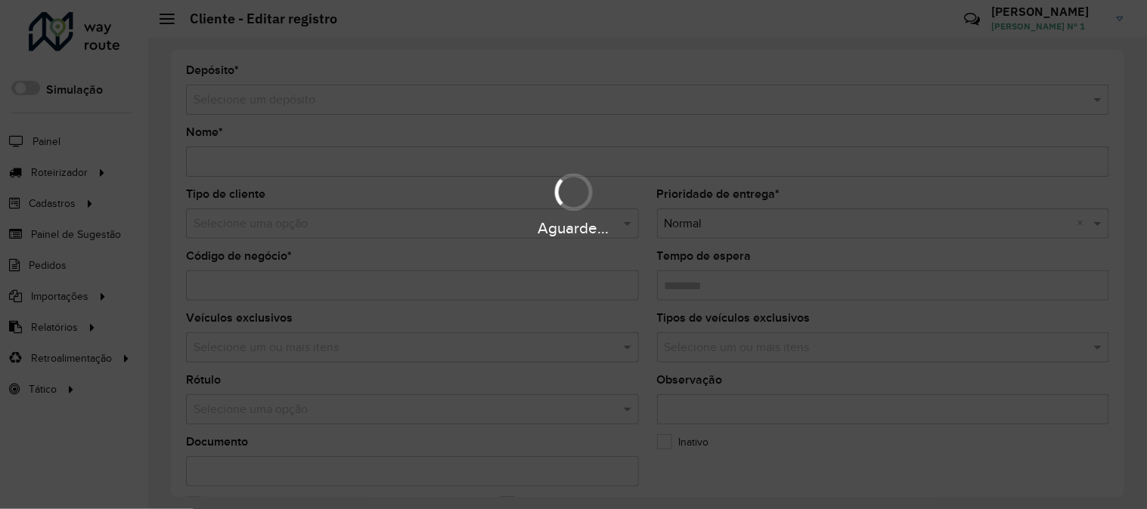
type input "*********"
type input "**********"
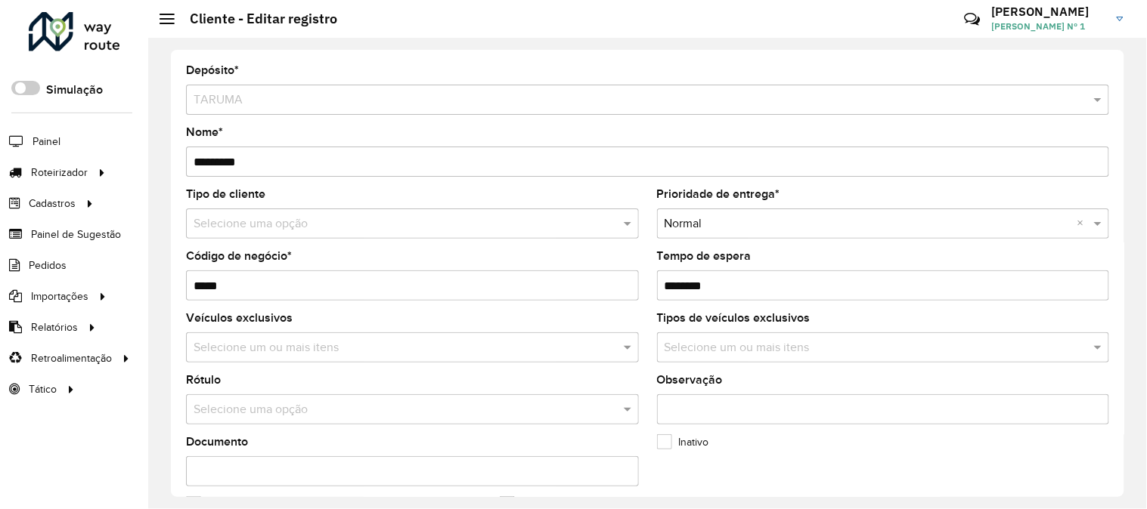
click at [444, 349] on input "text" at bounding box center [405, 348] width 430 height 18
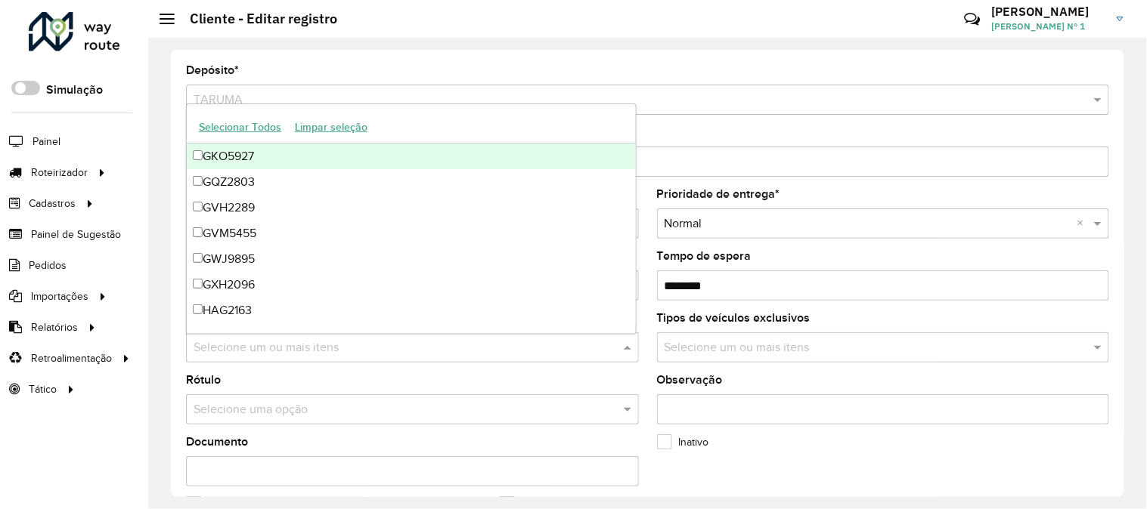
click at [444, 349] on input "text" at bounding box center [405, 348] width 430 height 18
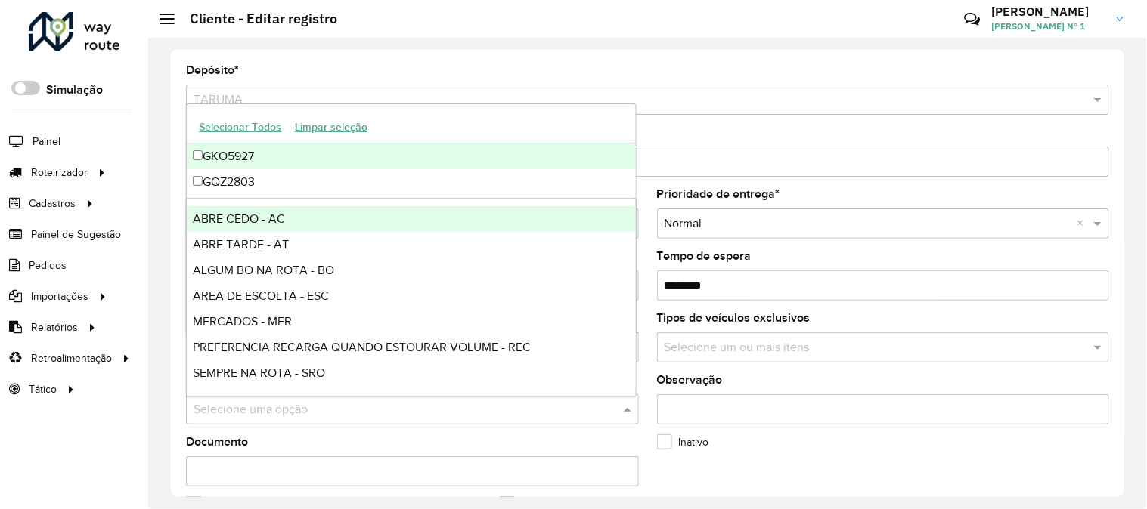
click at [441, 402] on input "text" at bounding box center [396, 410] width 407 height 18
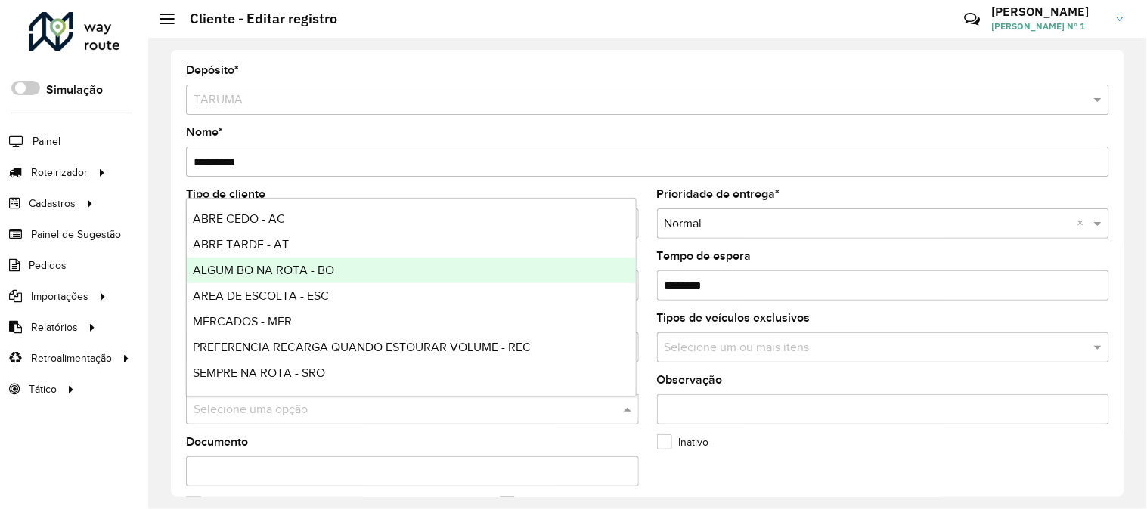
click at [393, 274] on div "ALGUM BO NA ROTA - BO" at bounding box center [411, 271] width 449 height 26
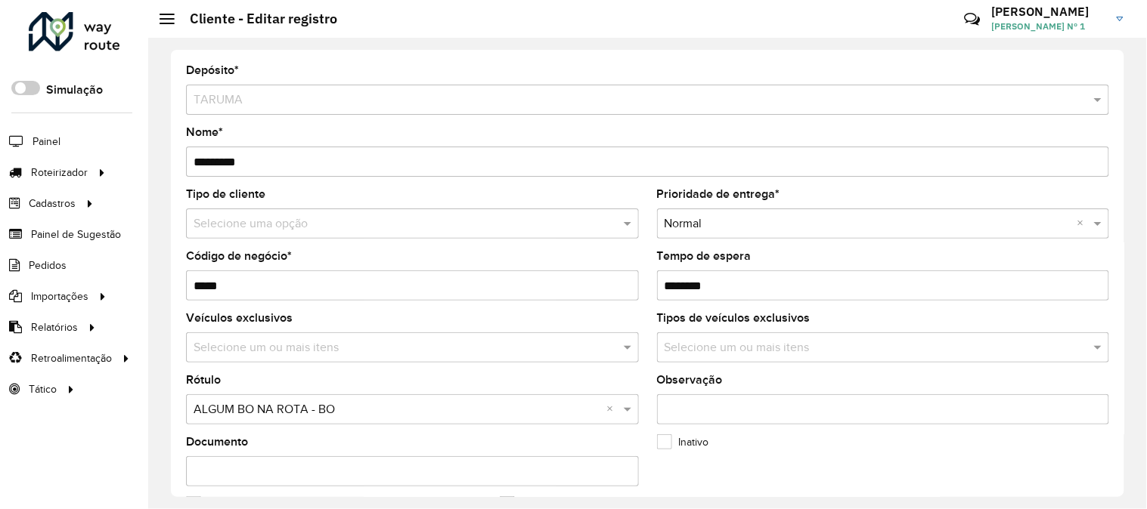
click at [765, 406] on input "Observação" at bounding box center [883, 410] width 453 height 30
type input "*"
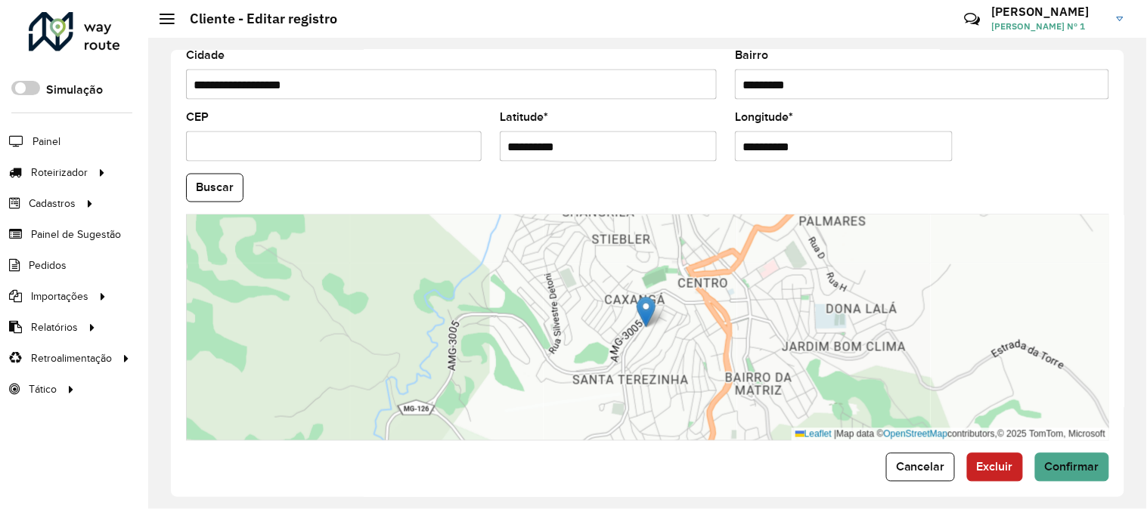
scroll to position [618, 0]
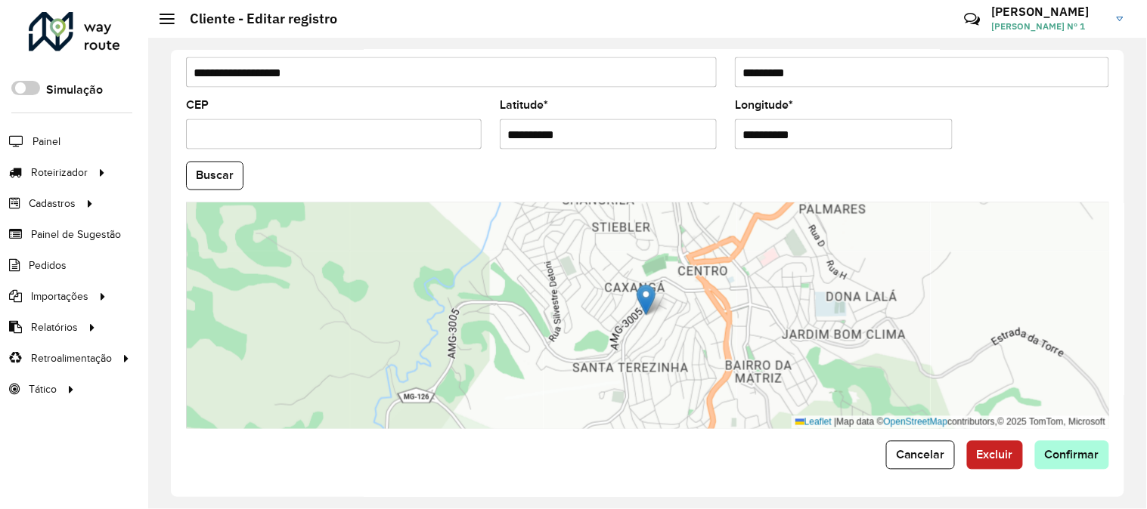
type input "**********"
click at [1045, 447] on button "Confirmar" at bounding box center [1072, 455] width 74 height 29
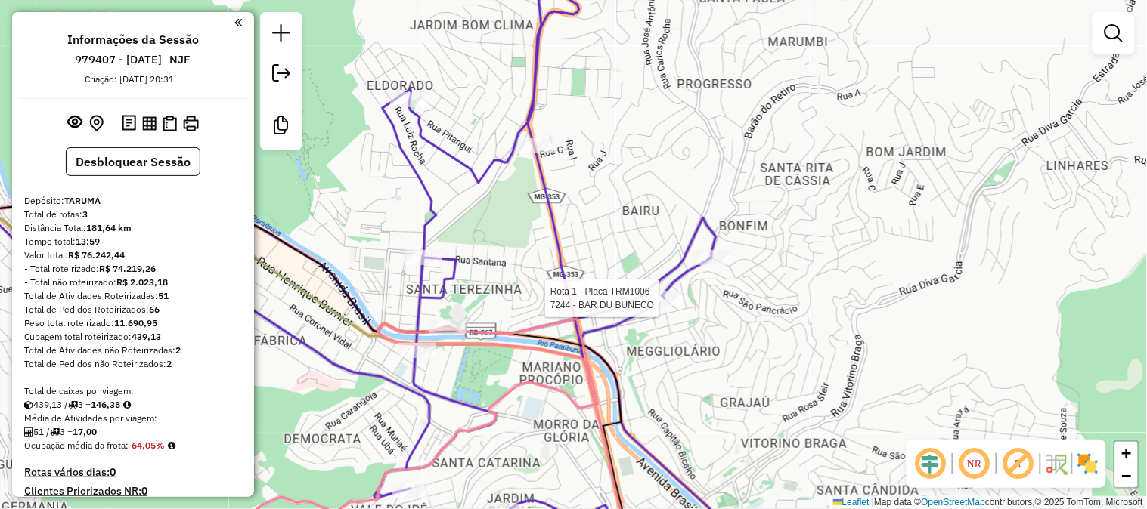
select select "**********"
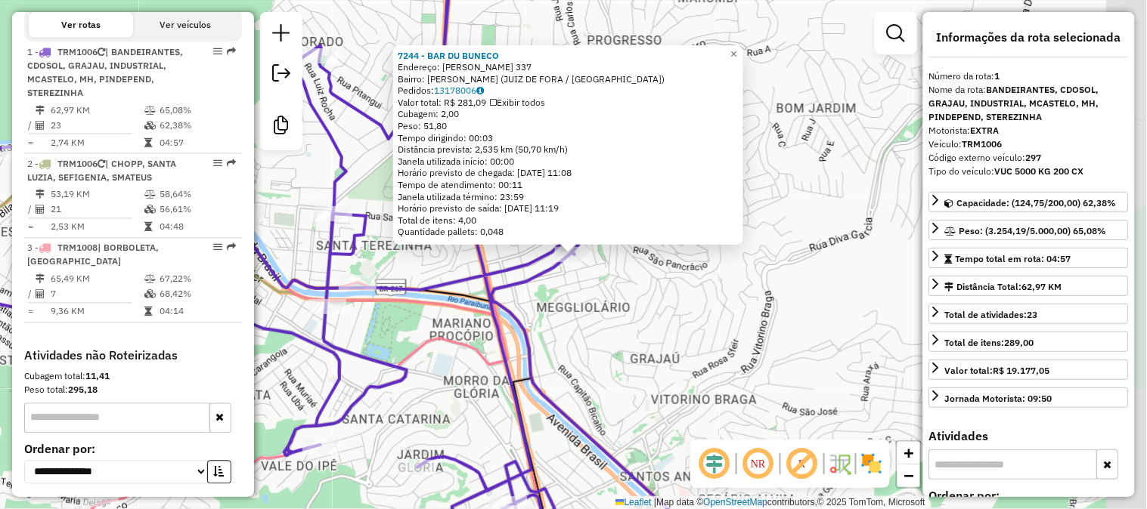
scroll to position [595, 0]
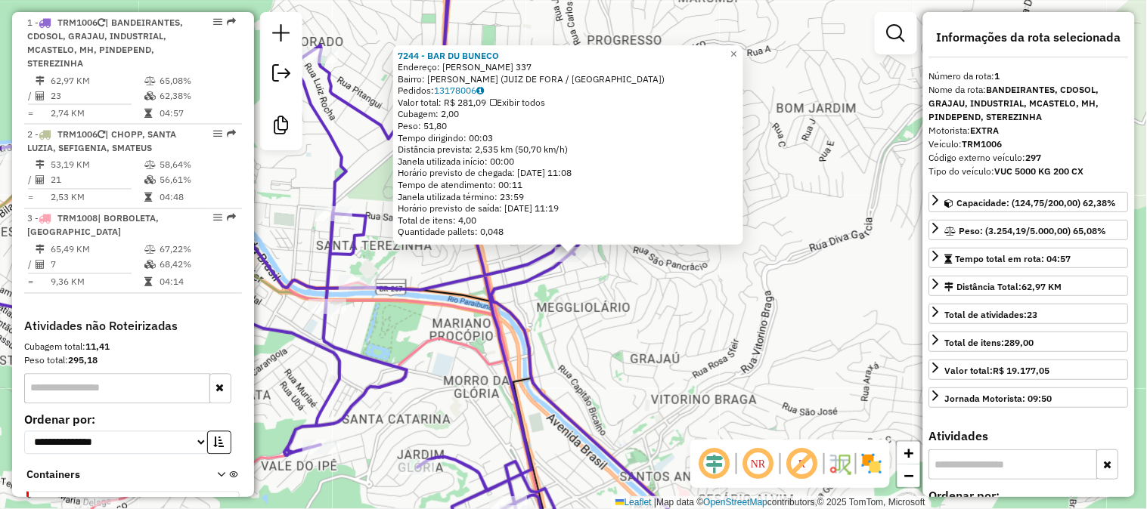
click at [613, 302] on div "7244 - BAR DU BUNECO Endereço: [PERSON_NAME] 337 Bairro: [PERSON_NAME] (JUIZ DE…" at bounding box center [573, 254] width 1147 height 509
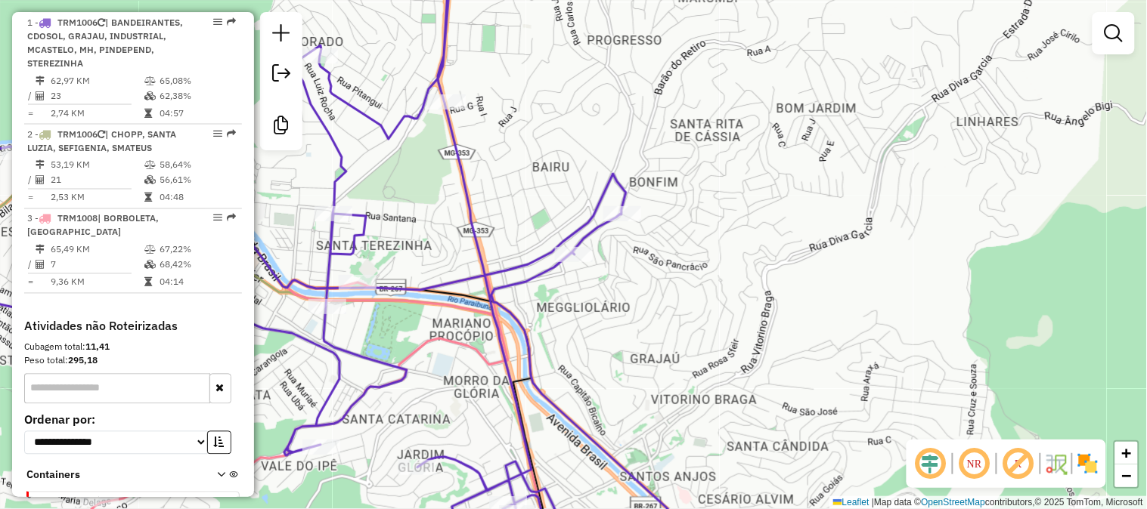
click at [623, 224] on div "Janela de atendimento Grade de atendimento Capacidade Transportadoras Veículos …" at bounding box center [573, 254] width 1147 height 509
select select "**********"
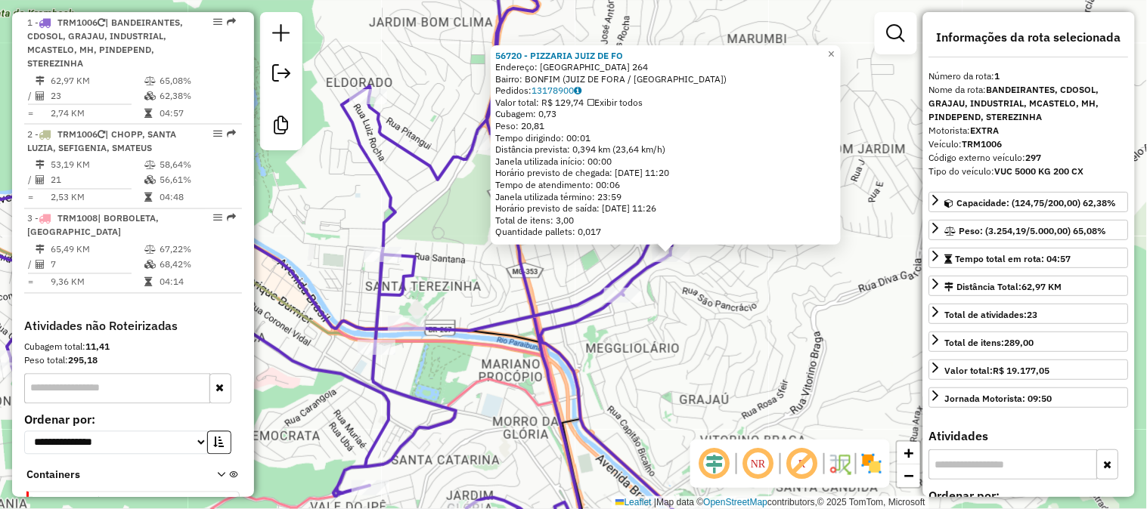
drag, startPoint x: 623, startPoint y: 291, endPoint x: 675, endPoint y: 291, distance: 52.2
click at [675, 291] on div "56720 - PIZZARIA JUIZ DE FO Endereço: BARAO DO RETIRO 264 Bairro: BONFIM (JUIZ …" at bounding box center [573, 254] width 1147 height 509
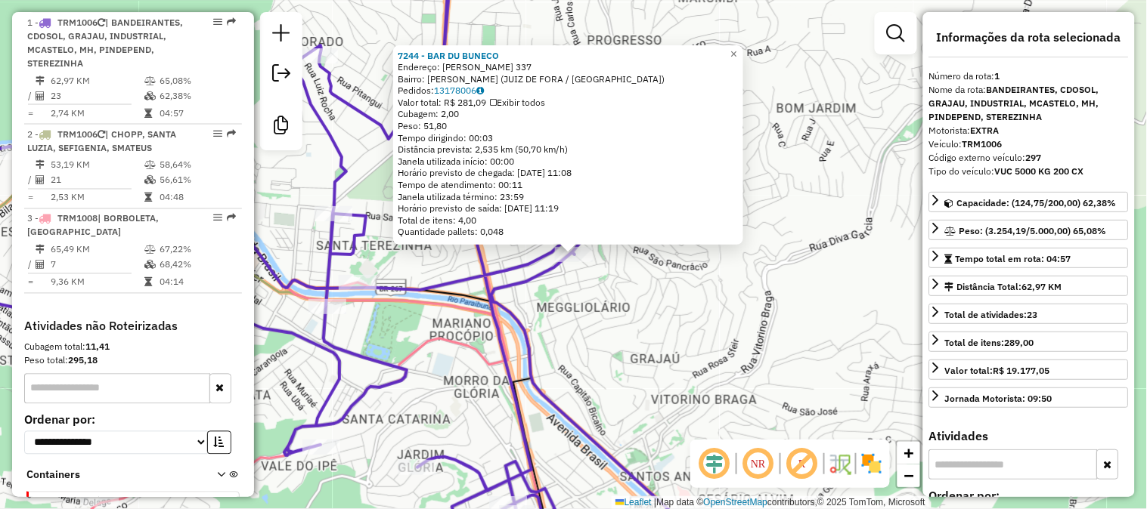
click at [641, 289] on div "7244 - BAR DU BUNECO Endereço: [PERSON_NAME] 337 Bairro: [PERSON_NAME] (JUIZ DE…" at bounding box center [573, 254] width 1147 height 509
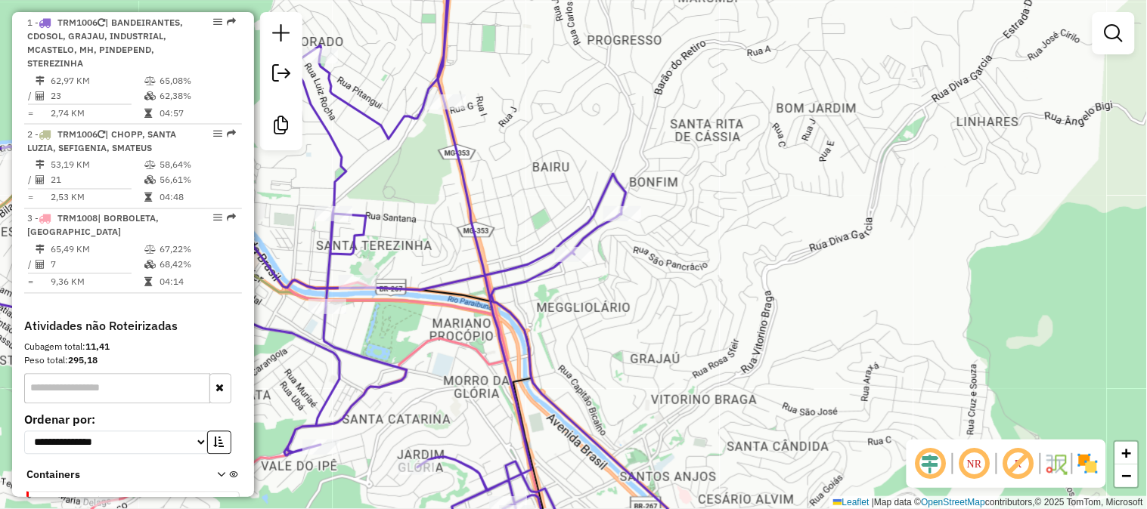
drag, startPoint x: 480, startPoint y: 214, endPoint x: 526, endPoint y: 265, distance: 69.0
click at [526, 265] on div "Janela de atendimento Grade de atendimento Capacidade Transportadoras Veículos …" at bounding box center [573, 254] width 1147 height 509
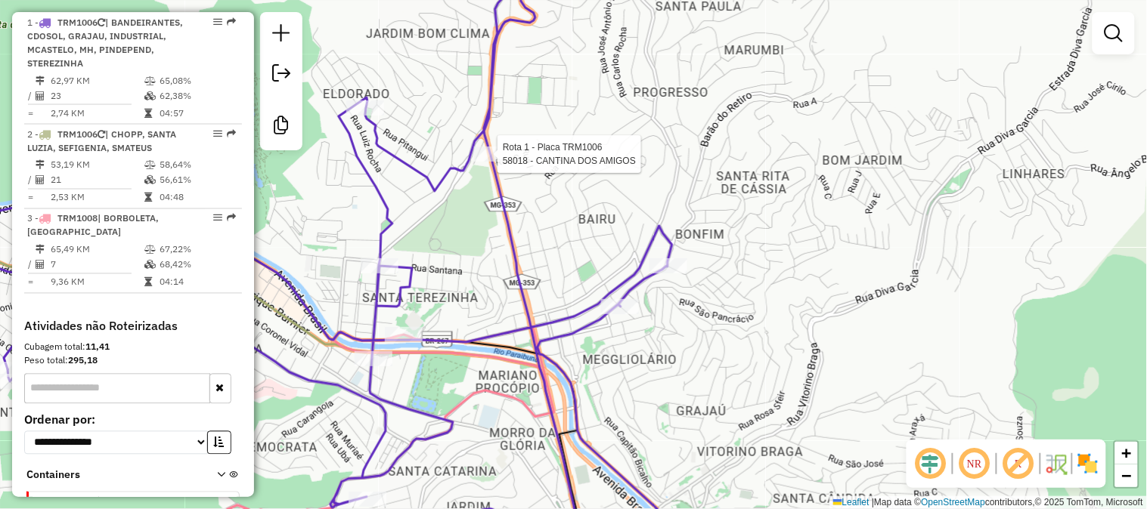
select select "**********"
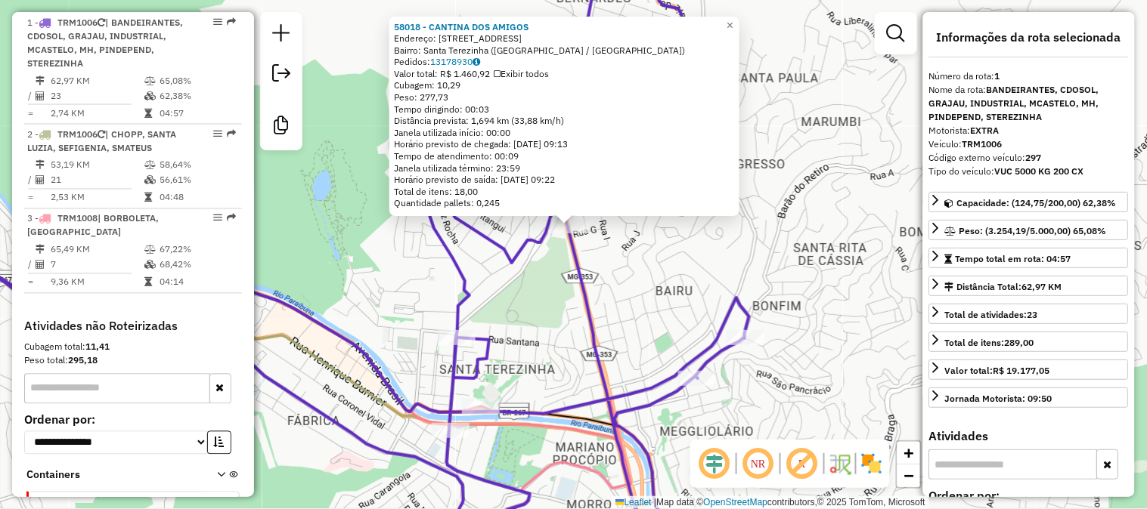
drag, startPoint x: 642, startPoint y: 314, endPoint x: 639, endPoint y: 286, distance: 29.0
click at [639, 286] on div "58018 - CANTINA DOS AMIGOS Endereço: [STREET_ADDRESS] ([GEOGRAPHIC_DATA] / [GEO…" at bounding box center [573, 254] width 1147 height 509
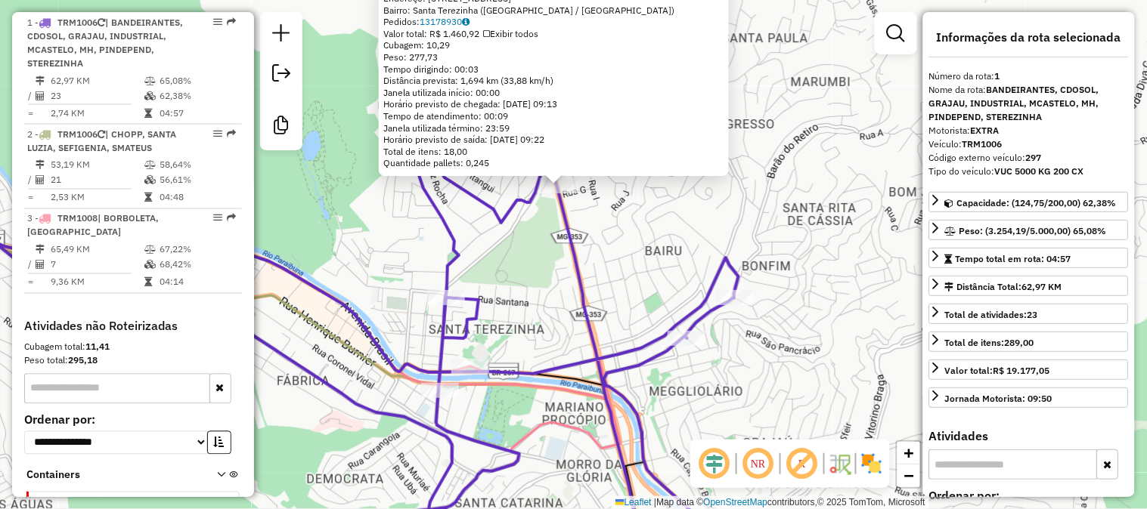
drag, startPoint x: 653, startPoint y: 293, endPoint x: 642, endPoint y: 243, distance: 51.0
click at [642, 243] on div "58018 - CANTINA DOS AMIGOS Endereço: [STREET_ADDRESS] ([GEOGRAPHIC_DATA] / [GEO…" at bounding box center [573, 254] width 1147 height 509
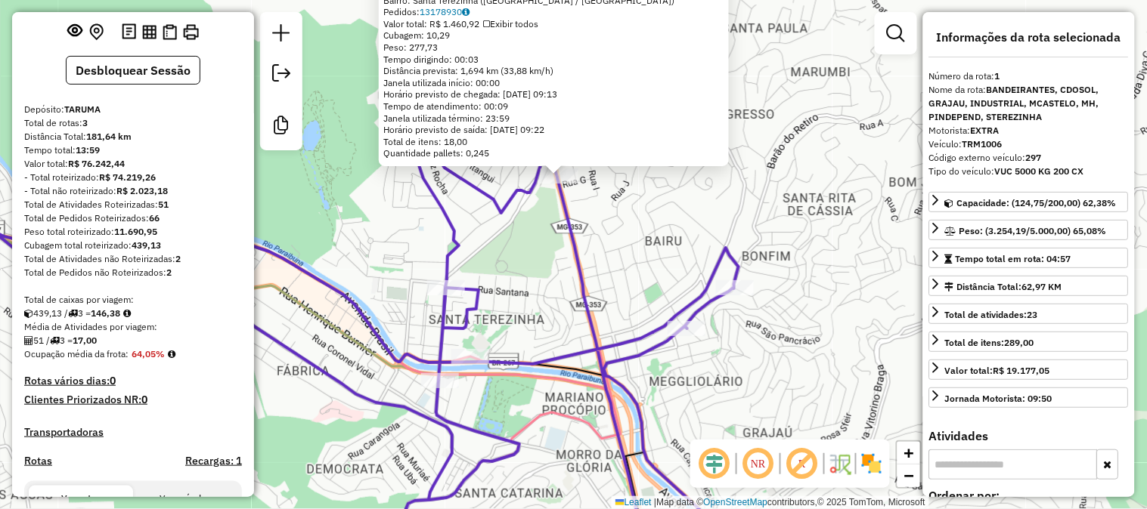
scroll to position [0, 0]
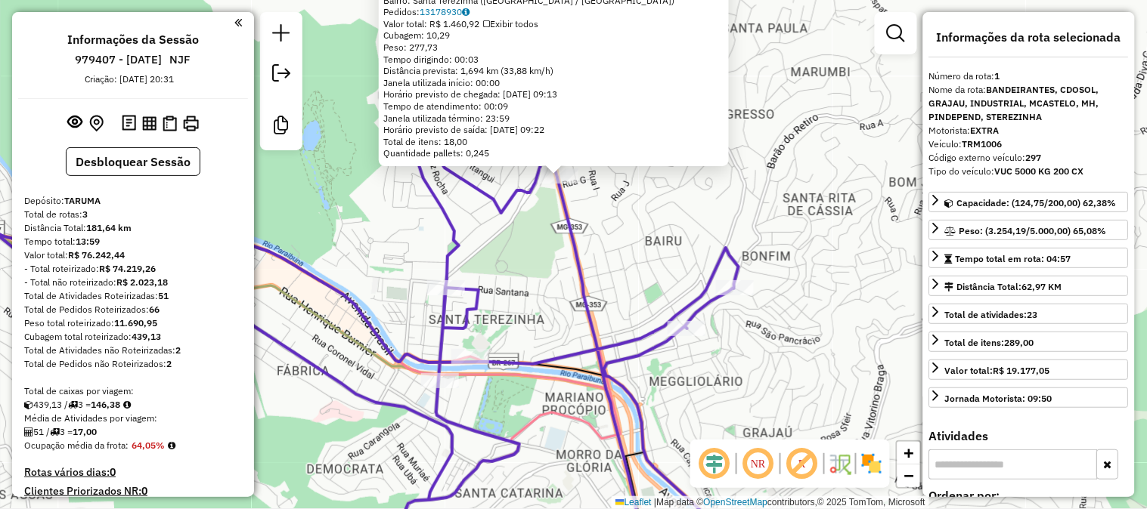
drag, startPoint x: 588, startPoint y: 311, endPoint x: 599, endPoint y: 230, distance: 81.7
click at [599, 232] on icon at bounding box center [320, 254] width 871 height 611
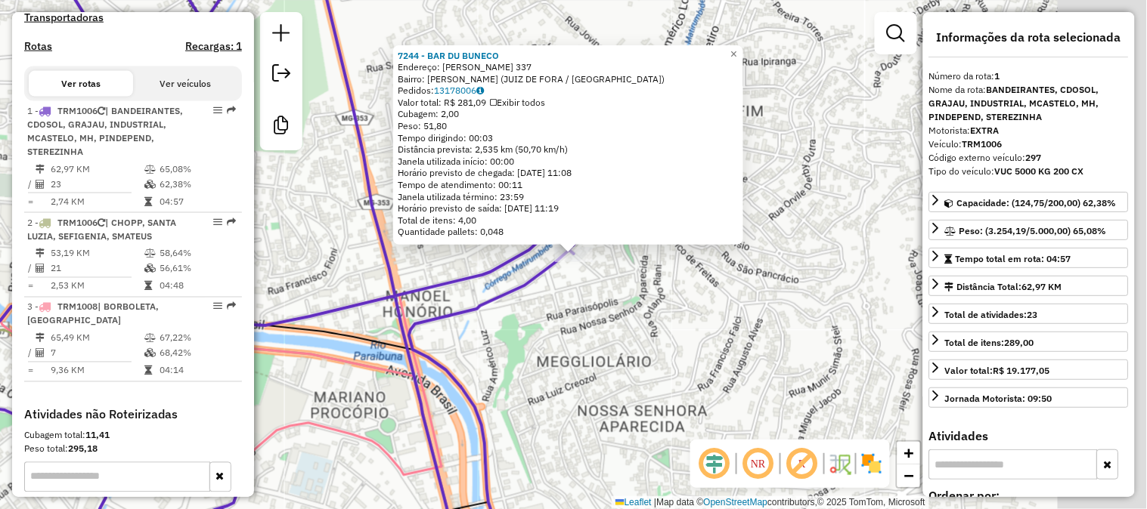
scroll to position [595, 0]
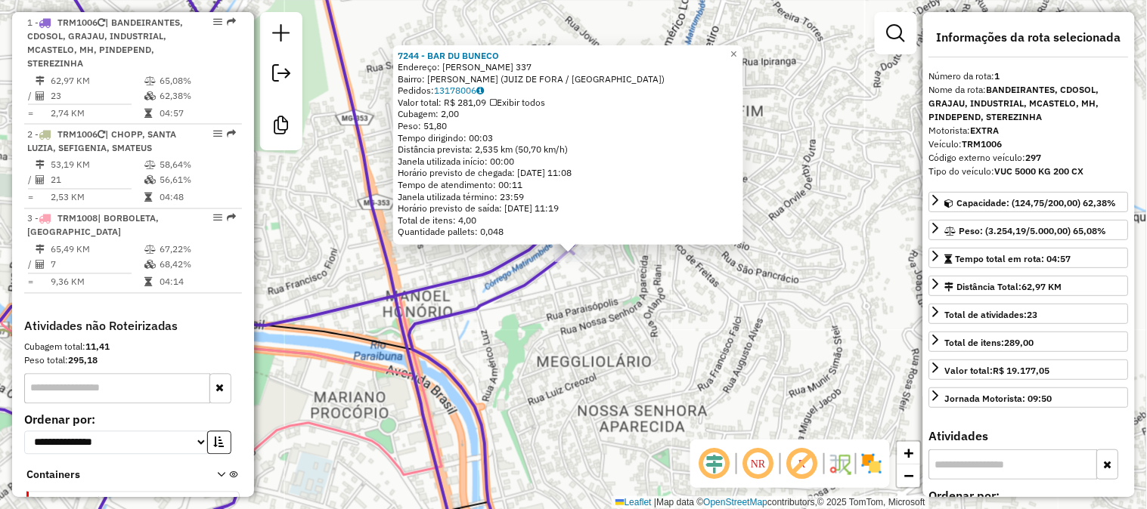
click at [620, 316] on div "7244 - BAR DU BUNECO Endereço: [PERSON_NAME] 337 Bairro: [PERSON_NAME] (JUIZ DE…" at bounding box center [573, 254] width 1147 height 509
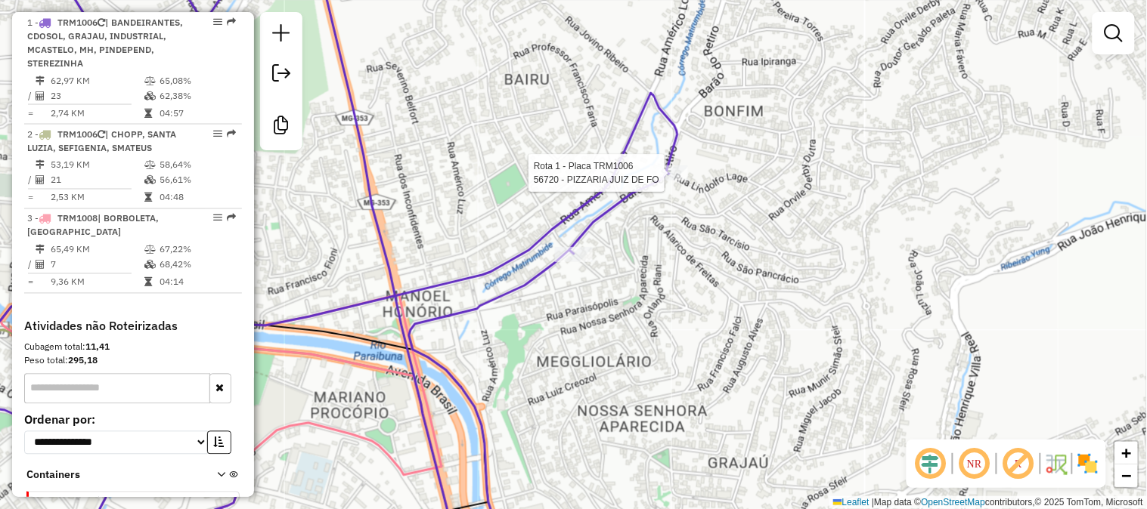
select select "**********"
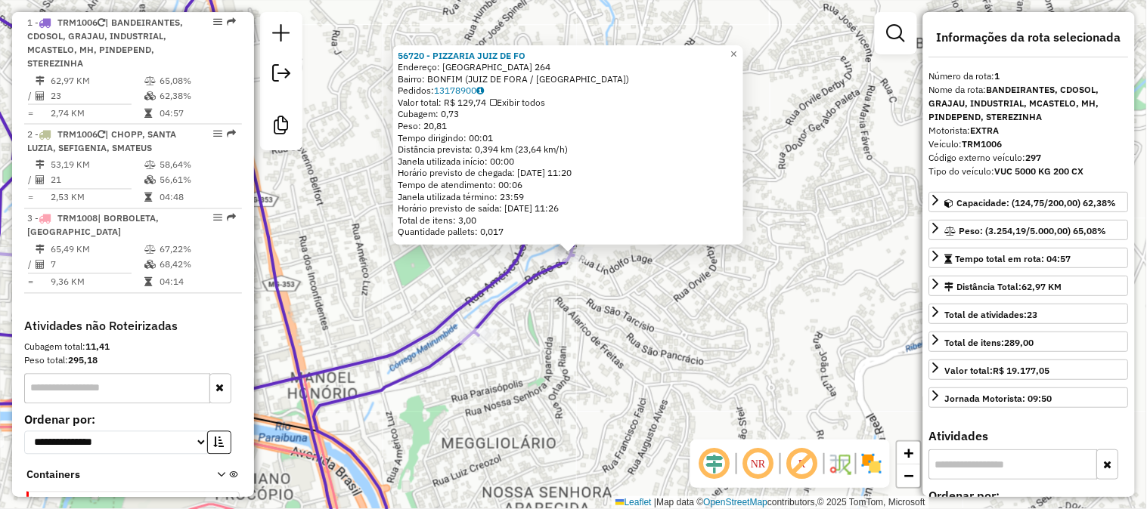
drag, startPoint x: 588, startPoint y: 273, endPoint x: 588, endPoint y: 191, distance: 81.6
click at [588, 199] on div "56720 - PIZZARIA JUIZ DE FO Endereço: BARAO DO RETIRO 264 Bairro: BONFIM (JUIZ …" at bounding box center [573, 254] width 1147 height 509
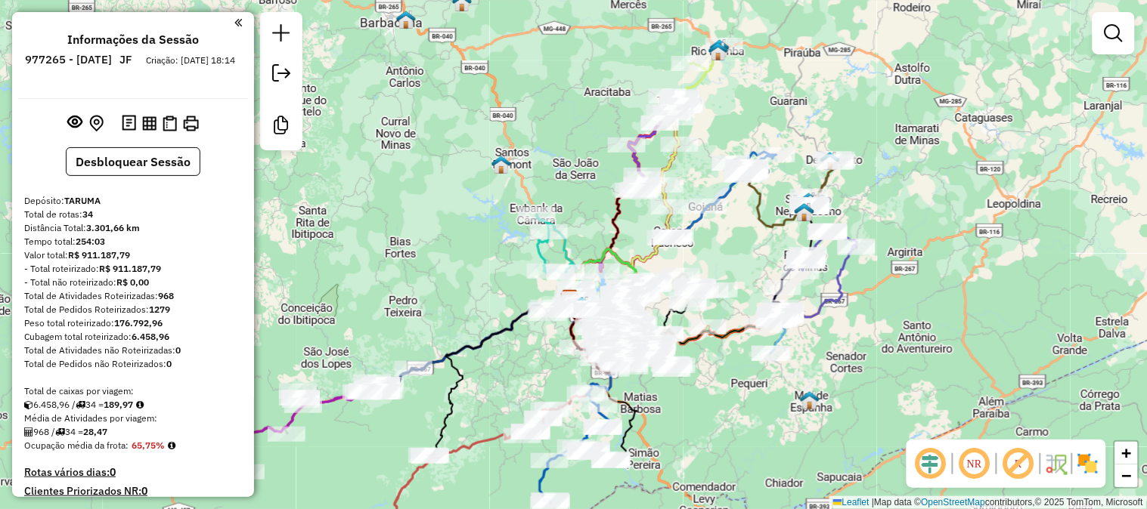
drag, startPoint x: 730, startPoint y: 132, endPoint x: 671, endPoint y: 333, distance: 210.2
click at [673, 333] on div "Janela de atendimento Grade de atendimento Capacidade Transportadoras Veículos …" at bounding box center [573, 254] width 1147 height 509
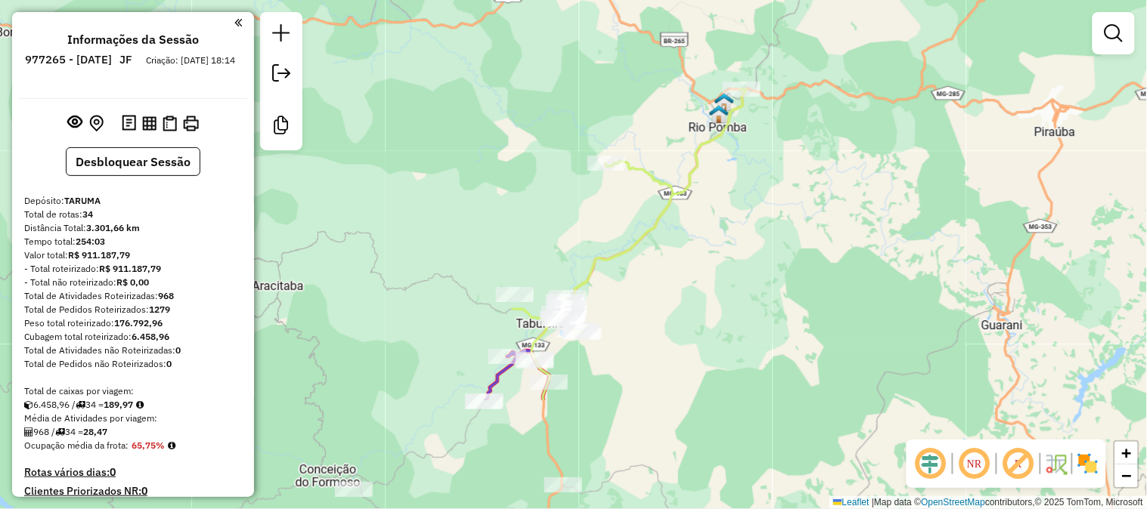
drag, startPoint x: 639, startPoint y: 361, endPoint x: 681, endPoint y: 186, distance: 180.4
click at [681, 190] on icon at bounding box center [629, 244] width 234 height 311
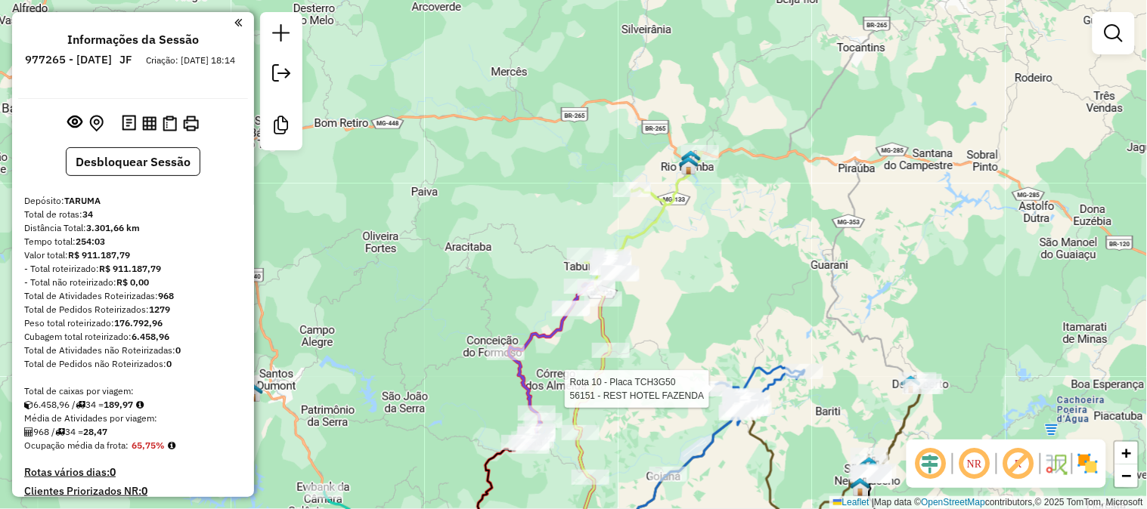
drag, startPoint x: 597, startPoint y: 368, endPoint x: 624, endPoint y: 314, distance: 60.2
click at [624, 314] on div "Rota 10 - Placa TCH3G50 56151 - REST HOTEL FAZENDA Janela de atendimento Grade …" at bounding box center [573, 254] width 1147 height 509
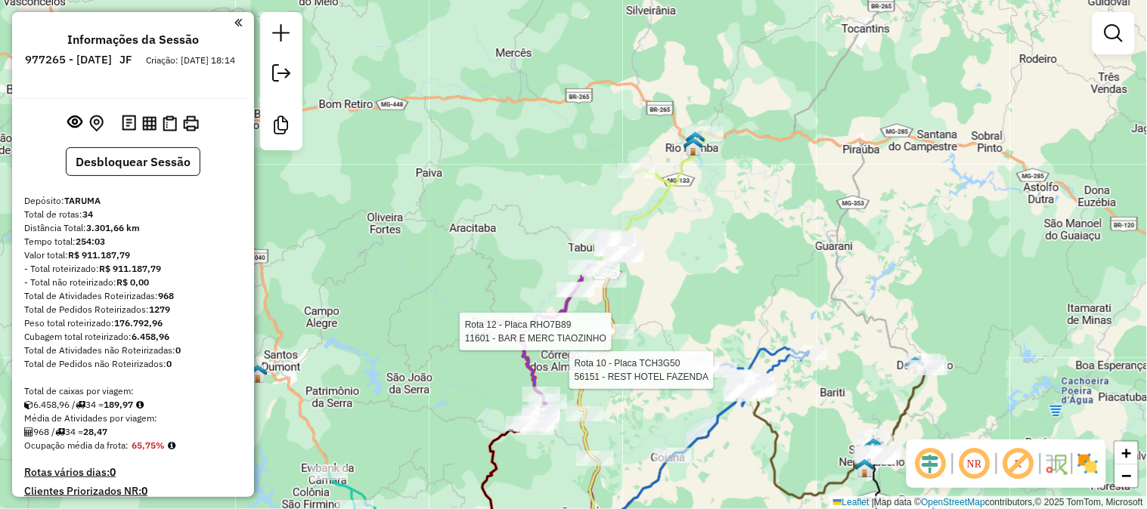
select select "**********"
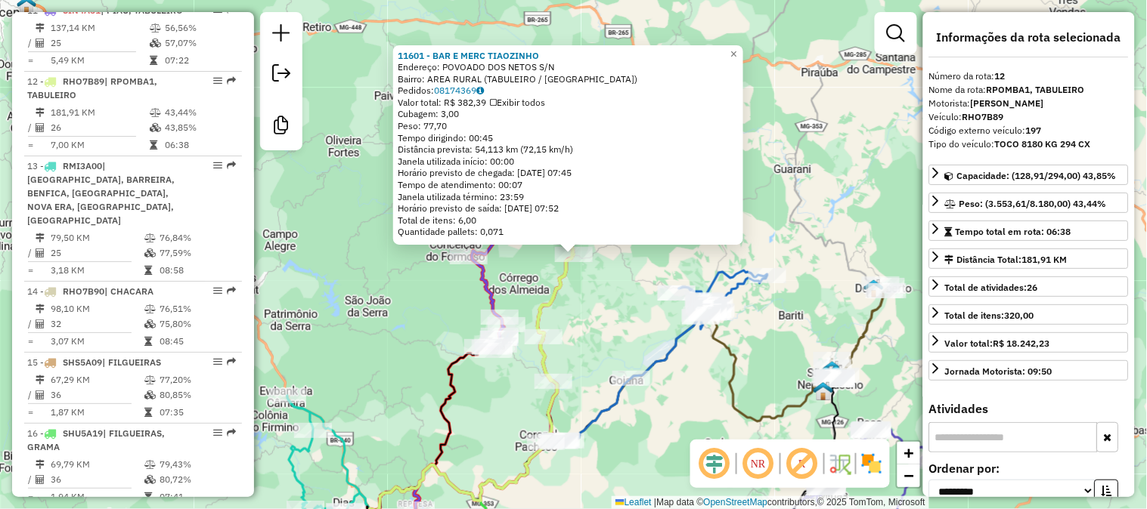
scroll to position [1444, 0]
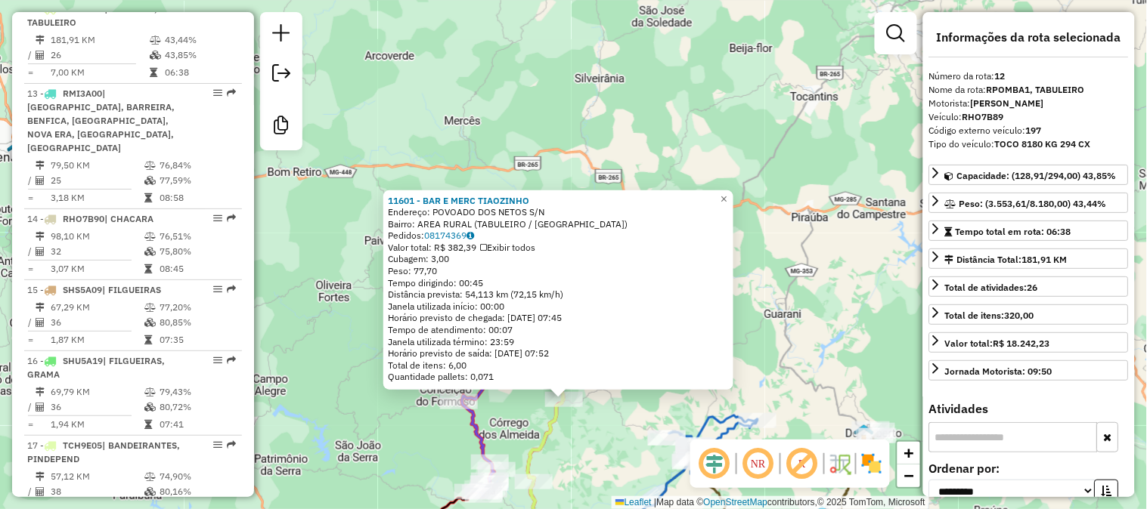
drag, startPoint x: 593, startPoint y: 306, endPoint x: 587, endPoint y: 447, distance: 140.7
click at [583, 452] on div "11601 - BAR E MERC [PERSON_NAME]: POVOADO DOS NETOS S/N Bairro: AREA RURAL ([GE…" at bounding box center [573, 254] width 1147 height 509
drag, startPoint x: 1029, startPoint y: 179, endPoint x: 1034, endPoint y: 289, distance: 109.7
click at [1035, 298] on div "Capacidade: (128,91/294,00) 43,85% Peso: (3.553,61/8.180,00) 43,44% Tempo total…" at bounding box center [1029, 276] width 200 height 222
click at [790, 346] on div "11601 - BAR E MERC [PERSON_NAME]: POVOADO DOS NETOS S/N Bairro: AREA RURAL ([GE…" at bounding box center [573, 254] width 1147 height 509
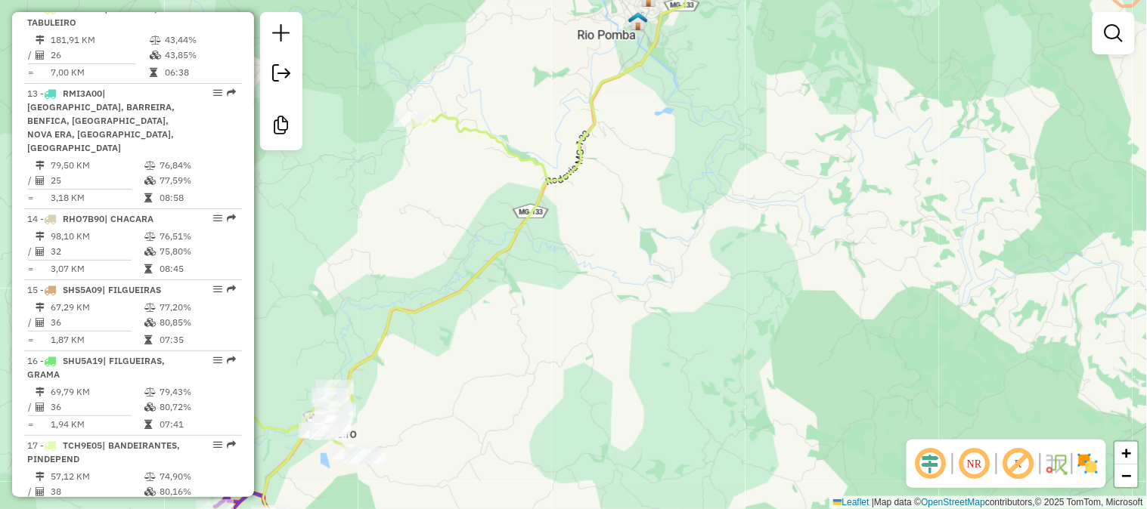
drag, startPoint x: 436, startPoint y: 387, endPoint x: 455, endPoint y: 365, distance: 28.9
click at [457, 365] on div "Rota 12 - Placa RHO7B89 61683 - [PERSON_NAME] 12 - Placa RHO7B89 7615 - PADARIA…" at bounding box center [573, 254] width 1147 height 509
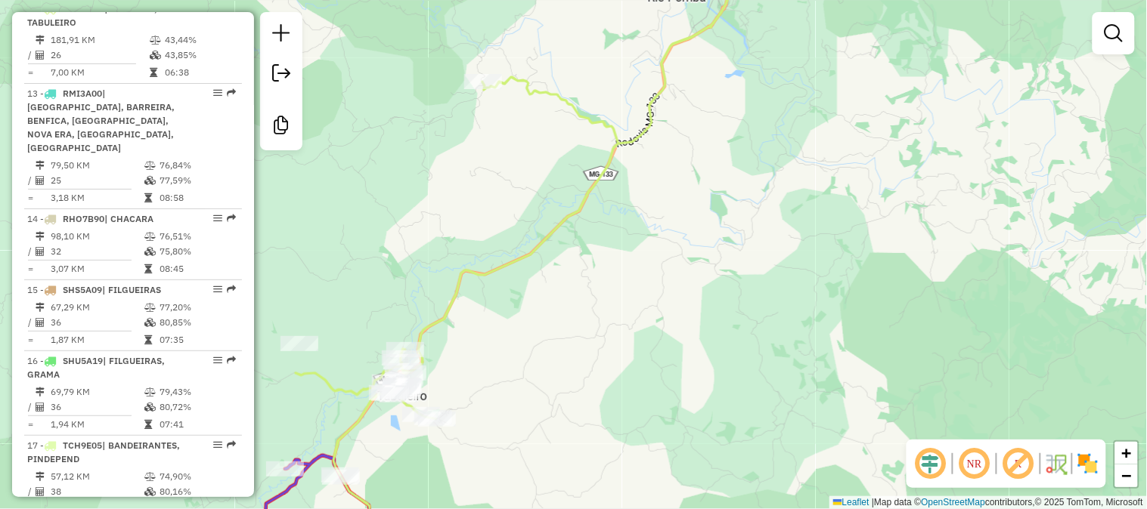
drag, startPoint x: 568, startPoint y: 231, endPoint x: 392, endPoint y: 494, distance: 317.0
click at [392, 494] on div "Janela de atendimento Grade de atendimento Capacidade Transportadoras Veículos …" at bounding box center [573, 254] width 1147 height 509
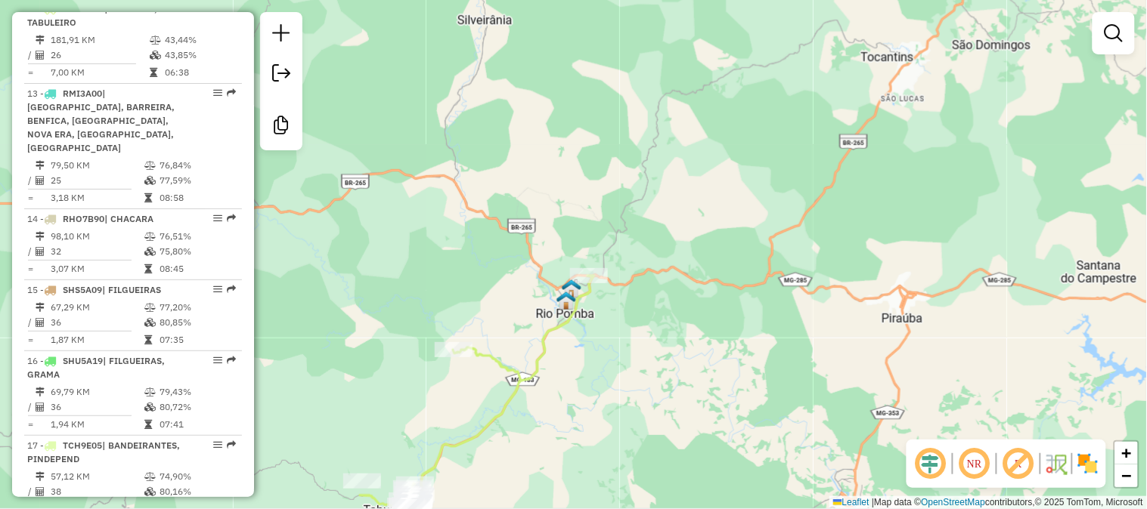
drag, startPoint x: 470, startPoint y: 327, endPoint x: 553, endPoint y: 148, distance: 196.8
click at [544, 167] on div "Janela de atendimento Grade de atendimento Capacidade Transportadoras Veículos …" at bounding box center [573, 254] width 1147 height 509
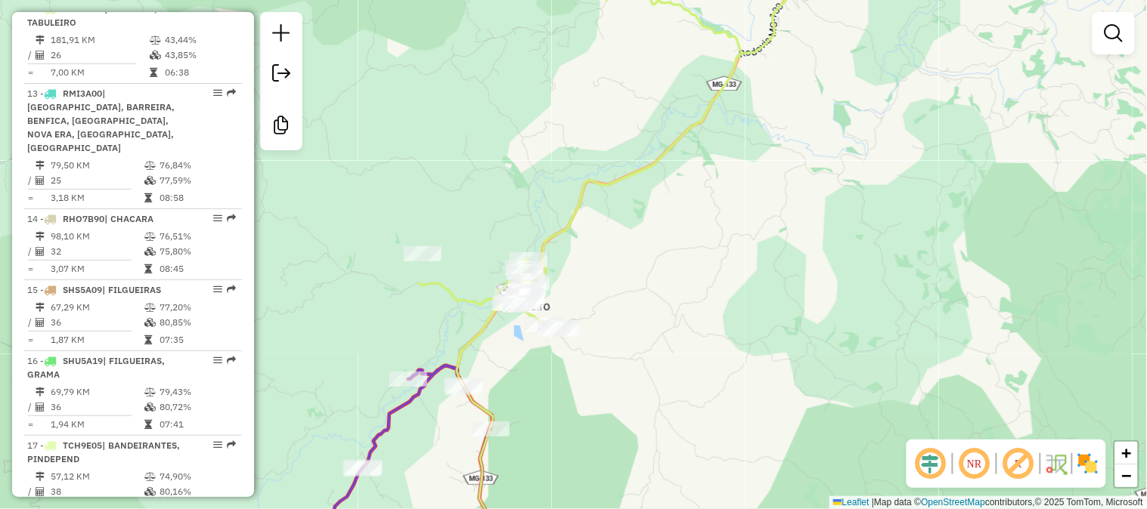
drag, startPoint x: 481, startPoint y: 351, endPoint x: 482, endPoint y: 258, distance: 92.2
click at [482, 258] on icon at bounding box center [633, 224] width 428 height 611
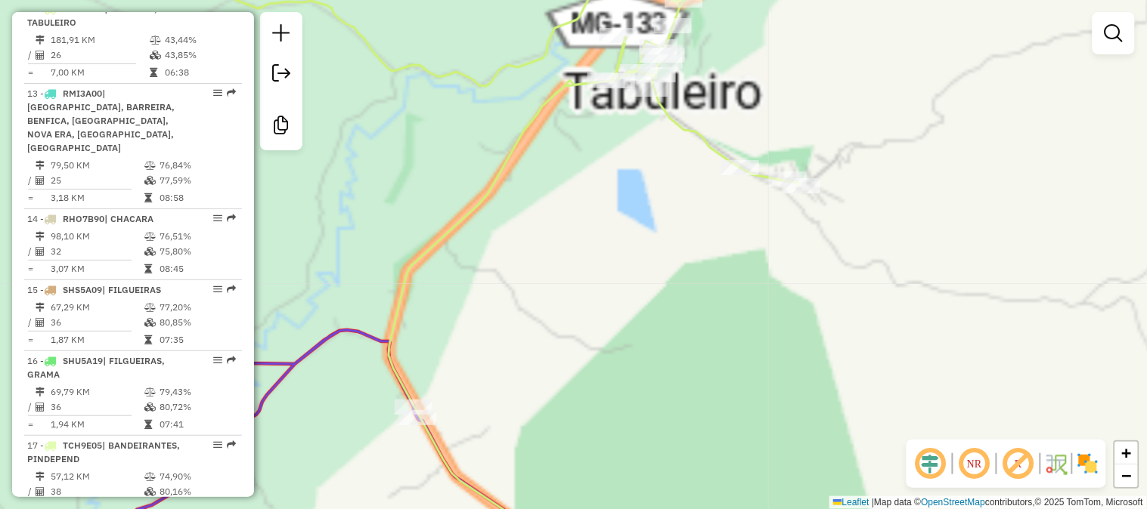
drag, startPoint x: 525, startPoint y: 206, endPoint x: 540, endPoint y: 165, distance: 43.8
click at [535, 179] on div "Janela de atendimento Grade de atendimento Capacidade Transportadoras Veículos …" at bounding box center [573, 254] width 1147 height 509
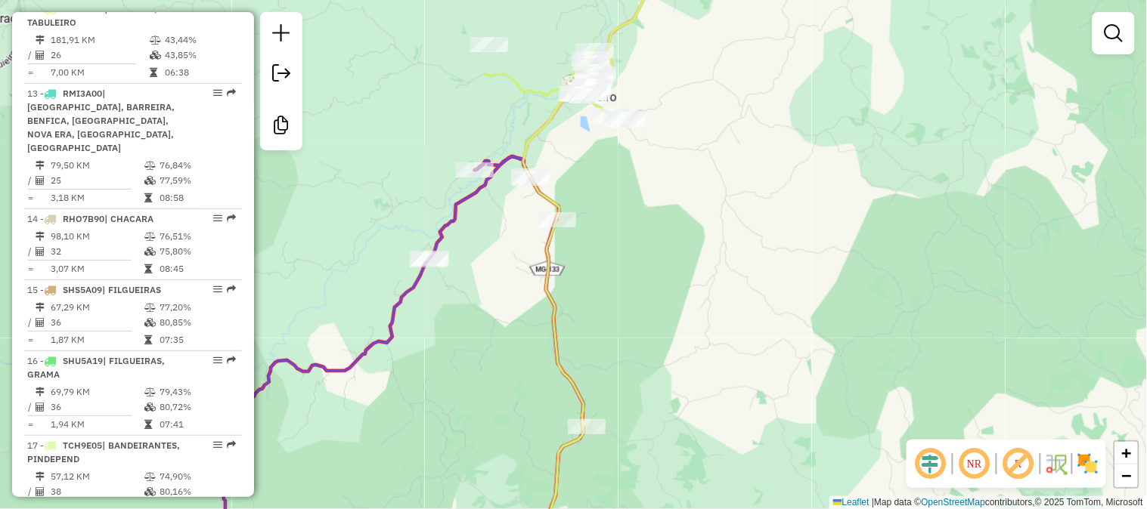
drag, startPoint x: 562, startPoint y: 386, endPoint x: 612, endPoint y: 104, distance: 286.4
click at [608, 117] on div "Janela de atendimento Grade de atendimento Capacidade Transportadoras Veículos …" at bounding box center [573, 254] width 1147 height 509
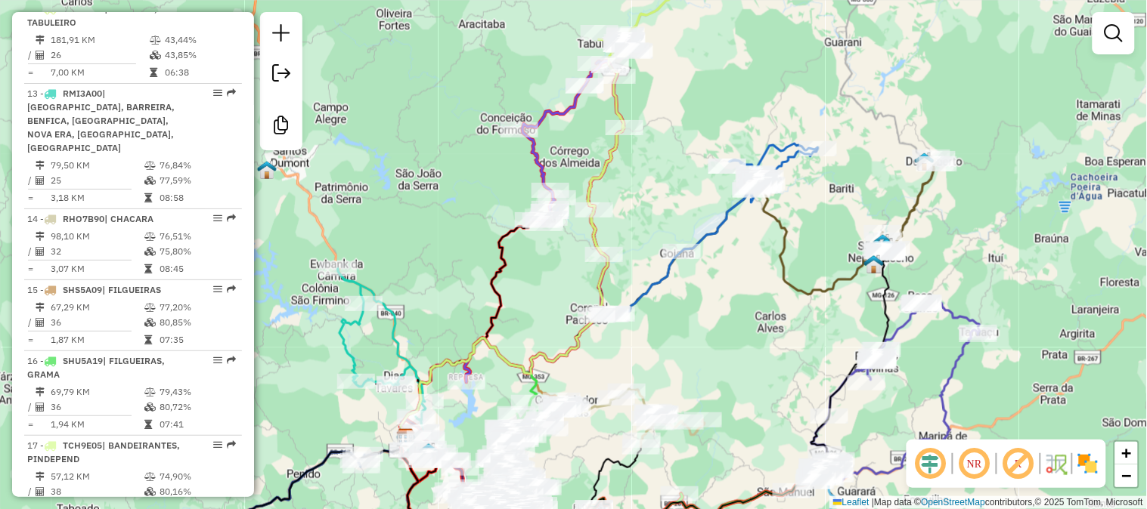
drag, startPoint x: 652, startPoint y: 93, endPoint x: 639, endPoint y: 79, distance: 19.3
click at [646, 137] on div "Rota 11 - Placa SIN4A51 1228 - A BARRACA Janela de atendimento Grade de atendim…" at bounding box center [573, 254] width 1147 height 509
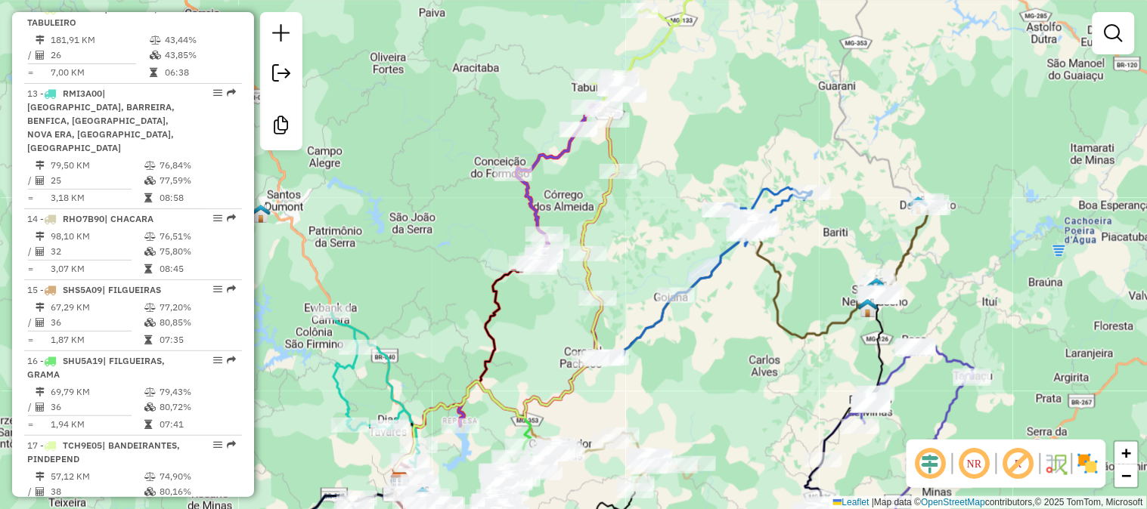
click at [995, 151] on div "Janela de atendimento Grade de atendimento Capacidade Transportadoras Veículos …" at bounding box center [573, 254] width 1147 height 509
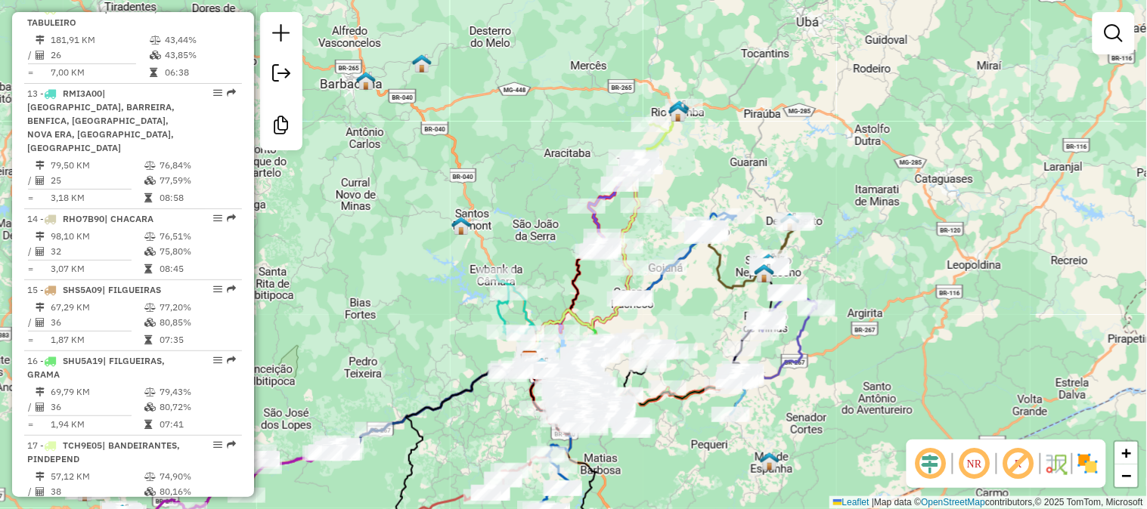
drag, startPoint x: 659, startPoint y: 140, endPoint x: 671, endPoint y: 212, distance: 73.6
click at [673, 212] on div "Janela de atendimento Grade de atendimento Capacidade Transportadoras Veículos …" at bounding box center [573, 254] width 1147 height 509
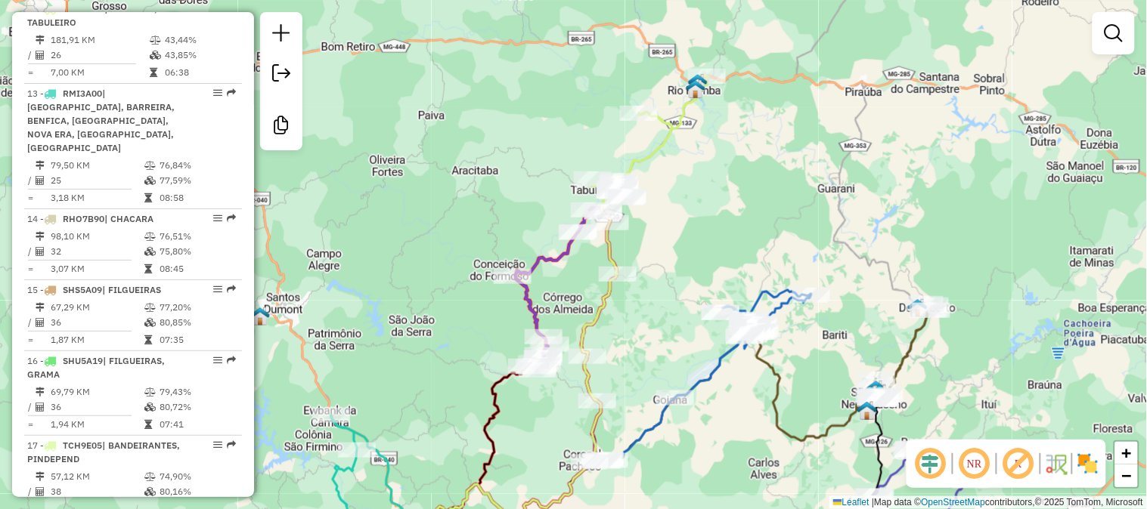
drag, startPoint x: 661, startPoint y: 212, endPoint x: 677, endPoint y: 123, distance: 90.0
click at [677, 126] on div "Janela de atendimento Grade de atendimento Capacidade Transportadoras Veículos …" at bounding box center [573, 254] width 1147 height 509
